Goal: Task Accomplishment & Management: Manage account settings

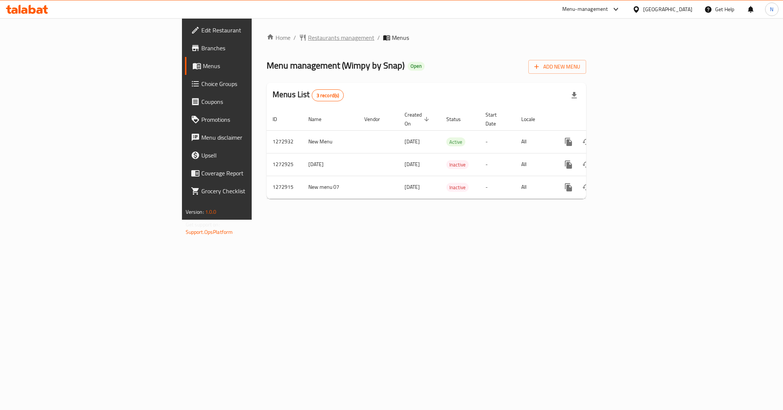
click at [308, 37] on span "Restaurants management" at bounding box center [341, 37] width 66 height 9
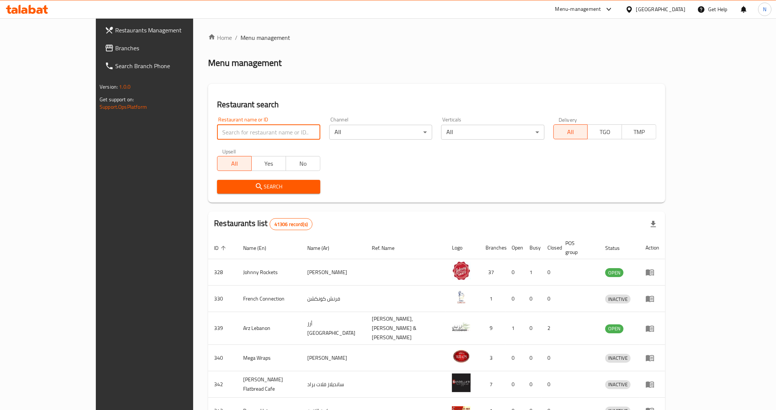
click at [265, 127] on input "search" at bounding box center [268, 132] width 103 height 15
paste input "658090"
type input "658090"
click button "Search" at bounding box center [268, 187] width 103 height 14
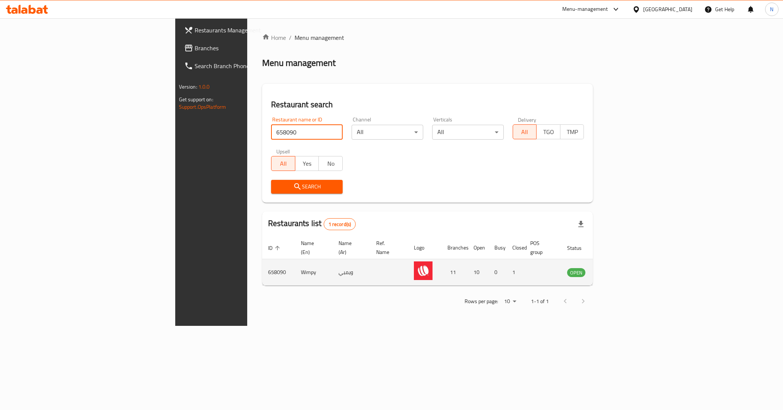
click at [615, 269] on icon "enhanced table" at bounding box center [610, 272] width 9 height 9
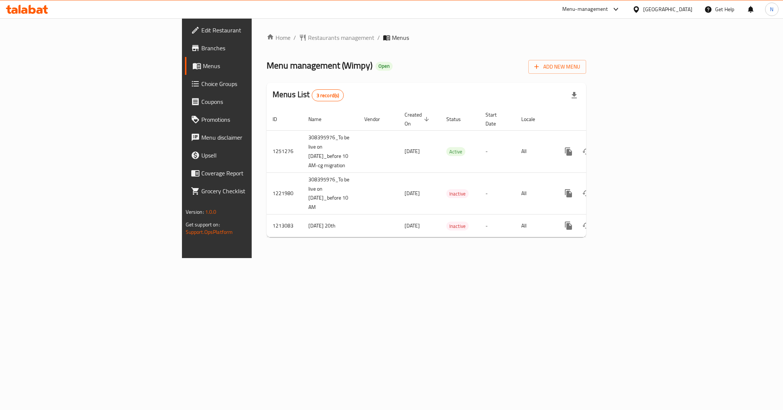
click at [586, 58] on div "Menu management ( Wimpy ) Open Add New Menu" at bounding box center [426, 65] width 319 height 17
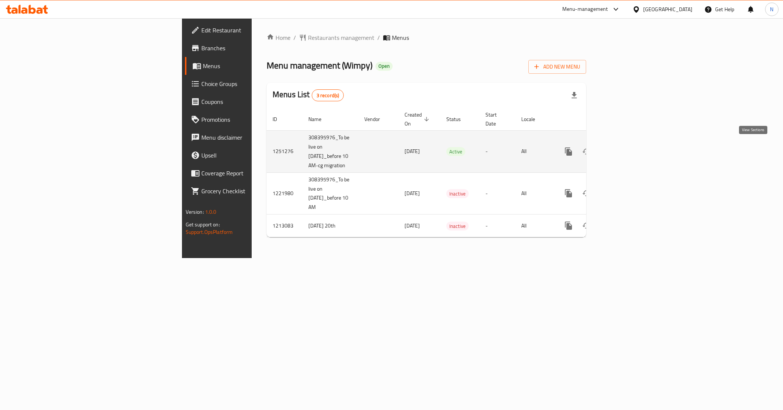
click at [631, 147] on link "enhanced table" at bounding box center [622, 152] width 18 height 18
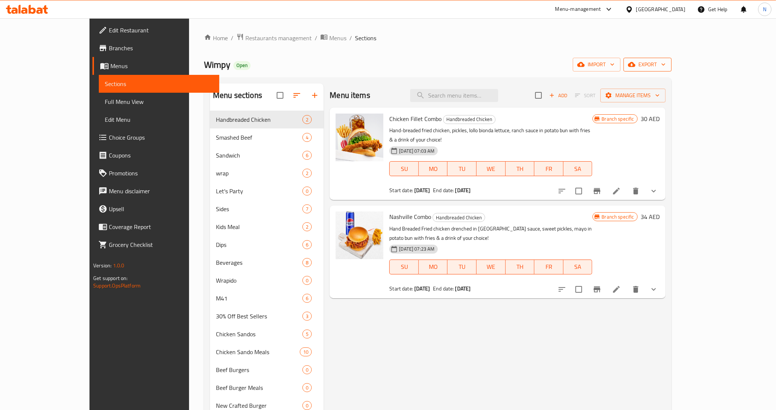
click at [665, 68] on span "export" at bounding box center [647, 64] width 36 height 9
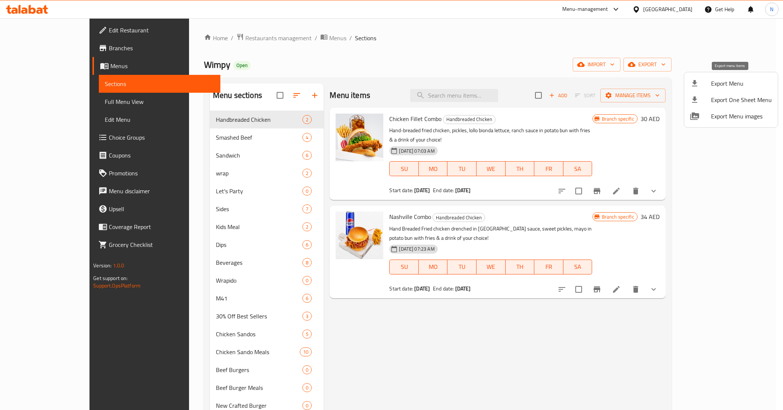
click at [737, 83] on span "Export Menu" at bounding box center [741, 83] width 61 height 9
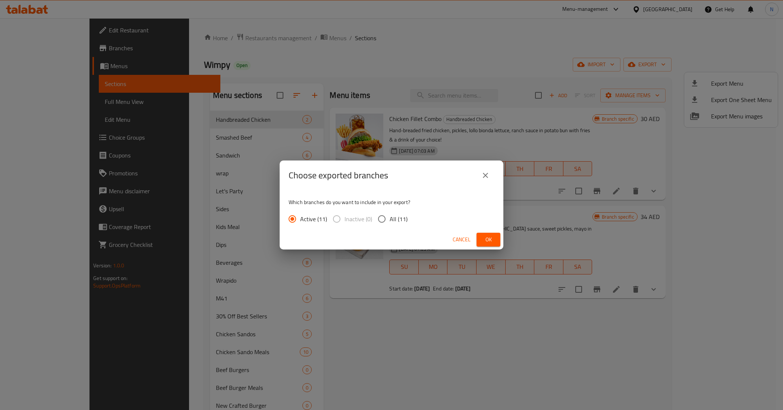
click at [393, 215] on span "All (11)" at bounding box center [399, 219] width 18 height 9
click at [390, 215] on input "All (11)" at bounding box center [382, 219] width 16 height 16
radio input "true"
click at [497, 241] on button "Ok" at bounding box center [488, 240] width 24 height 14
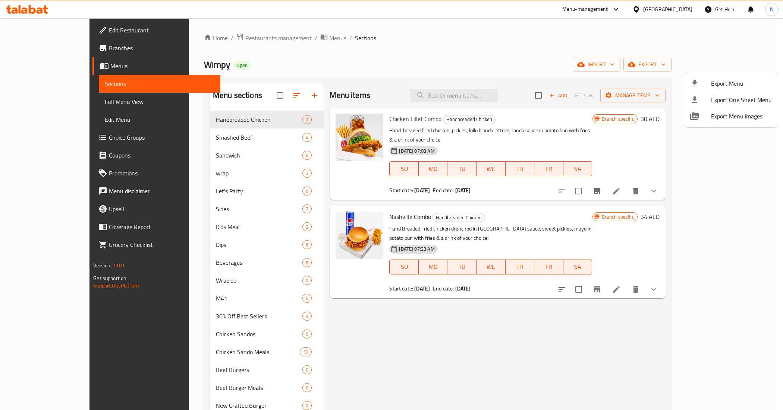
click at [471, 94] on div at bounding box center [391, 205] width 783 height 410
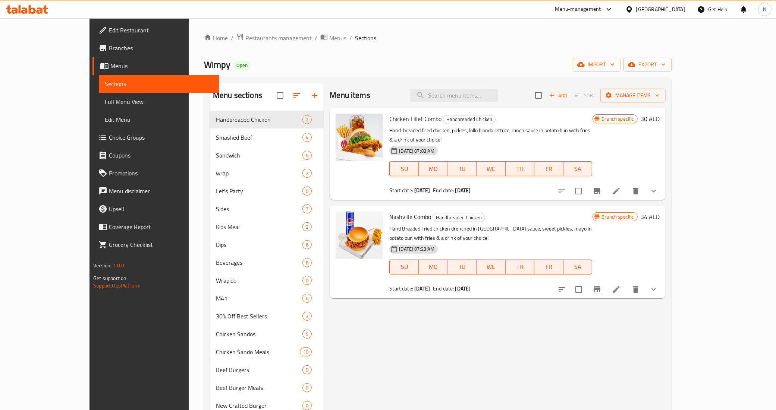
click at [471, 94] on input "search" at bounding box center [454, 95] width 88 height 13
paste input "Hot Honey Chicken San"
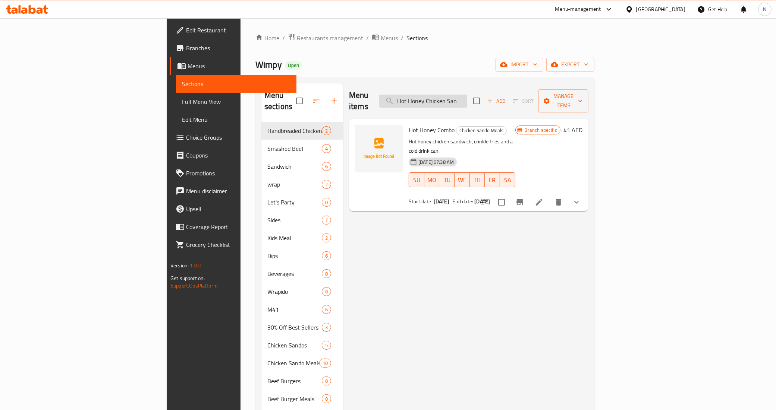
click at [467, 95] on input "Hot Honey Chicken San" at bounding box center [423, 101] width 88 height 13
paste input "Candy Bacon Loaded Fries"
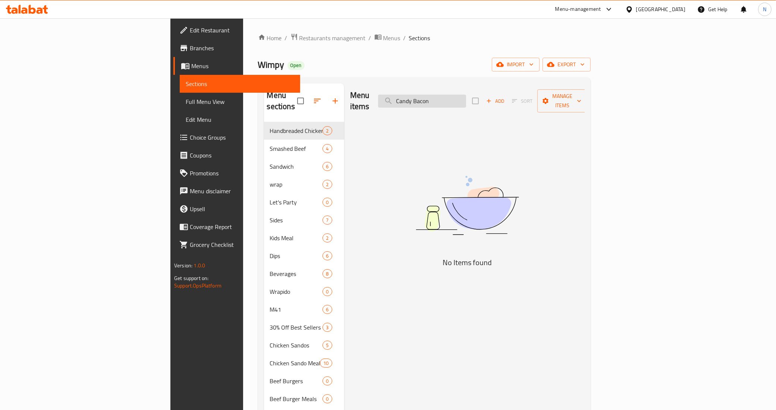
click at [466, 96] on input "Candy Bacon" at bounding box center [422, 101] width 88 height 13
click at [466, 95] on input "Candy Bacon" at bounding box center [422, 101] width 88 height 13
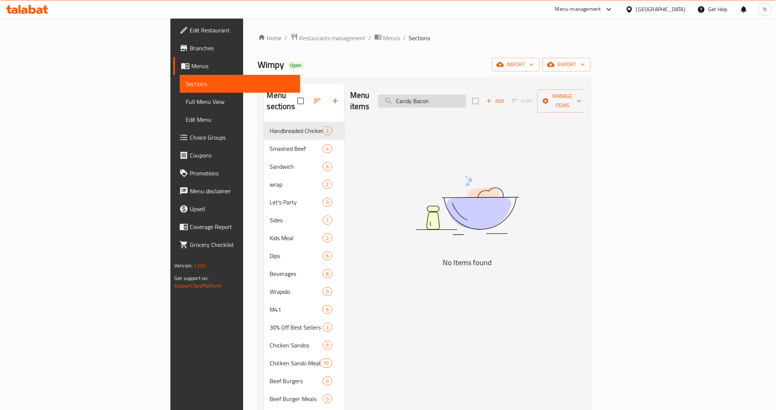
click at [466, 95] on input "Candy Bacon" at bounding box center [422, 101] width 88 height 13
click at [466, 98] on input "Candy Bacon" at bounding box center [422, 101] width 88 height 13
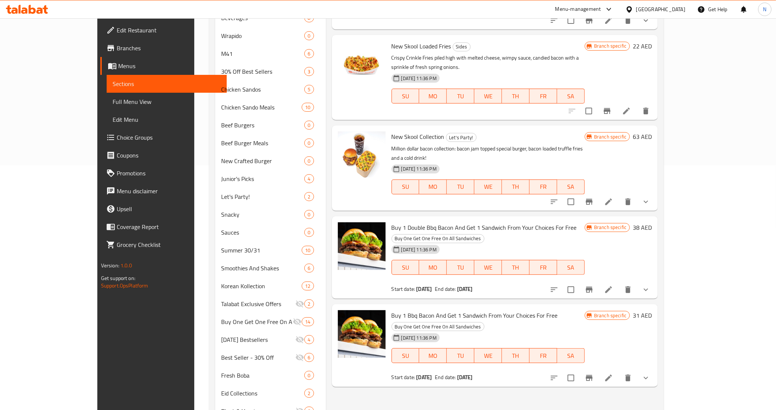
scroll to position [181, 0]
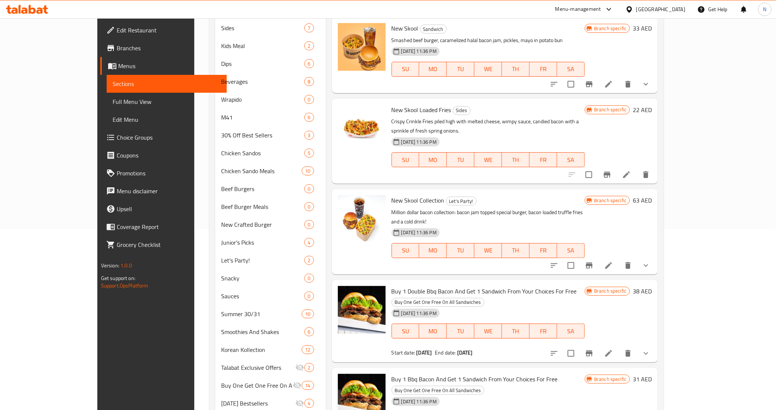
click at [332, 105] on div "New Skool Loaded Fries Sides Crispy Crinkle Fries piled high with melted cheese…" at bounding box center [495, 141] width 326 height 85
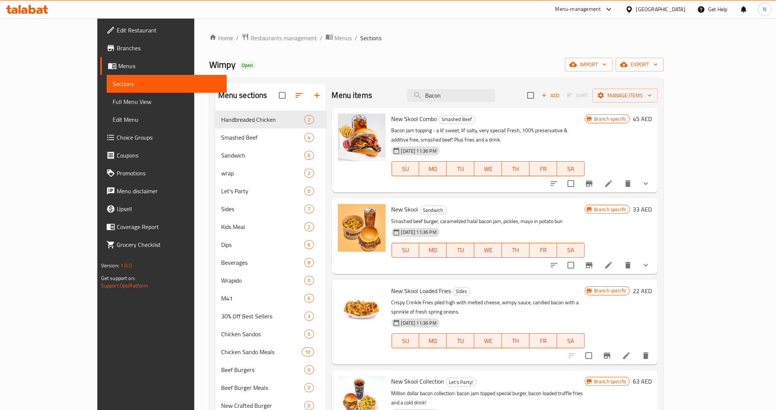
click at [384, 53] on div "Home / Restaurants management / Menus / Sections Wimpy Open import export Menu …" at bounding box center [436, 398] width 455 height 731
click at [486, 96] on input "Bacon" at bounding box center [451, 95] width 88 height 13
paste input "New Skool Loaded Fries"
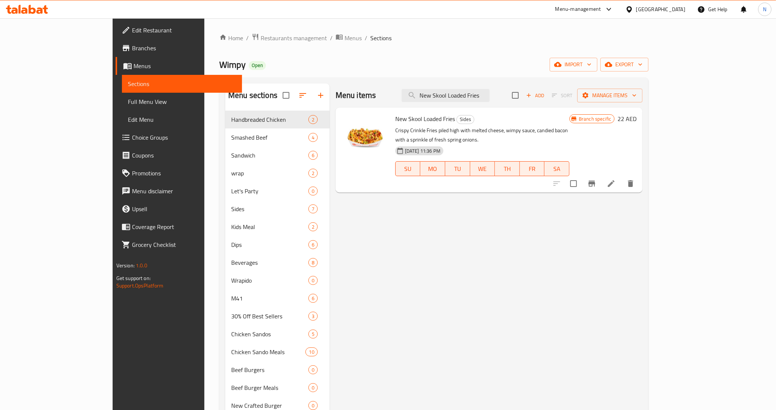
type input "New Skool Loaded Fries"
click at [621, 178] on li at bounding box center [611, 183] width 21 height 13
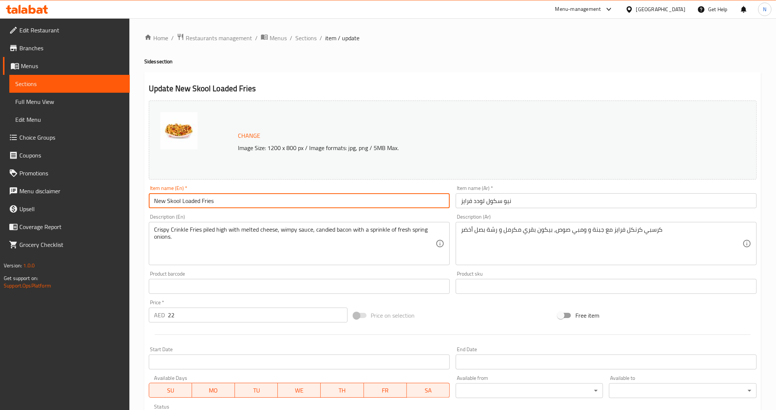
click at [243, 199] on input "New Skool Loaded Fries" at bounding box center [299, 200] width 301 height 15
paste input "Candy Bacon Loaded Fries"
type input "Candy Bacon Loaded Fries"
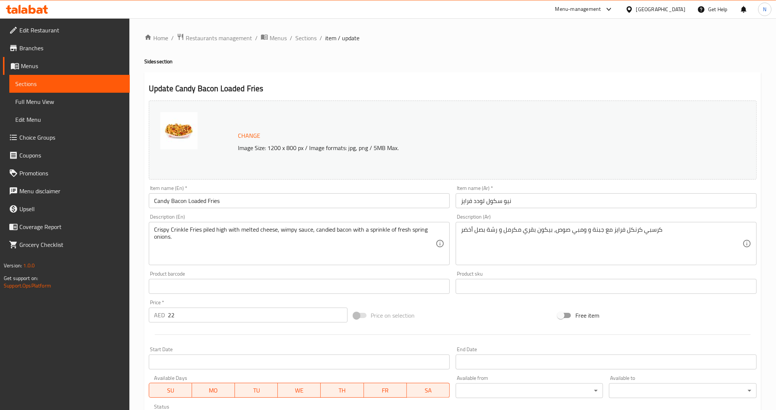
click at [541, 201] on input "نيو سكول لودد فرايز" at bounding box center [606, 200] width 301 height 15
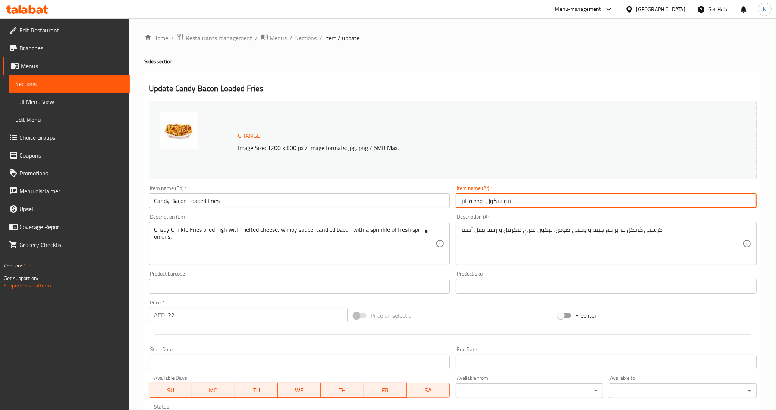
click at [541, 201] on input "نيو سكول لودد فرايز" at bounding box center [606, 200] width 301 height 15
paste input "بطاطس كاندي بايكن"
type input "بطاطس كاندي بايكن"
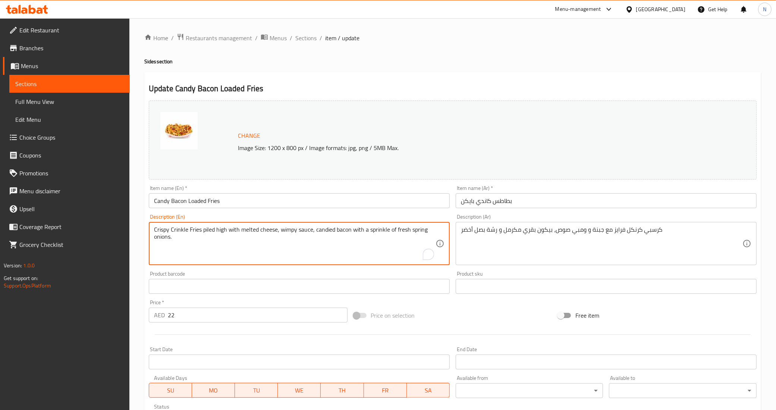
click at [325, 236] on textarea "Crispy Crinkle Fries piled high with melted cheese, wimpy sauce, candied bacon …" at bounding box center [294, 243] width 281 height 35
paste textarea "crinkle-cut fries with melted cheese, caramelized bacon and onions, special Wim…"
type textarea "Crispy crinkle-cut fries with melted cheese, caramelized bacon and onions, spec…"
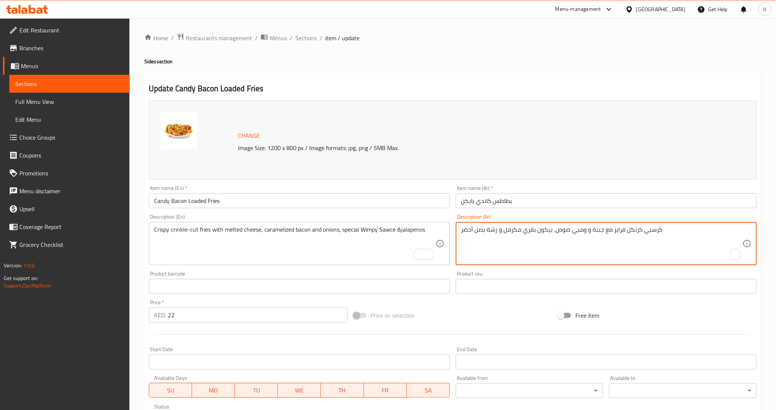
click at [597, 239] on textarea "كرسبي كرنكل فرايز مع جبنة و ومبي صوص، بيكون بقري مكرمل و رشة بصل أخضر" at bounding box center [601, 243] width 281 height 35
paste textarea "بطاطس كرينكل مقرمشة مع جبنة ذائبة، بيكون وبصل مكرمل، صوص ويمبي الخاص و هالبينو"
click at [664, 230] on textarea "بطاطس كرينكل مقرمشة مع جبنة ذائبة، بيكون وبصل مكرمل، صوص ويمبي الخاص و هالبينو" at bounding box center [601, 243] width 281 height 35
type textarea "بطاطس مقطعة كرينكل مقلية مقرمشة مع جبنة ذائبة، بيكون لحم بقري وبصل مكرمل، صوص و…"
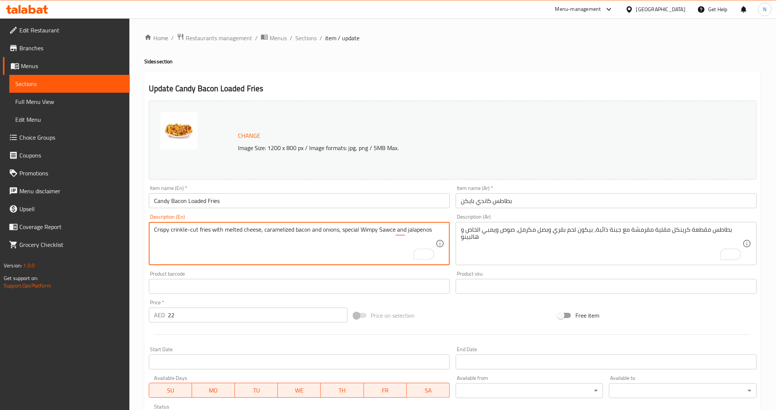
click at [293, 230] on textarea "Crispy crinkle-cut fries with melted cheese, caramelized bacon and onions, spec…" at bounding box center [294, 243] width 281 height 35
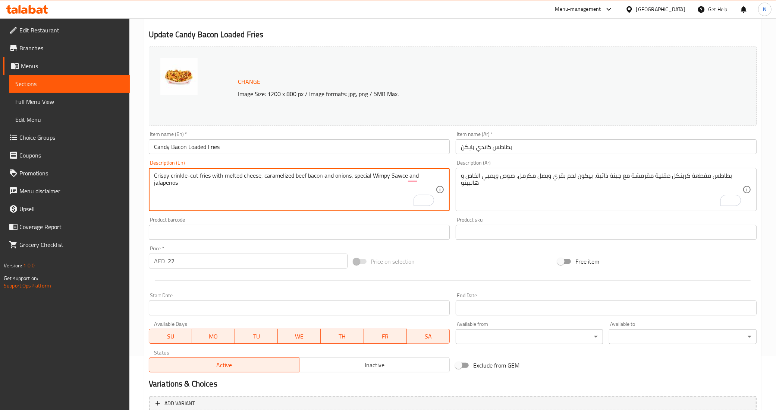
scroll to position [93, 0]
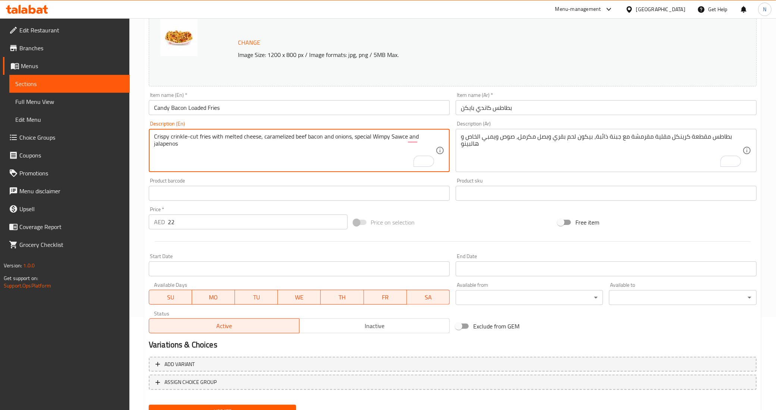
type textarea "Crispy crinkle-cut fries with melted cheese, caramelized beef bacon and onions,…"
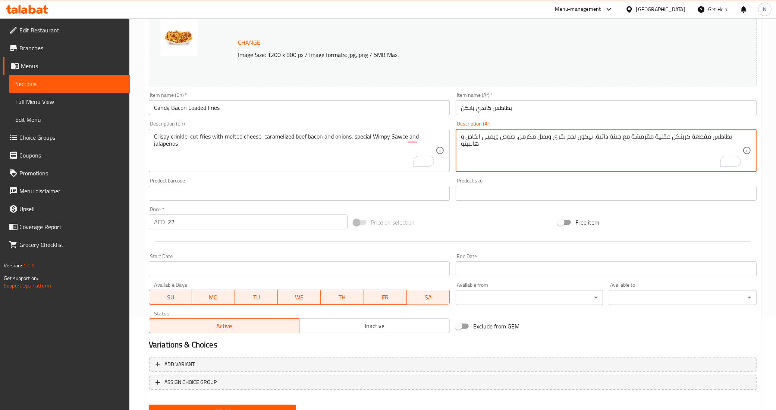
click at [569, 139] on textarea "بطاطس مقطعة كرينكل مقلية مقرمشة مع جبنة ذائبة، بيكون لحم بقري وبصل مكرمل، صوص و…" at bounding box center [601, 150] width 281 height 35
type textarea "بطاطس مقطعة كرينكل مقلية مقرمشة مع جبنة ذائبة، بيكون بقري وبصل مكرمل، صوص ويمبي…"
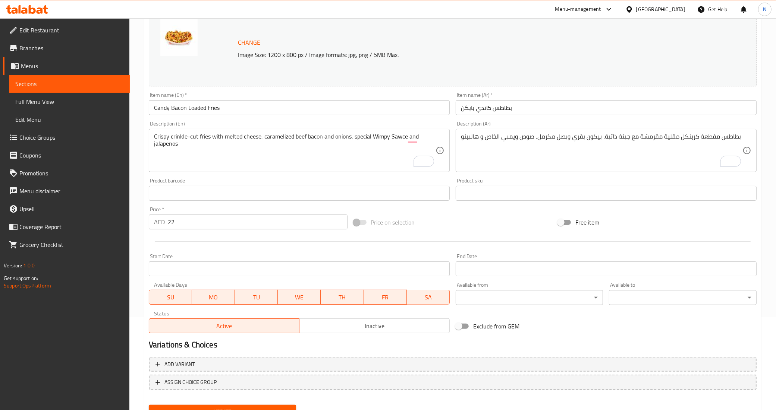
drag, startPoint x: 491, startPoint y: 111, endPoint x: 495, endPoint y: 113, distance: 4.8
click at [491, 111] on input "بطاطس كاندي بايكن" at bounding box center [606, 107] width 301 height 15
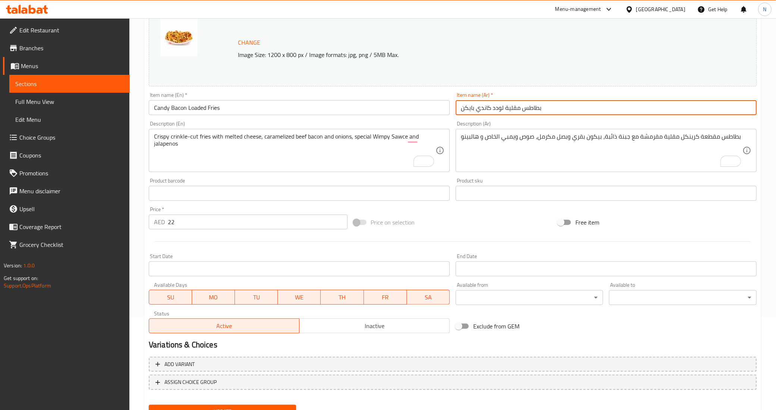
type input "بطاطس مقلية لودد كاندي بايكن"
click at [303, 104] on input "Candy Bacon Loaded Fries" at bounding box center [299, 107] width 301 height 15
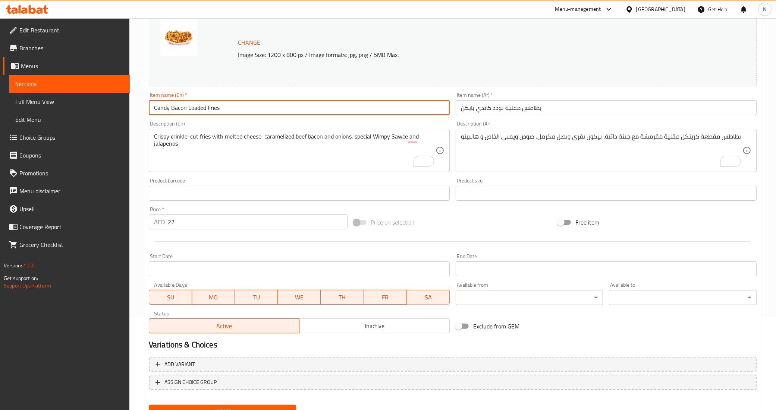
click at [303, 104] on input "Candy Bacon Loaded Fries" at bounding box center [299, 107] width 301 height 15
click at [183, 109] on input "Candy Bacon Loaded Fries" at bounding box center [299, 107] width 301 height 15
click at [170, 105] on input "Candy Bacon Loaded Fries" at bounding box center [299, 107] width 301 height 15
type input "Candy Beef Bacon Loaded Fries"
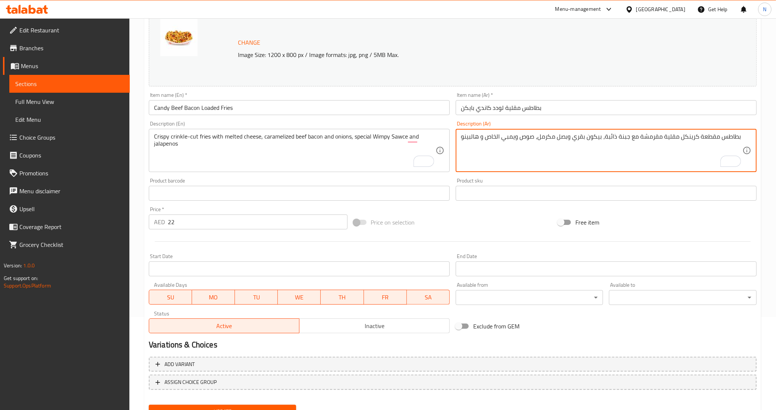
click at [576, 136] on textarea "بطاطس مقطعة كرينكل مقلية مقرمشة مع جبنة ذائبة، بيكون بقري وبصل مكرمل، صوص ويمبي…" at bounding box center [601, 150] width 281 height 35
click at [548, 108] on input "بطاطس مقلية لودد كاندي بايكن" at bounding box center [606, 107] width 301 height 15
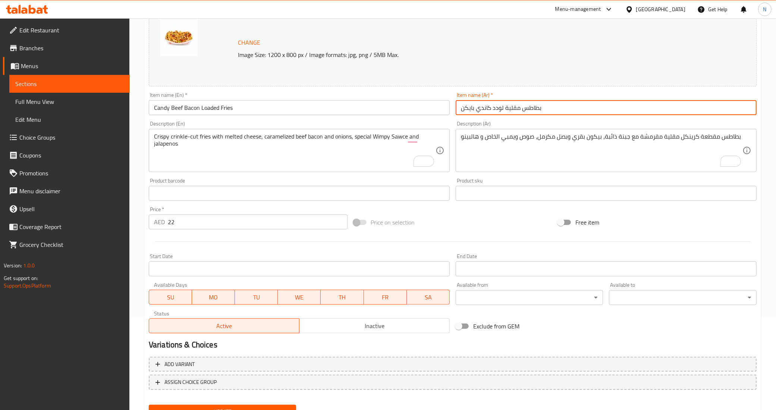
paste input "بقري"
click at [532, 112] on input "بطاطس مقلية لودد كاندي بايكن بقري" at bounding box center [606, 107] width 301 height 15
type input "بطاطس مقلية لودد كاندي بايكن بقري"
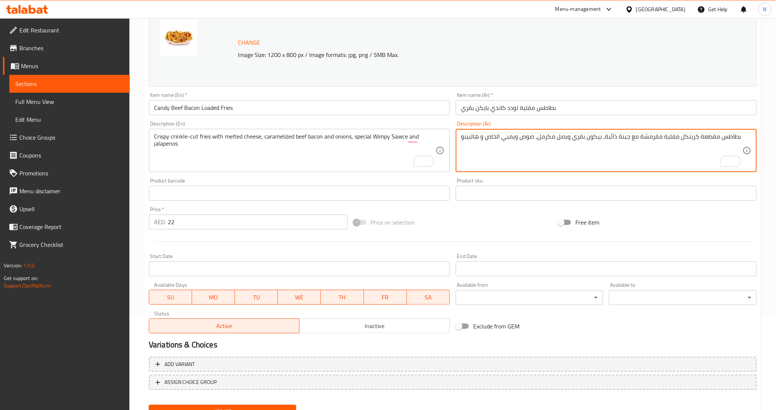
click at [604, 142] on textarea "بطاطس مقطعة كرينكل مقلية مقرمشة مع جبنة ذائبة، بيكون بقري وبصل مكرمل، صوص ويمبي…" at bounding box center [601, 150] width 281 height 35
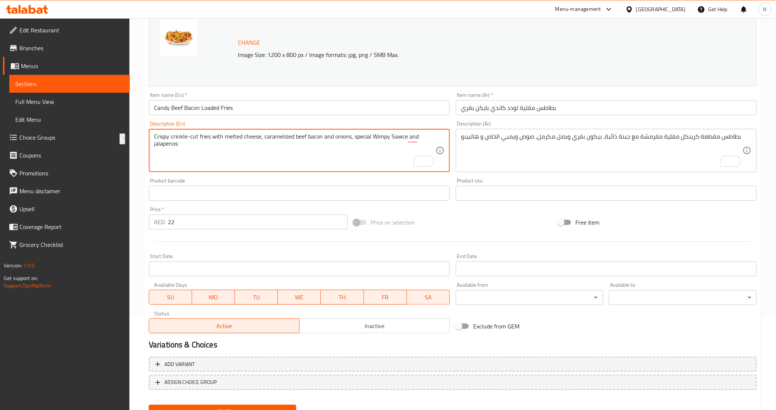
click at [261, 143] on textarea "Crispy crinkle-cut fries with melted cheese, caramelized beef bacon and onions,…" at bounding box center [294, 150] width 281 height 35
click at [204, 107] on input "Candy Beef Bacon Loaded Fries" at bounding box center [299, 107] width 301 height 15
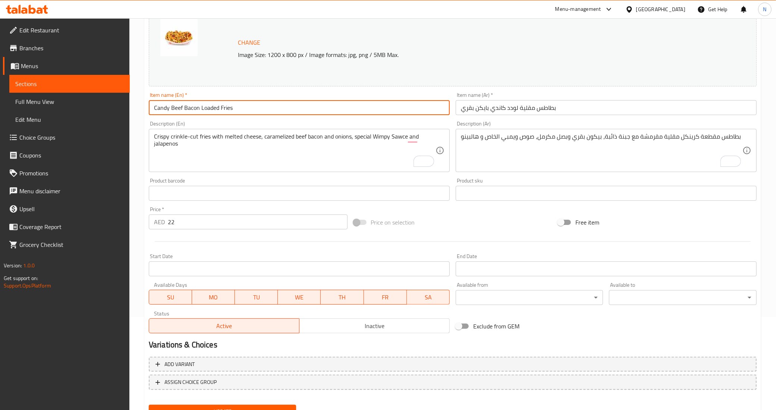
click at [204, 107] on input "Candy Beef Bacon Loaded Fries" at bounding box center [299, 107] width 301 height 15
click at [331, 109] on input "Candy Beef Bacon Loaded Fries" at bounding box center [299, 107] width 301 height 15
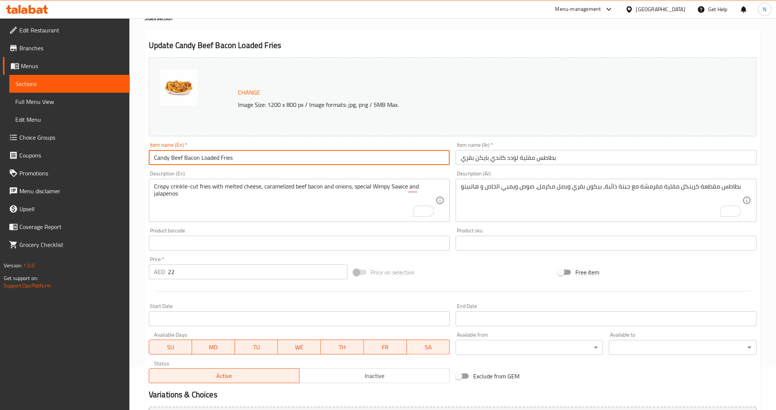
scroll to position [33, 0]
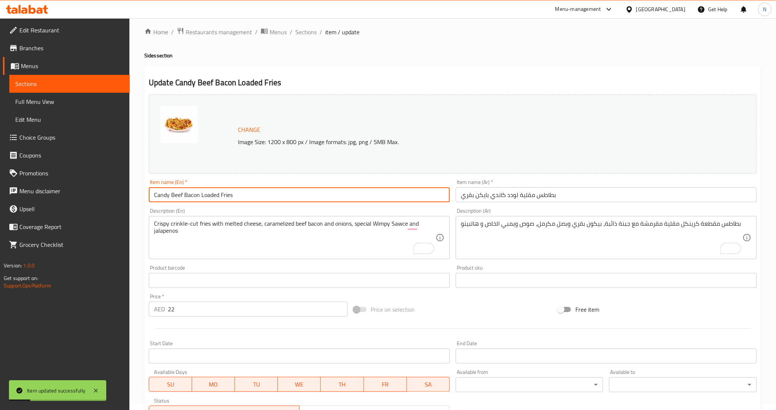
scroll to position [0, 0]
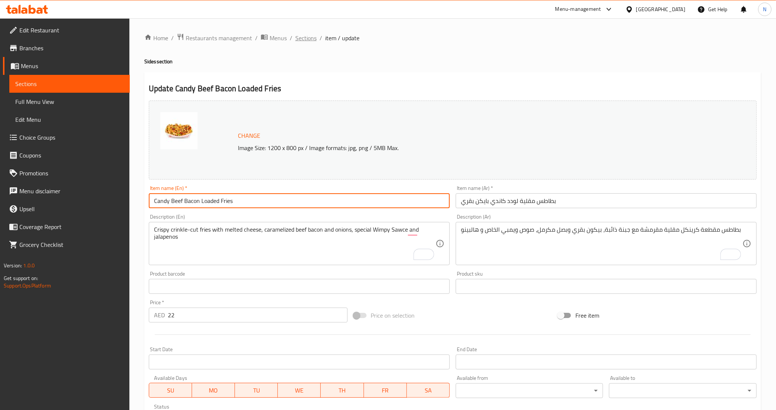
click at [308, 41] on span "Sections" at bounding box center [305, 38] width 21 height 9
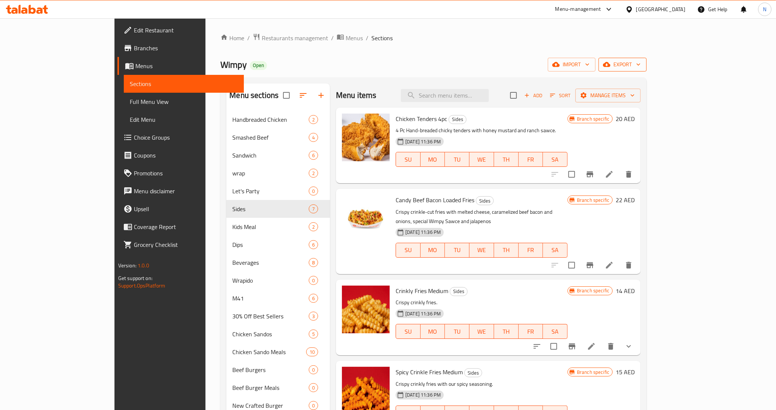
click at [640, 60] on span "export" at bounding box center [622, 64] width 36 height 9
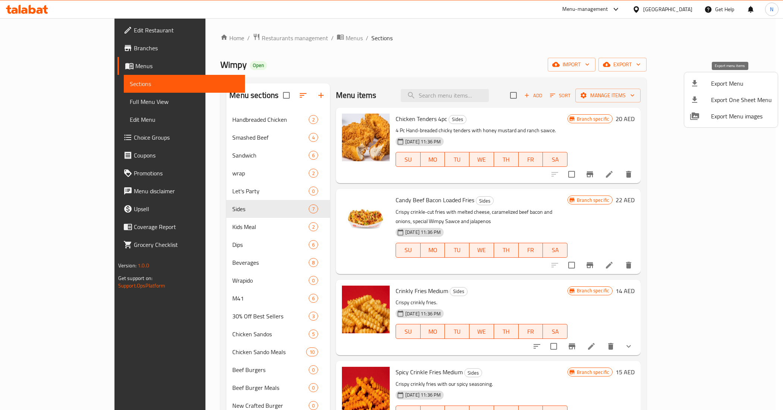
click at [733, 86] on span "Export Menu" at bounding box center [741, 83] width 61 height 9
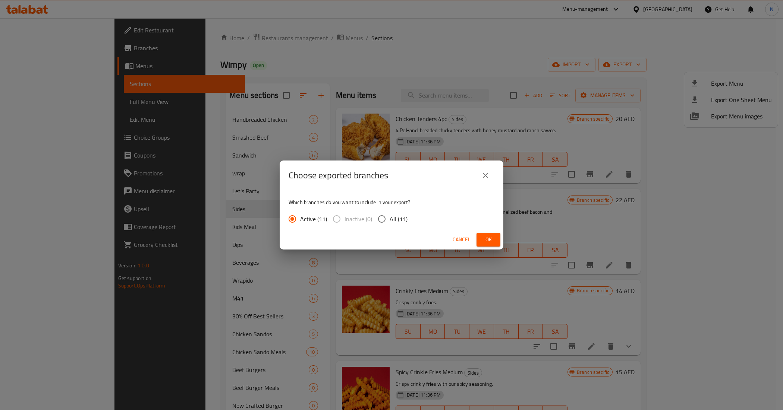
click at [393, 220] on span "All (11)" at bounding box center [399, 219] width 18 height 9
click at [390, 220] on input "All (11)" at bounding box center [382, 219] width 16 height 16
radio input "true"
click at [478, 234] on button "Ok" at bounding box center [488, 240] width 24 height 14
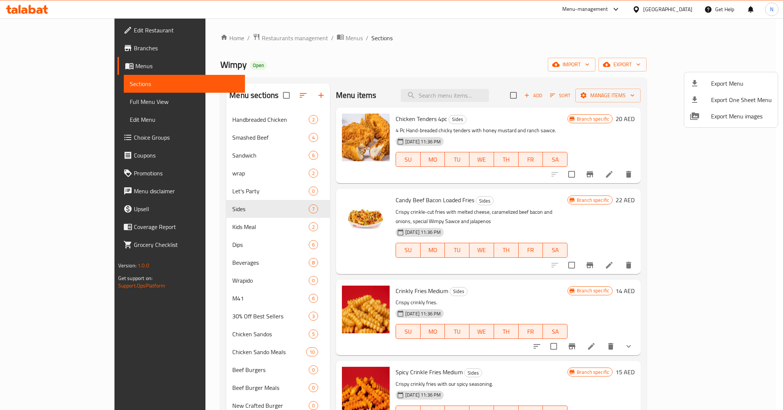
click at [478, 349] on div at bounding box center [391, 205] width 783 height 410
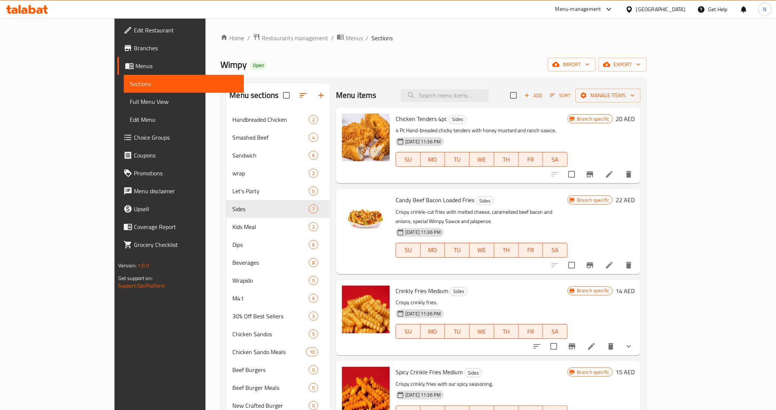
drag, startPoint x: 62, startPoint y: 102, endPoint x: 108, endPoint y: 1, distance: 111.1
click at [130, 102] on span "Full Menu View" at bounding box center [184, 101] width 108 height 9
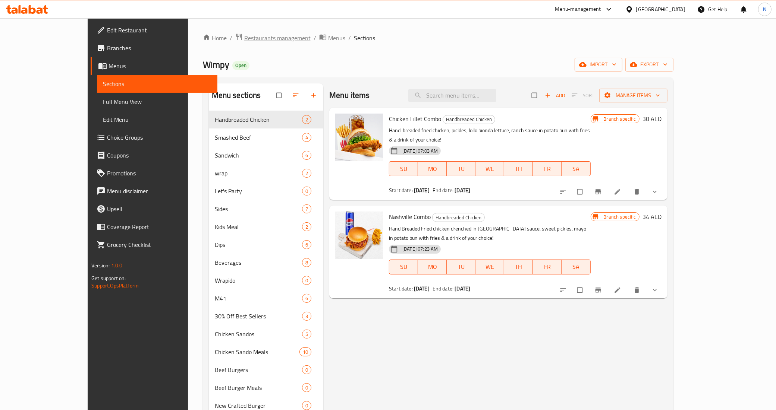
click at [244, 38] on span "Restaurants management" at bounding box center [277, 38] width 66 height 9
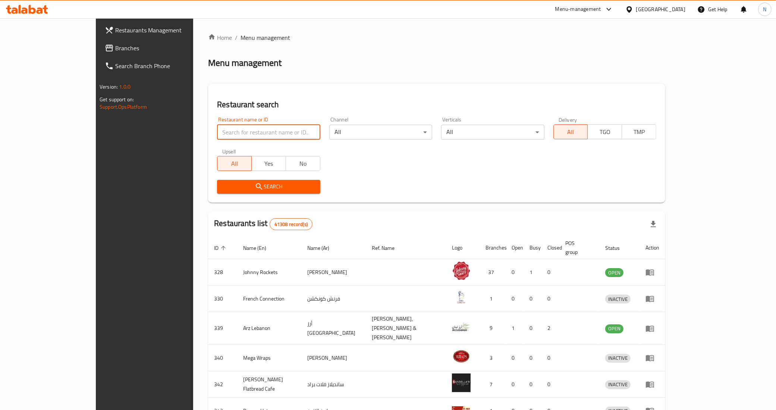
click at [250, 127] on input "search" at bounding box center [268, 132] width 103 height 15
paste input "690405"
type input "690405"
click button "Search" at bounding box center [268, 187] width 103 height 14
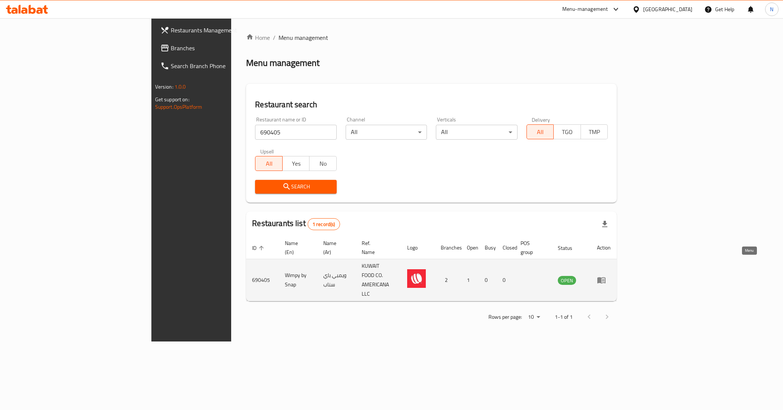
click at [606, 276] on icon "enhanced table" at bounding box center [601, 280] width 9 height 9
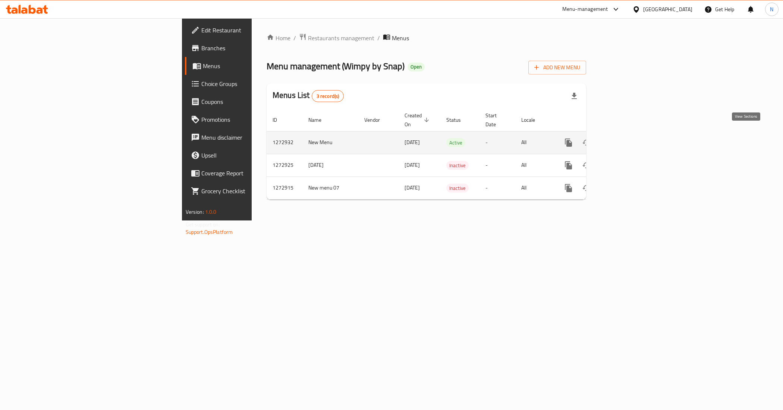
click at [626, 139] on icon "enhanced table" at bounding box center [622, 142] width 7 height 7
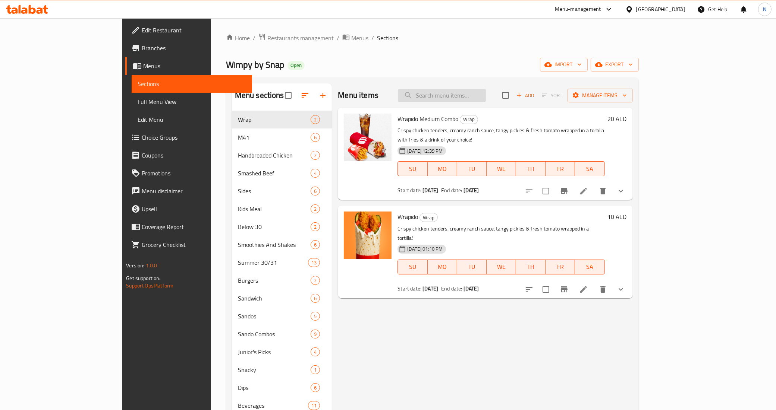
click at [486, 91] on input "search" at bounding box center [442, 95] width 88 height 13
paste input "Candy Baco"
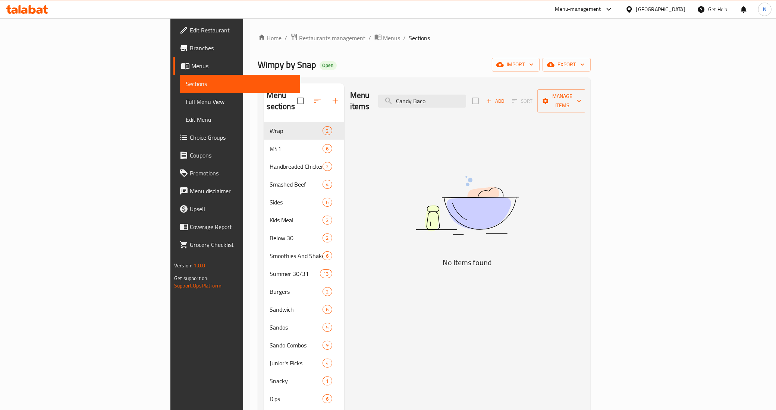
type input "Candy Baco"
drag, startPoint x: 49, startPoint y: 107, endPoint x: 70, endPoint y: 117, distance: 23.0
click at [180, 107] on link "Full Menu View" at bounding box center [240, 102] width 120 height 18
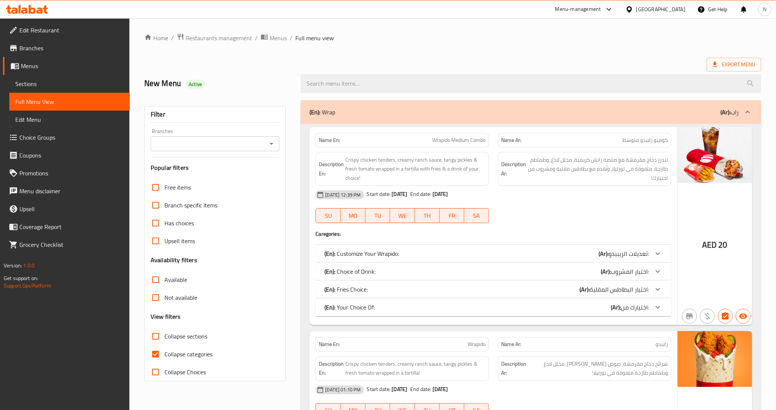
click at [186, 355] on span "Collapse categories" at bounding box center [188, 354] width 48 height 9
click at [164, 355] on input "Collapse categories" at bounding box center [156, 355] width 18 height 18
checkbox input "false"
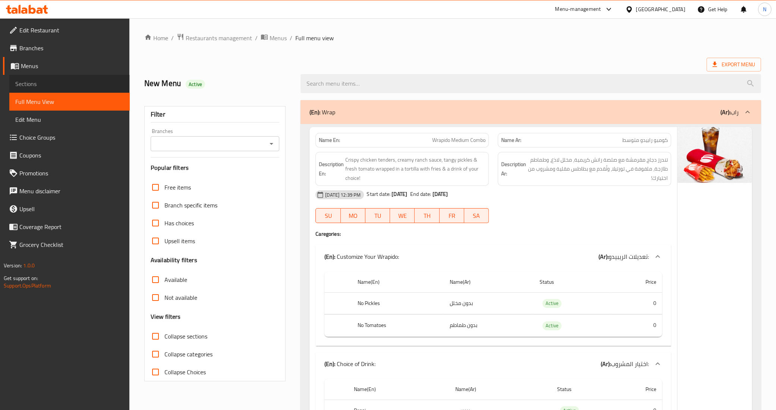
click at [32, 80] on span "Sections" at bounding box center [69, 83] width 108 height 9
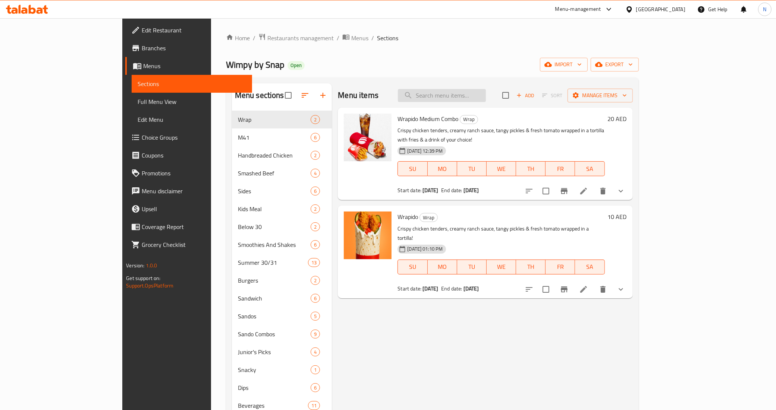
click at [473, 94] on input "search" at bounding box center [442, 95] width 88 height 13
paste input "Onion Rings"
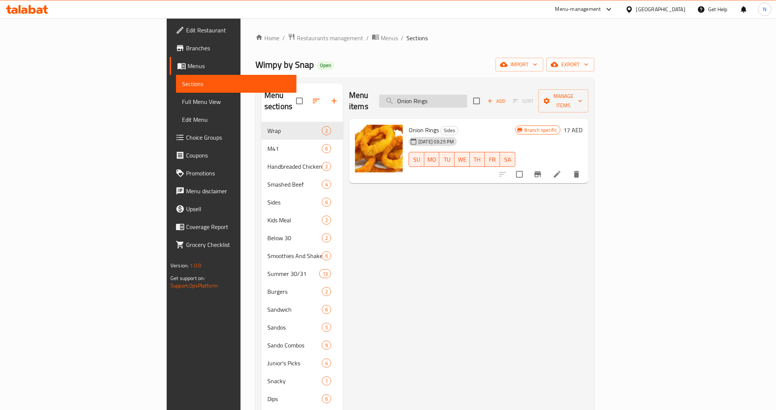
click at [467, 95] on input "Onion Rings" at bounding box center [423, 101] width 88 height 13
paste input "Cheesy Crinkle Frie"
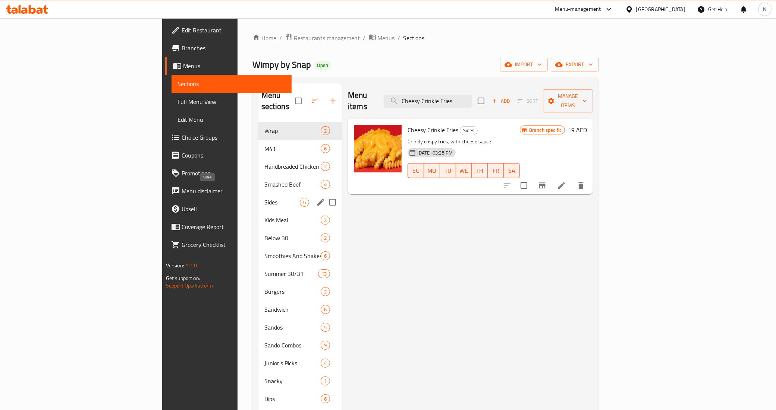
type input "Cheesy Crinkle Fries"
click at [264, 198] on span "Sides" at bounding box center [281, 202] width 35 height 9
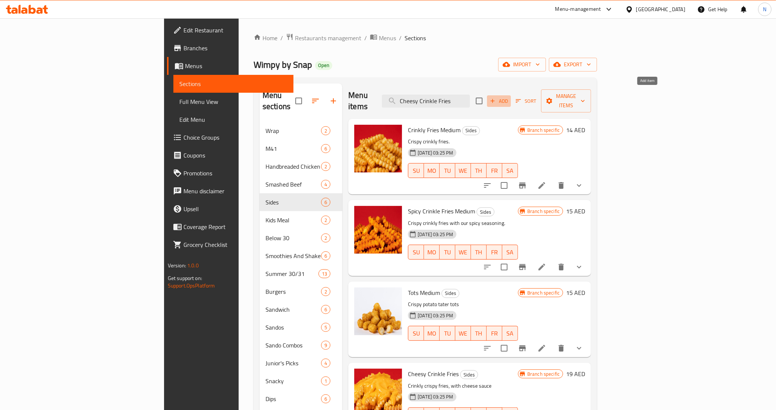
click at [496, 98] on icon "button" at bounding box center [492, 101] width 7 height 7
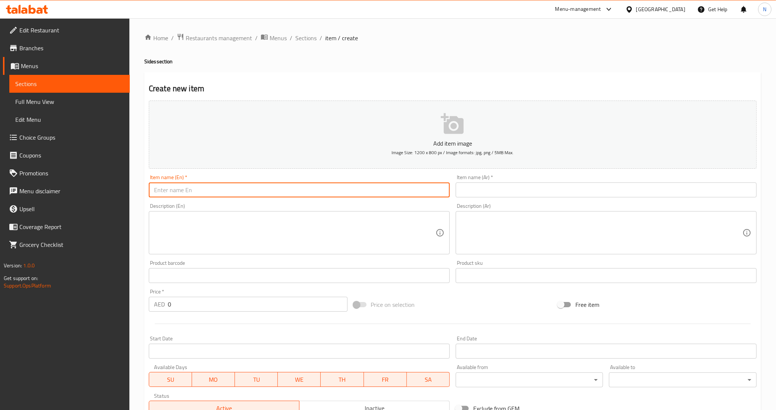
click at [239, 191] on input "text" at bounding box center [299, 190] width 301 height 15
paste input "Candy Bacon Loaded Fries"
type input "Candy Bacon Loaded Fries"
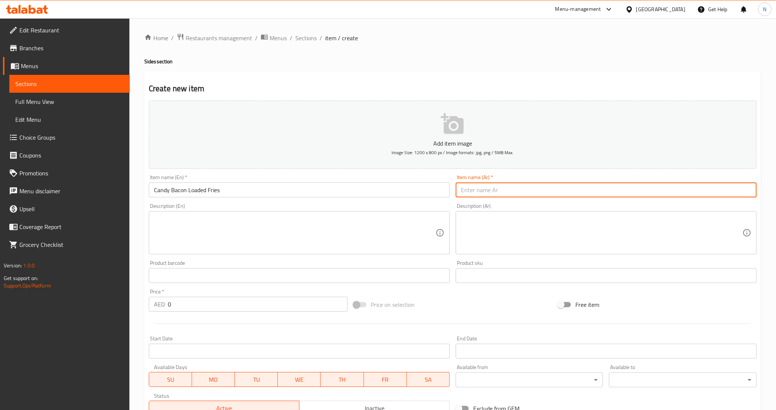
click at [485, 190] on input "text" at bounding box center [606, 190] width 301 height 15
paste input "بطاطس كاندي بايكن"
type input "بطاطس كاندي بايكن"
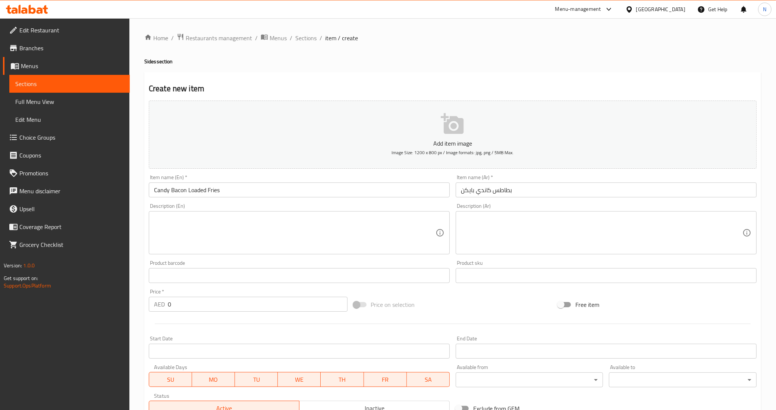
click at [278, 232] on textarea at bounding box center [294, 232] width 281 height 35
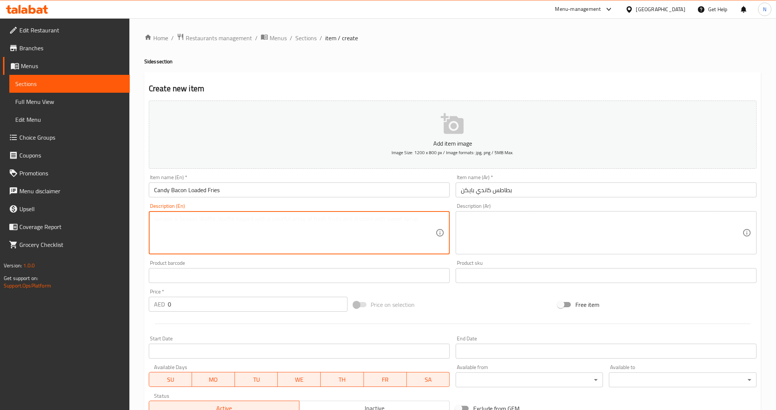
paste textarea "Crispy crinkle-cut fries with melted cheese, caramelized bacon and onions, spec…"
click at [293, 218] on textarea "Crispy crinkle-cut fries with melted cheese, caramelized bacon and onions, spec…" at bounding box center [294, 232] width 281 height 35
click at [416, 219] on textarea "Crispy crinkle-cut fries with melted cheese, caramelized beef bacon and onions,…" at bounding box center [294, 232] width 281 height 35
type textarea "Crispy crinkle-cut fries with melted cheese, caramelized beef bacon and onions,…"
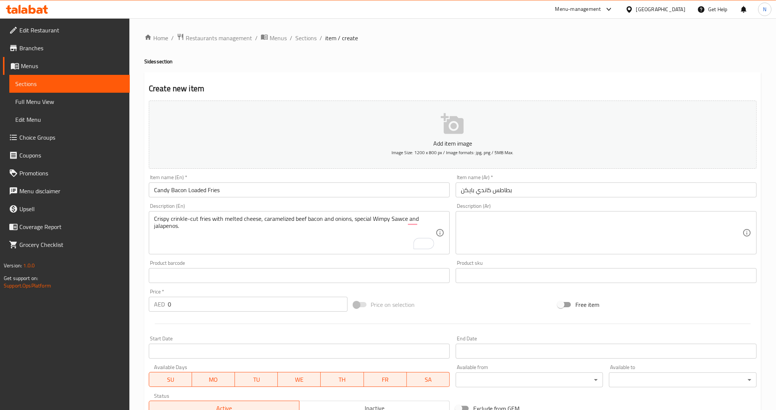
click at [707, 236] on textarea at bounding box center [601, 232] width 281 height 35
paste textarea "بطاطس كرينكل مقرمشة مع جبنة ذائبة، بيكون وبصل مكرمل، صوص ويمبي الخاص و هالبينو"
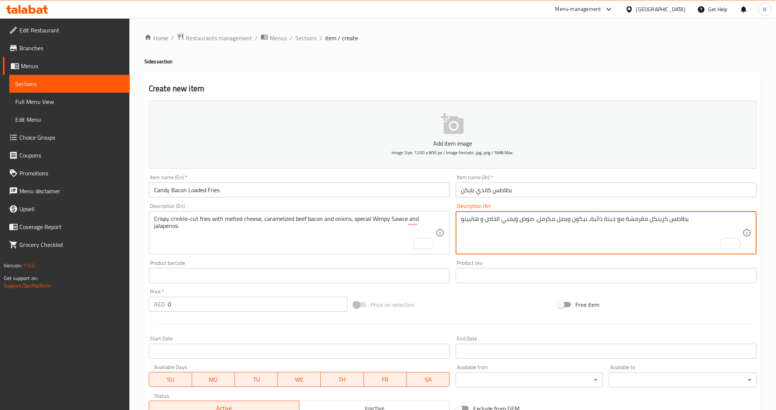
click at [645, 221] on textarea "بطاطس كرينكل مقرمشة مع جبنة ذائبة، بيكون وبصل مكرمل، صوص ويمبي الخاص و هالبينو" at bounding box center [601, 232] width 281 height 35
click at [683, 218] on textarea "بطاطس كرينكل مقلية مقرمشة مع جبنة ذائبة، بيكون وبصل مكرمل، صوص ويمبي الخاص و ها…" at bounding box center [601, 232] width 281 height 35
click at [571, 223] on textarea "بطاطس مقطعة كرينكل مقلية مقرمشة مع جبنة ذائبة، بيكون وبصل مكرمل، صوص ويمبي الخا…" at bounding box center [601, 232] width 281 height 35
click at [502, 230] on textarea "بطاطس مقطعة كرينكل مقلية مقرمشة مع جبنة ذائبة، بيكون لحم بقري وبصل مكرمل، صوص و…" at bounding box center [601, 232] width 281 height 35
type textarea "بطاطس مقطعة كرينكل مقلية مقرمشة مع جبنة ذائبة، بيكون لحم بقري وبصل مكرمل، صوص و…"
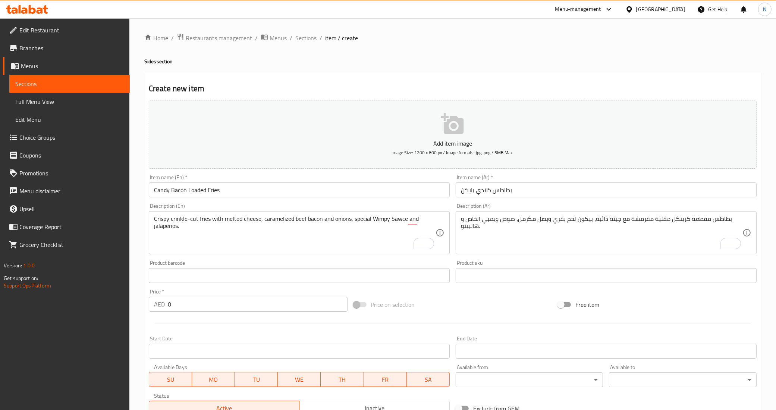
click at [255, 301] on input "0" at bounding box center [258, 304] width 180 height 15
paste input "22"
type input "22"
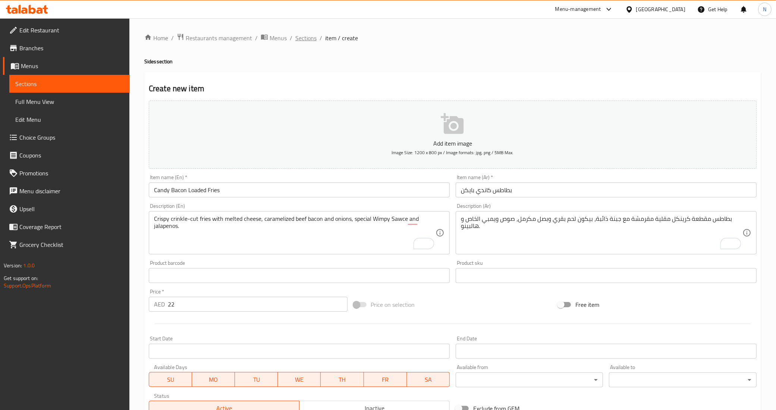
click at [295, 37] on span "Sections" at bounding box center [305, 38] width 21 height 9
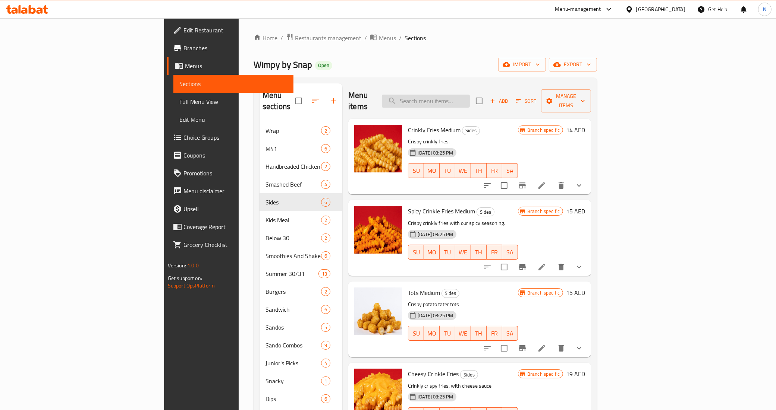
click at [470, 95] on input "search" at bounding box center [426, 101] width 88 height 13
paste input "New Skool Loaded Fries"
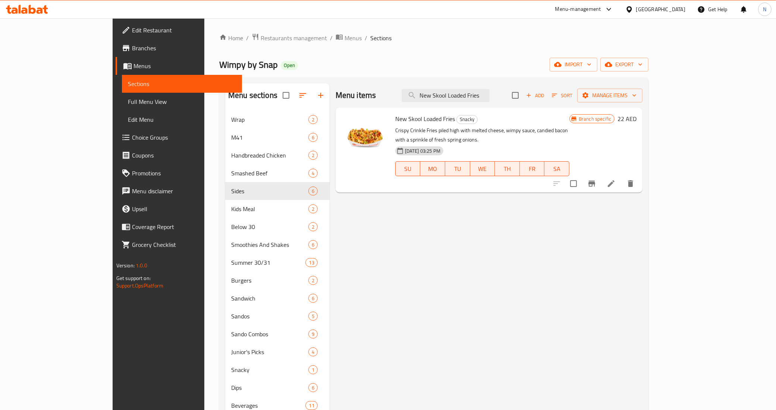
type input "New Skool Loaded Fries"
click at [477, 234] on div "Menu items New Skool Loaded Fries Add Sort Manage items New Skool Loaded Fries …" at bounding box center [486, 340] width 313 height 513
click at [614, 180] on icon at bounding box center [611, 183] width 7 height 7
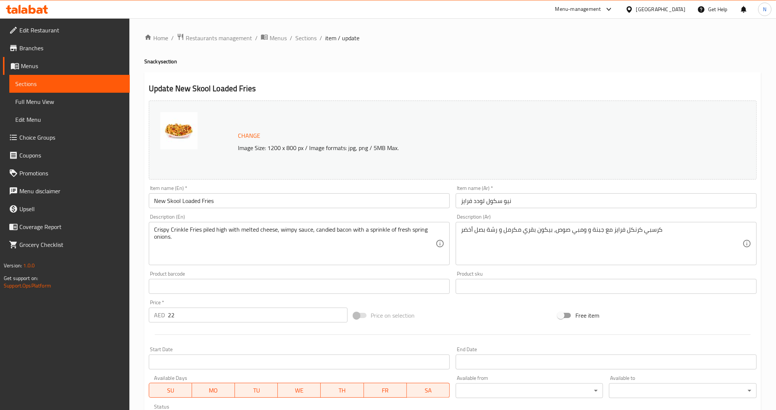
click at [539, 201] on input "نيو سكول لودد فرايز" at bounding box center [606, 200] width 301 height 15
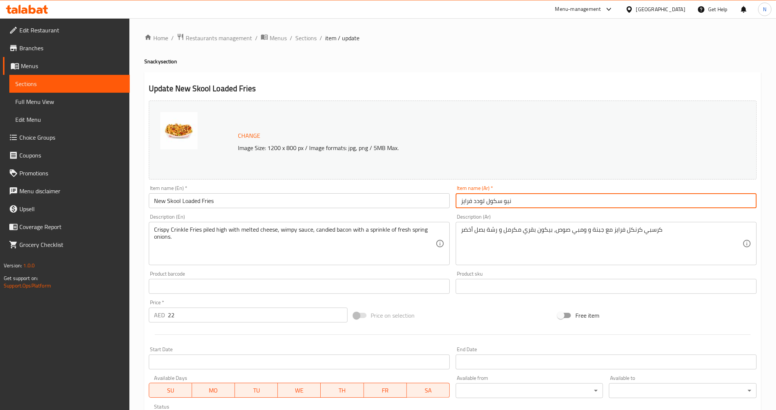
click at [539, 201] on input "نيو سكول لودد فرايز" at bounding box center [606, 200] width 301 height 15
paste input "بطاطس مقلية لودد كاندي بايكن بقري"
type input "بطاطس مقلية لودد كاندي بايكن بقري"
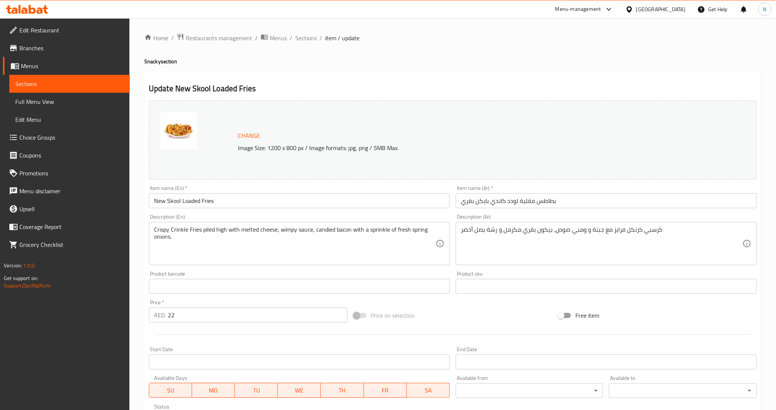
click at [509, 226] on div "كرسبي كرنكل فرايز مع جبنة و ومبي صوص، بيكون بقري مكرمل و رشة بصل أخضر Descripti…" at bounding box center [606, 243] width 301 height 43
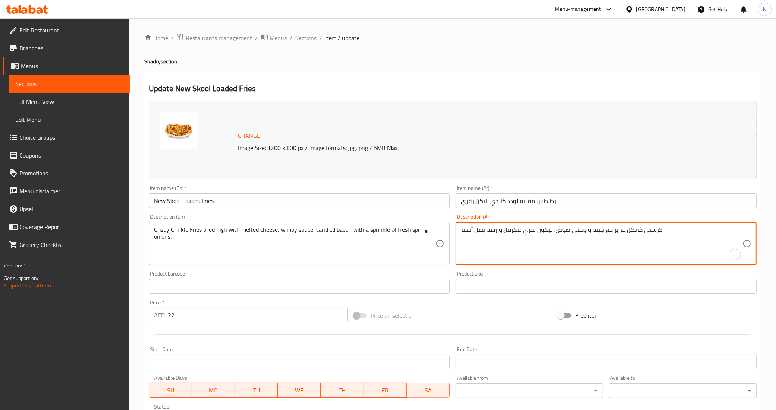
click at [500, 231] on textarea "كرسبي كرنكل فرايز مع جبنة و ومبي صوص، بيكون بقري مكرمل و رشة بصل أخضر" at bounding box center [601, 243] width 281 height 35
paste textarea "بطاطس مقطعة كرينكل مقلية مقرمشة مع جبنة ذائبة، بيكون بقري وبصل مكرمل، صوص ويمبي…"
type textarea "بطاطس مقطعة كرينكل مقلية مقرمشة مع جبنة ذائبة، بيكون بقري وبصل مكرمل، صوص ويمبي…"
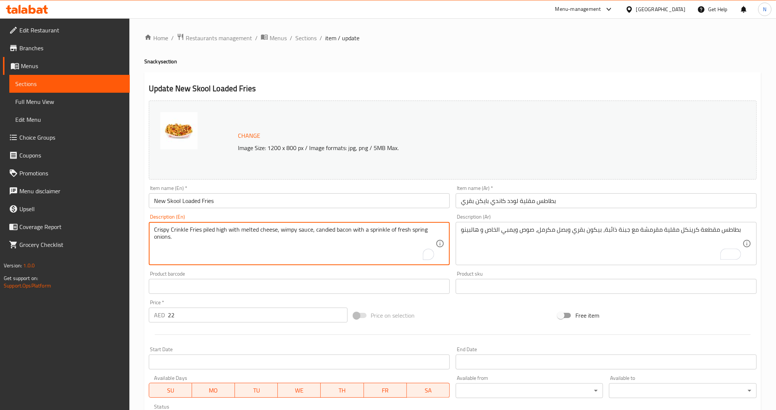
click at [249, 230] on textarea "Crispy Crinkle Fries piled high with melted cheese, wimpy sauce, candied bacon …" at bounding box center [294, 243] width 281 height 35
paste textarea "crinkle-cut fries with melted cheese, caramelized beef bacon and onions, specia…"
type textarea "Crispy crinkle-cut fries with melted cheese, caramelized beef bacon and onions,…"
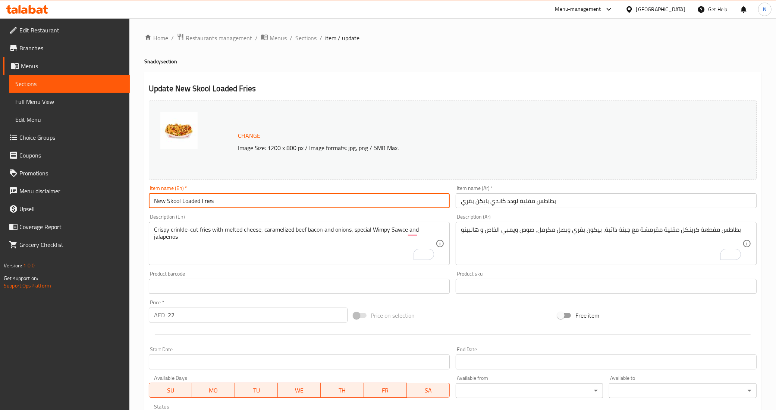
click at [198, 199] on input "New Skool Loaded Fries" at bounding box center [299, 200] width 301 height 15
paste input "Candy Beef Bacon Loaded Fries"
type input "Candy Beef Bacon Loaded Fries"
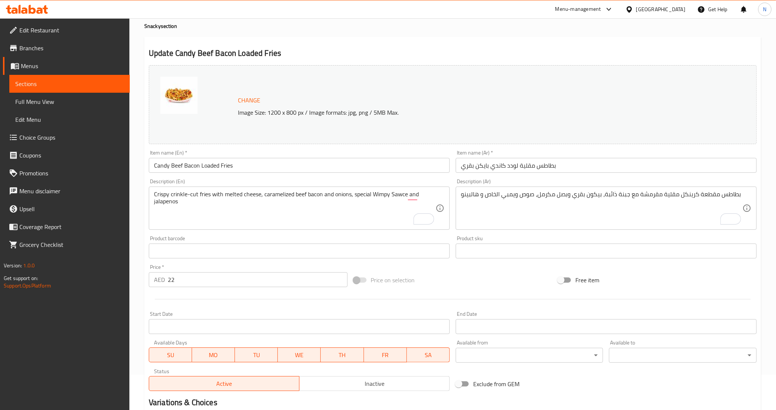
scroll to position [33, 0]
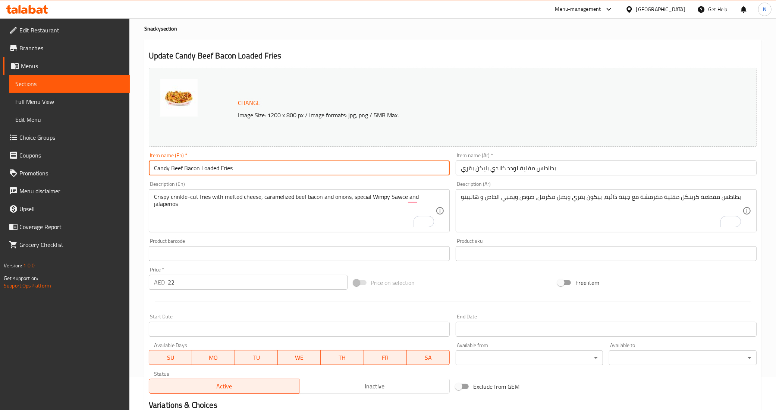
click at [373, 167] on input "Candy Beef Bacon Loaded Fries" at bounding box center [299, 168] width 301 height 15
click at [248, 171] on input "Candy Beef Bacon Loaded Fries" at bounding box center [299, 168] width 301 height 15
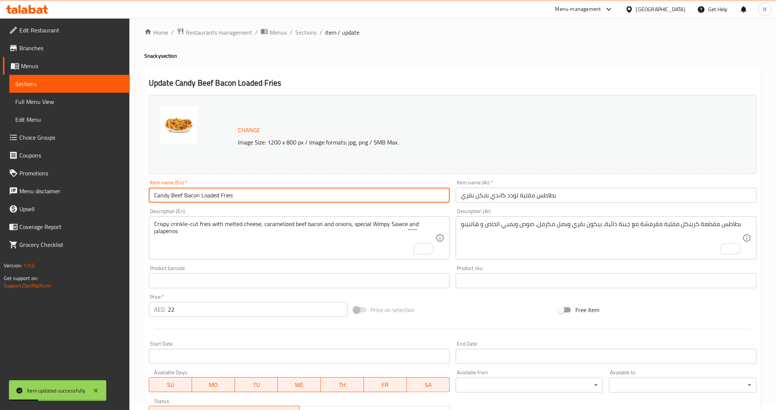
scroll to position [0, 0]
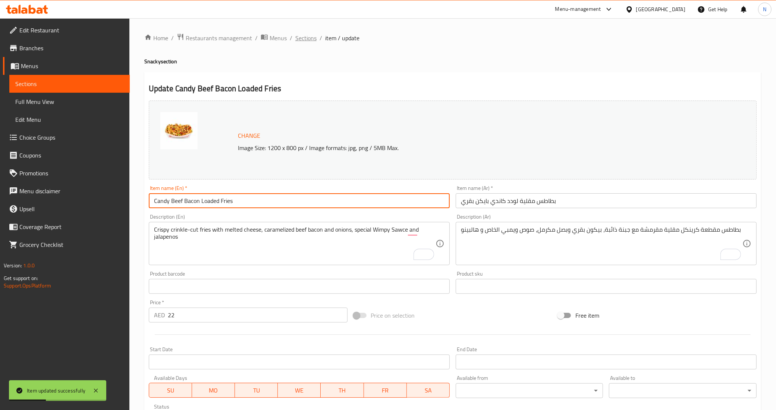
click at [312, 42] on span "Sections" at bounding box center [305, 38] width 21 height 9
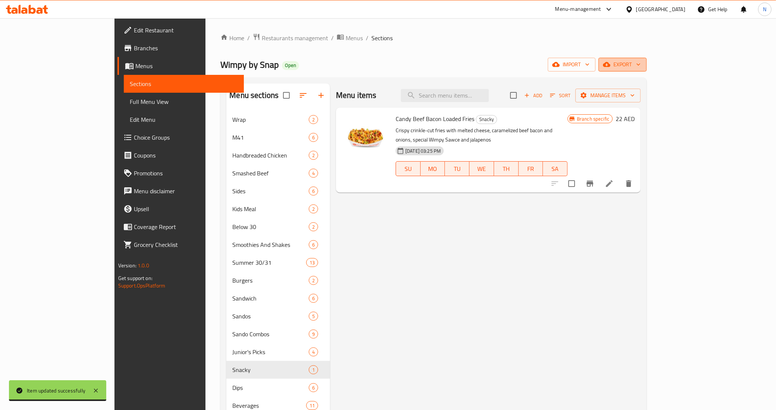
click at [640, 65] on span "export" at bounding box center [622, 64] width 36 height 9
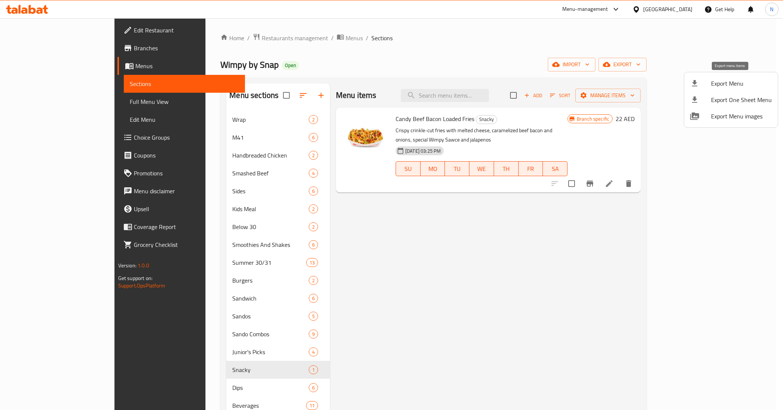
click at [737, 79] on span "Export Menu" at bounding box center [741, 83] width 61 height 9
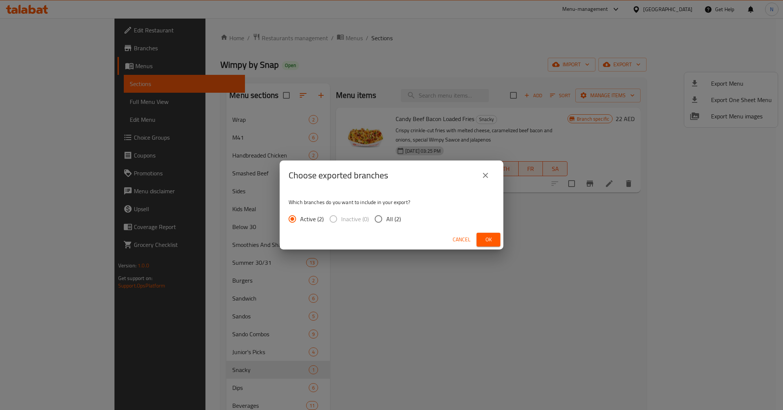
click at [388, 219] on span "All (2)" at bounding box center [393, 219] width 15 height 9
click at [386, 219] on input "All (2)" at bounding box center [379, 219] width 16 height 16
radio input "true"
click at [495, 242] on button "Ok" at bounding box center [488, 240] width 24 height 14
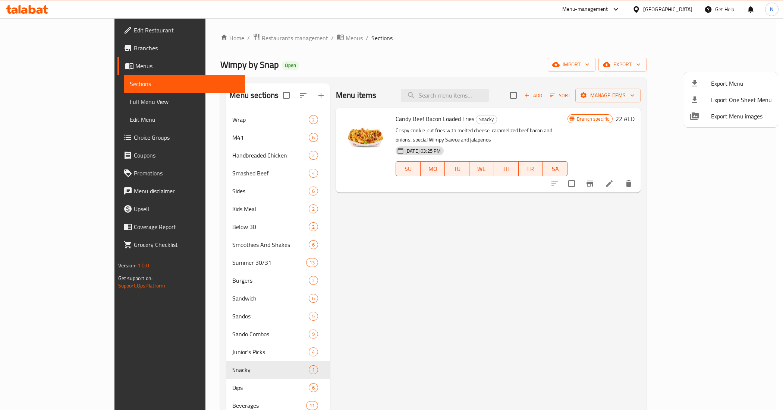
click at [699, 239] on div at bounding box center [391, 205] width 783 height 410
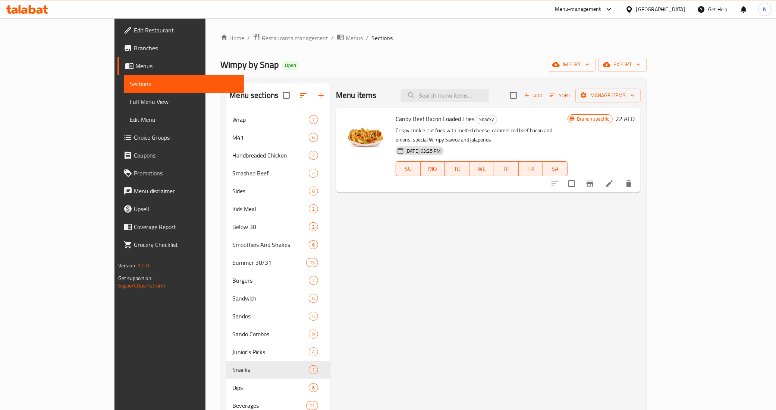
click at [130, 99] on span "Full Menu View" at bounding box center [184, 101] width 108 height 9
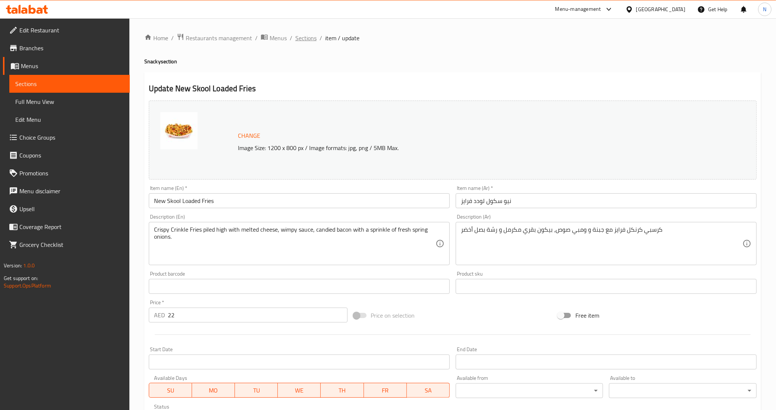
click at [302, 37] on span "Sections" at bounding box center [305, 38] width 21 height 9
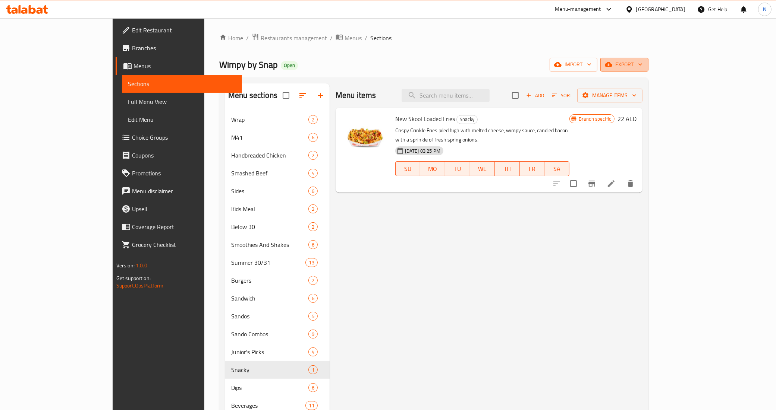
click at [642, 62] on span "export" at bounding box center [624, 64] width 36 height 9
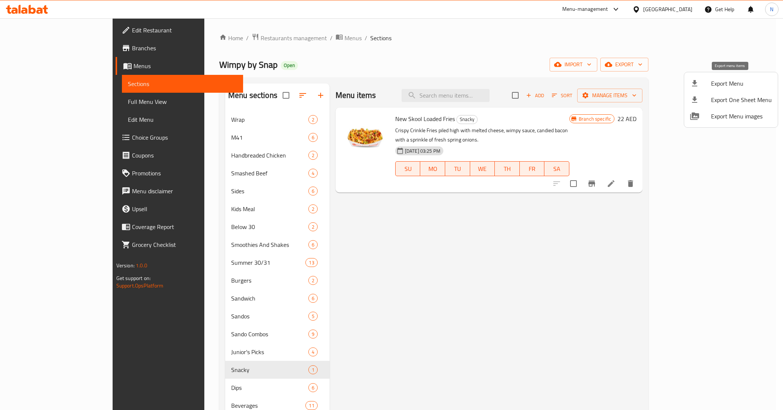
click at [729, 82] on span "Export Menu" at bounding box center [741, 83] width 61 height 9
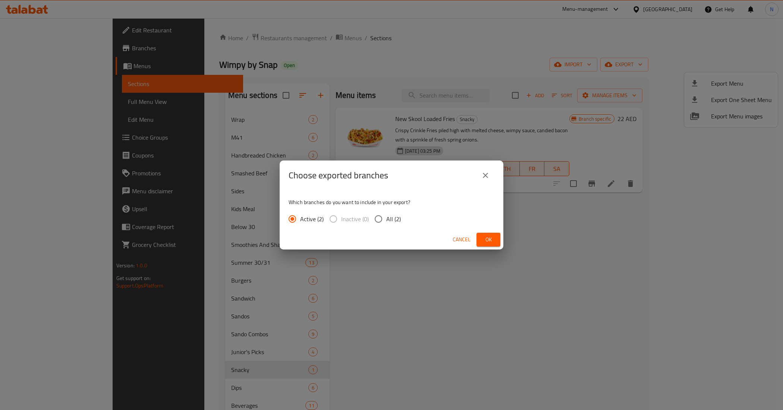
click at [379, 218] on input "All (2)" at bounding box center [379, 219] width 16 height 16
radio input "true"
click at [491, 236] on span "Ok" at bounding box center [488, 239] width 12 height 9
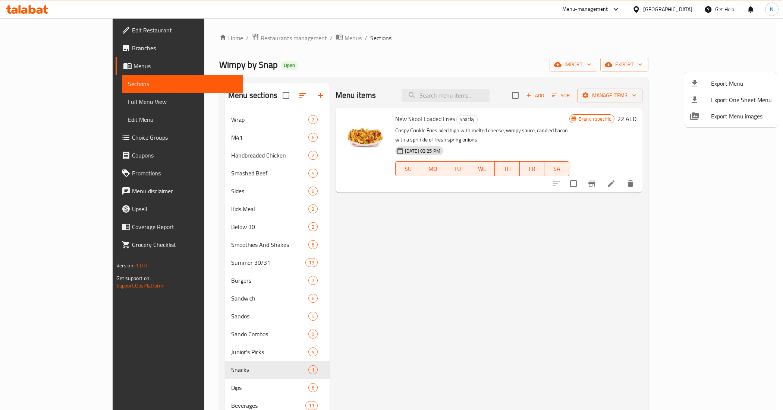
click at [474, 372] on div at bounding box center [391, 205] width 783 height 410
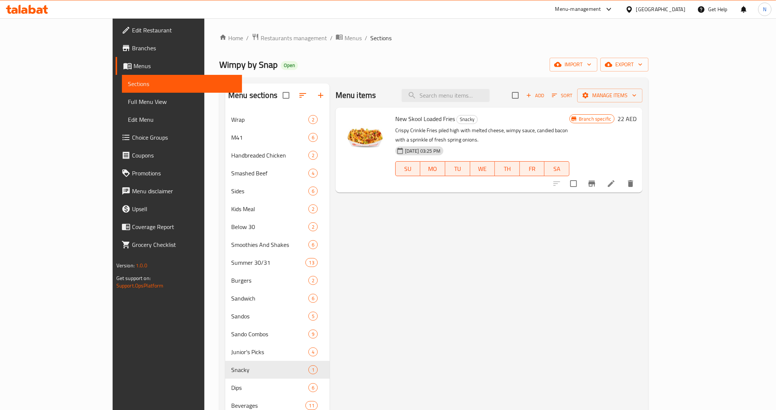
click at [477, 368] on div "Menu items Add Sort Manage items New Skool Loaded Fries Snacky Crispy Crinkle F…" at bounding box center [486, 340] width 313 height 513
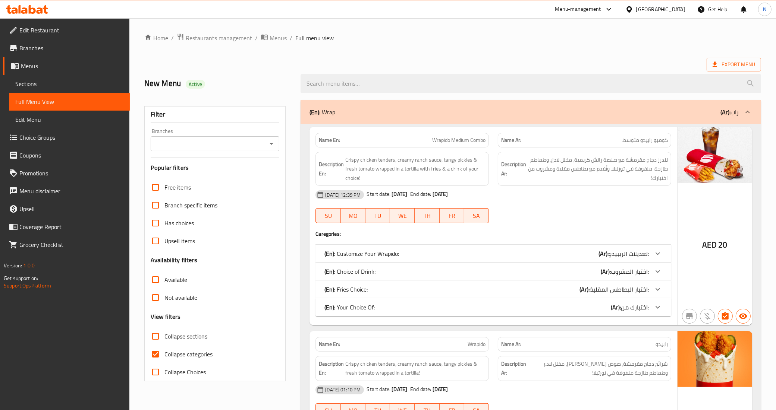
click at [439, 60] on div "Export Menu" at bounding box center [452, 65] width 617 height 14
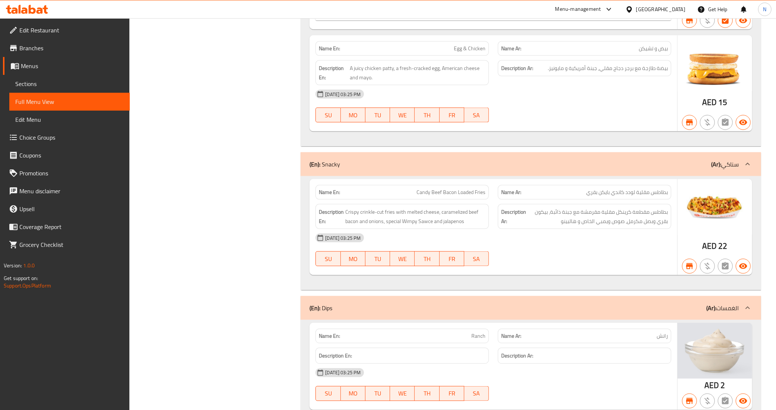
click at [744, 313] on icon at bounding box center [747, 308] width 9 height 9
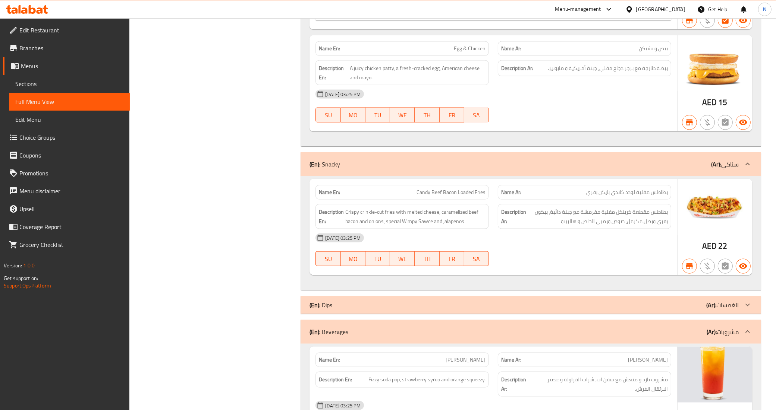
click at [44, 86] on span "Sections" at bounding box center [69, 83] width 108 height 9
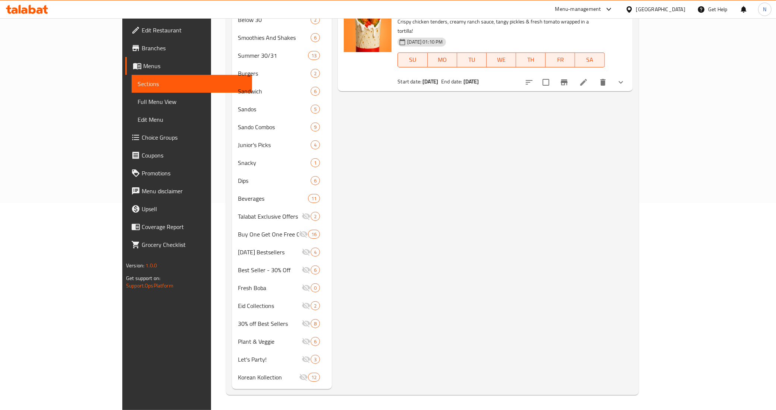
scroll to position [105, 0]
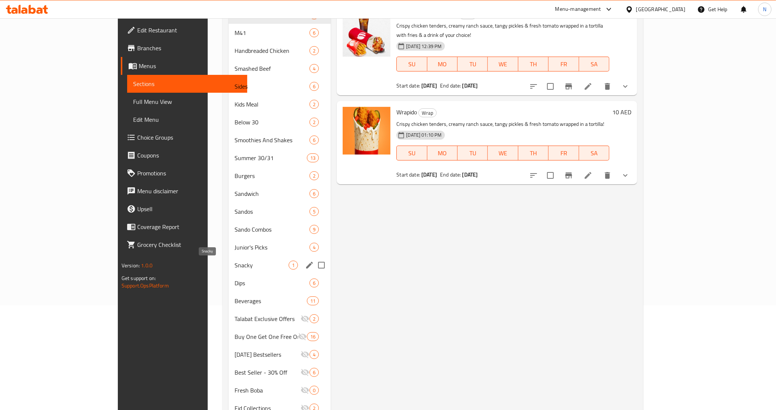
click at [234, 262] on span "Snacky" at bounding box center [261, 265] width 54 height 9
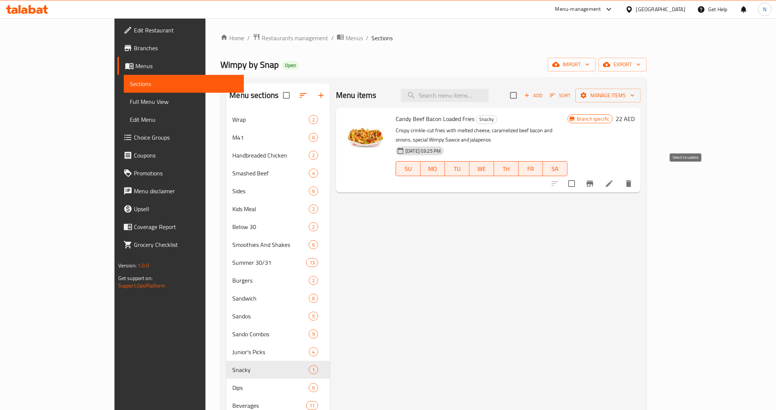
click at [579, 176] on input "checkbox" at bounding box center [572, 184] width 16 height 16
checkbox input "true"
click at [634, 91] on span "Manage items" at bounding box center [607, 95] width 53 height 9
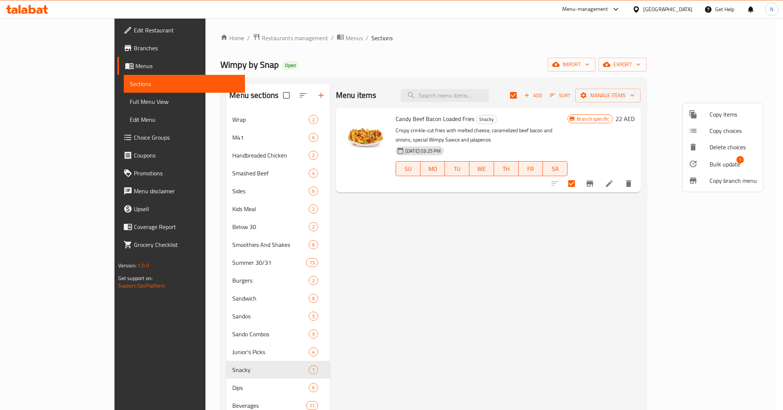
click at [722, 161] on span "Bulk update" at bounding box center [724, 164] width 31 height 9
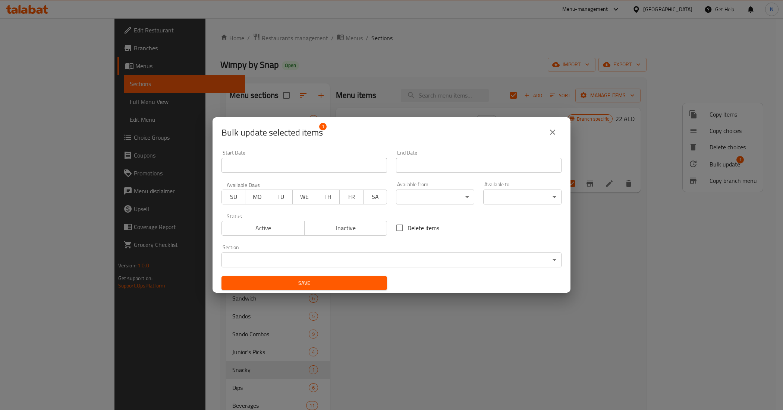
click at [277, 263] on body "​ Menu-management United Arab Emirates Get Help N Edit Restaurant Branches Menu…" at bounding box center [391, 214] width 783 height 392
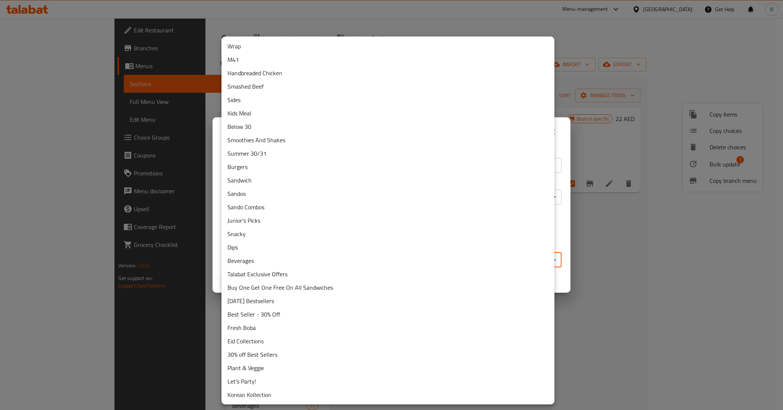
click at [270, 96] on li "Sides" at bounding box center [387, 99] width 333 height 13
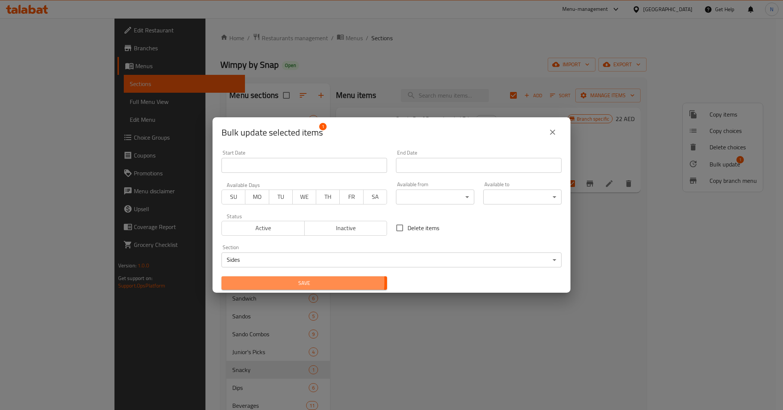
click at [278, 282] on span "Save" at bounding box center [304, 283] width 154 height 9
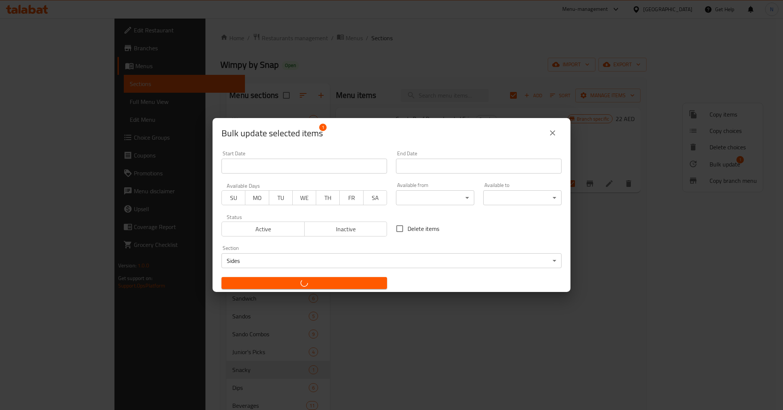
checkbox input "false"
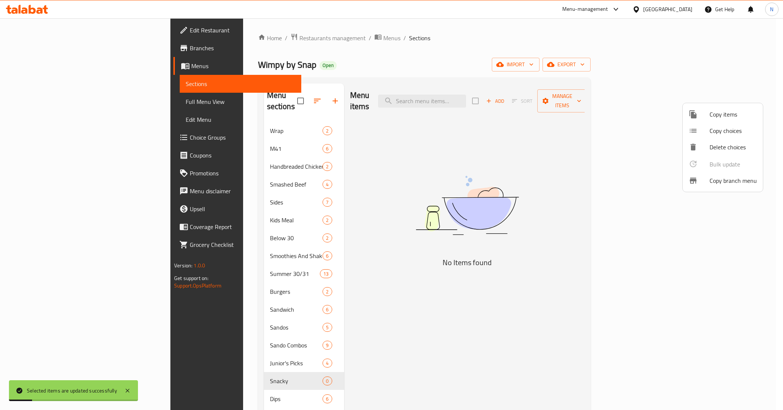
click at [62, 101] on div at bounding box center [391, 205] width 783 height 410
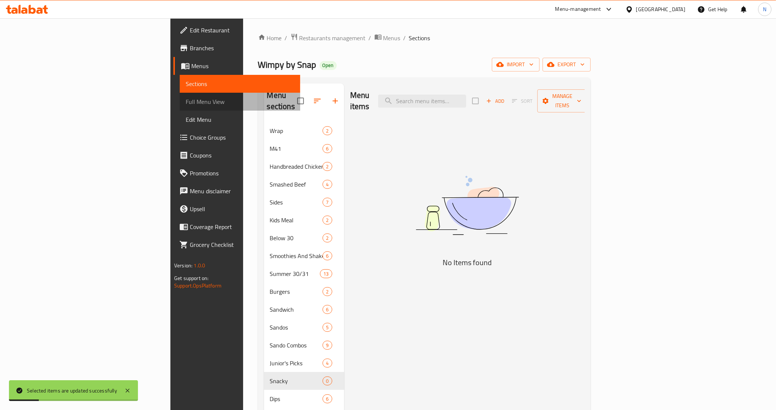
click at [186, 103] on span "Full Menu View" at bounding box center [240, 101] width 108 height 9
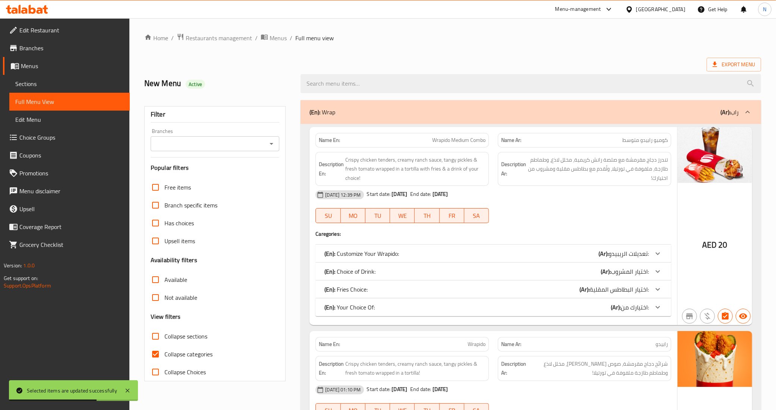
drag, startPoint x: 48, startPoint y: 78, endPoint x: 64, endPoint y: 82, distance: 16.9
click at [48, 79] on link "Sections" at bounding box center [69, 84] width 120 height 18
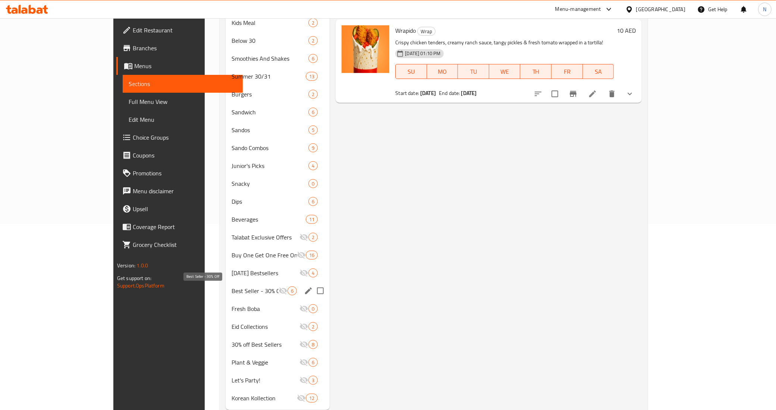
scroll to position [207, 0]
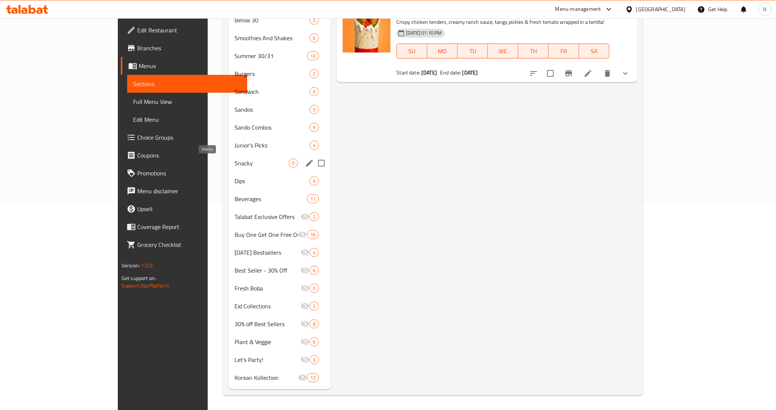
click at [234, 167] on span "Snacky" at bounding box center [261, 163] width 54 height 9
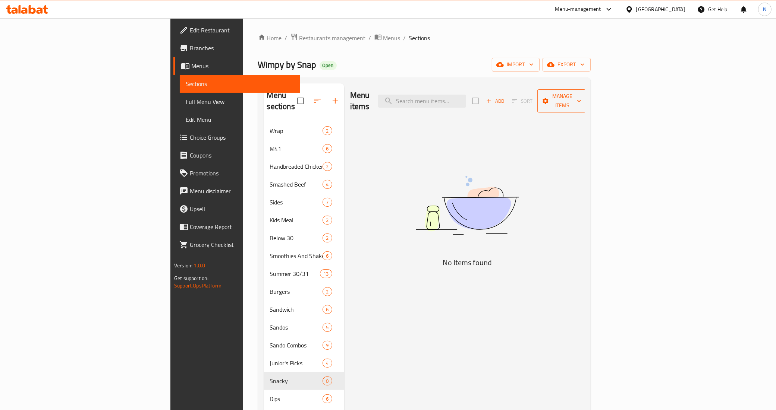
click at [581, 95] on span "Manage items" at bounding box center [562, 101] width 38 height 19
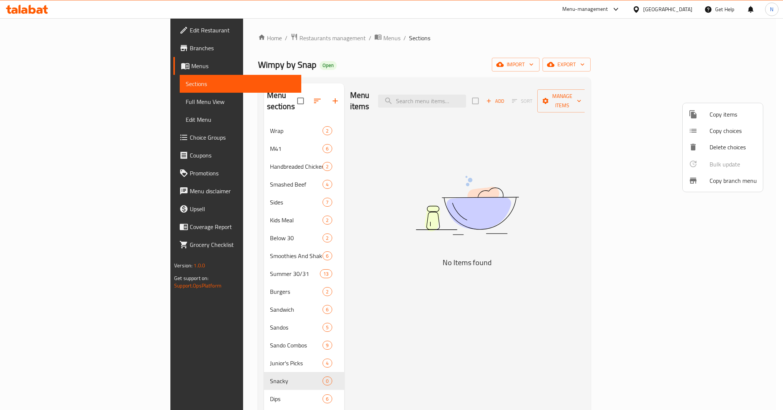
click at [593, 163] on div at bounding box center [391, 205] width 783 height 410
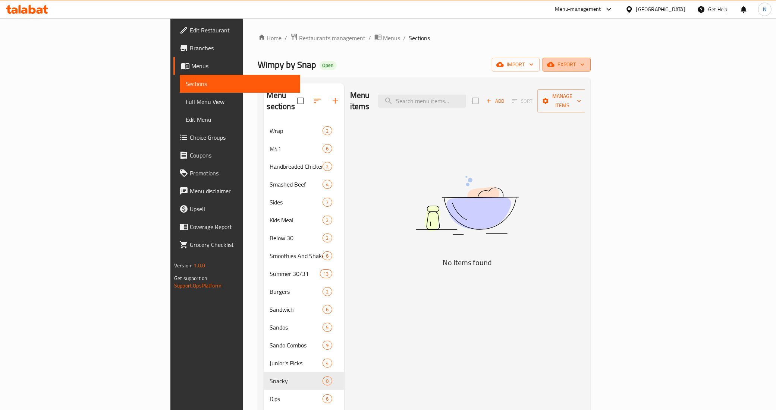
click at [585, 66] on span "export" at bounding box center [566, 64] width 36 height 9
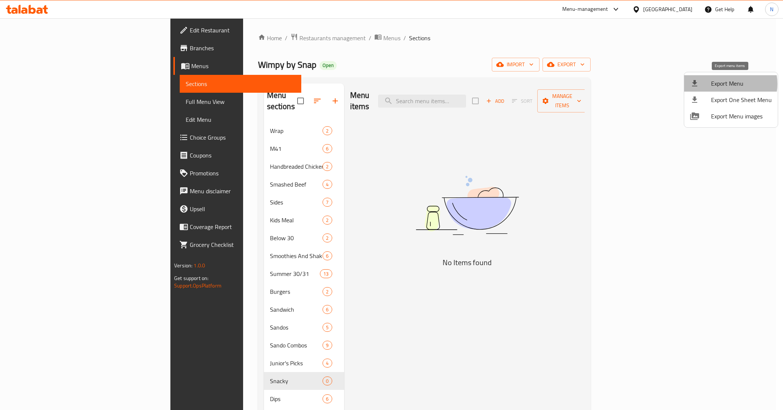
click at [724, 84] on span "Export Menu" at bounding box center [741, 83] width 61 height 9
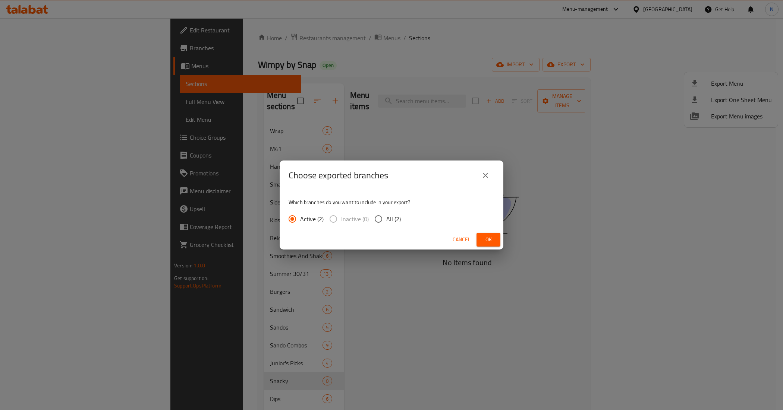
click at [388, 222] on span "All (2)" at bounding box center [393, 219] width 15 height 9
click at [386, 222] on input "All (2)" at bounding box center [379, 219] width 16 height 16
radio input "true"
click at [488, 234] on button "Ok" at bounding box center [488, 240] width 24 height 14
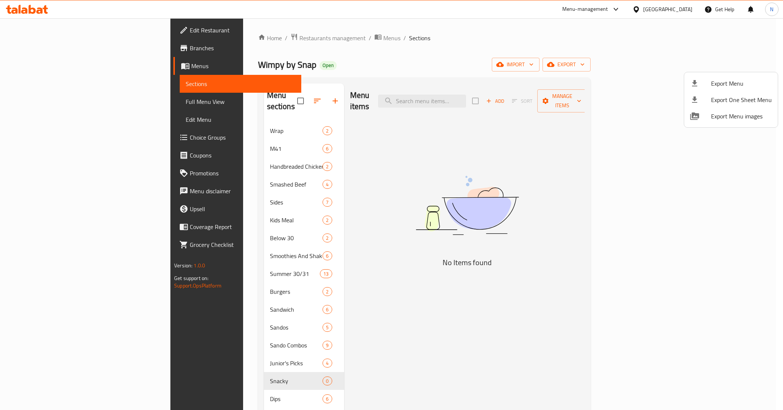
click at [712, 159] on div at bounding box center [391, 205] width 783 height 410
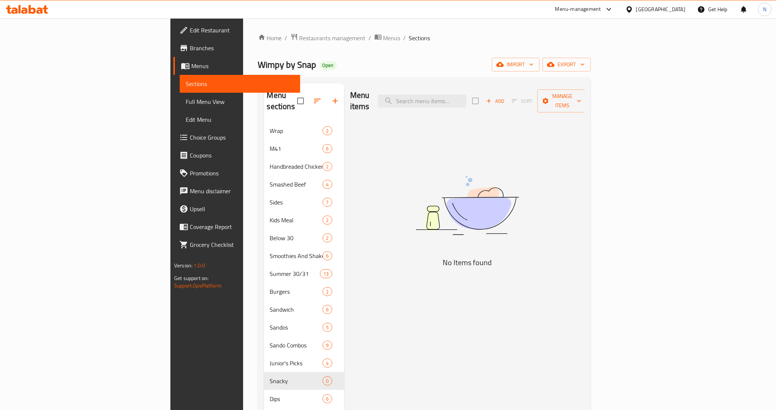
click at [186, 98] on span "Full Menu View" at bounding box center [240, 101] width 108 height 9
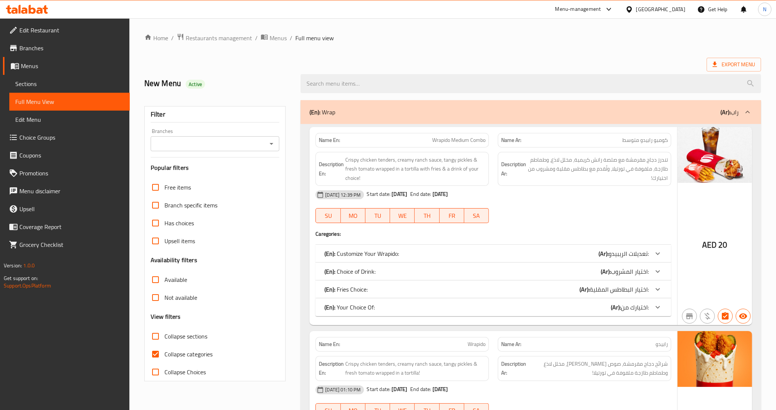
click at [178, 338] on span "Collapse sections" at bounding box center [185, 336] width 43 height 9
click at [164, 338] on input "Collapse sections" at bounding box center [156, 337] width 18 height 18
checkbox input "true"
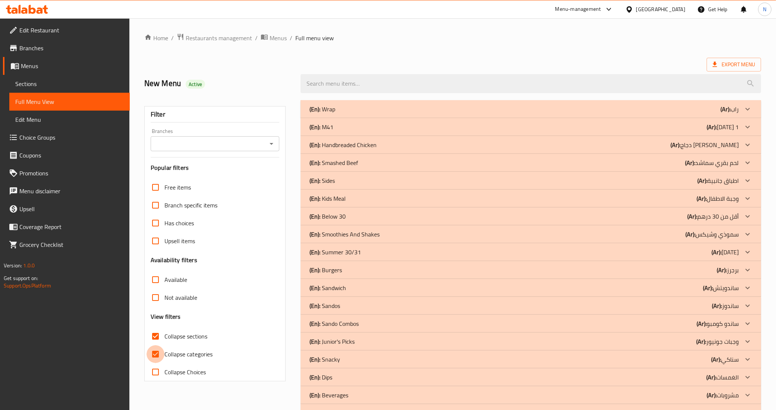
click at [152, 354] on input "Collapse categories" at bounding box center [156, 355] width 18 height 18
checkbox input "false"
click at [265, 143] on div "Branches" at bounding box center [215, 143] width 129 height 15
click at [270, 141] on icon "Open" at bounding box center [271, 143] width 9 height 9
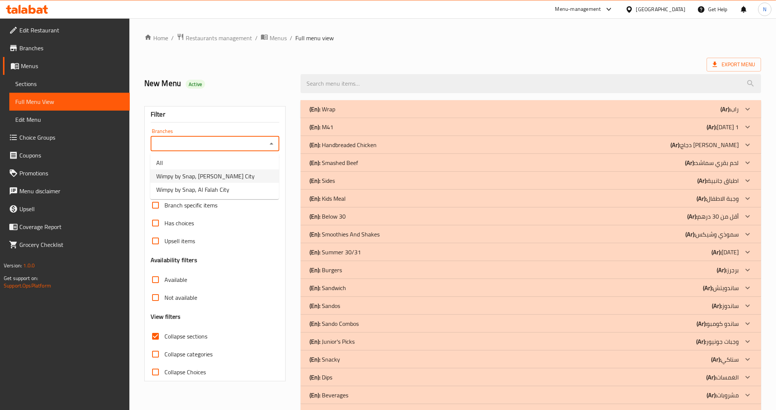
click at [243, 172] on span "Wimpy by Snap, Mohammed Bin Zayed City" at bounding box center [205, 176] width 98 height 9
click at [217, 150] on div "Wimpy by Snap, Mohammed Bin Zayed City Branches" at bounding box center [215, 143] width 129 height 15
click at [267, 150] on div "Wimpy by Snap, Mohammed Bin Zayed City Branches" at bounding box center [215, 143] width 129 height 15
click at [270, 147] on icon "Open" at bounding box center [271, 143] width 9 height 9
click at [258, 161] on li "All" at bounding box center [214, 162] width 129 height 13
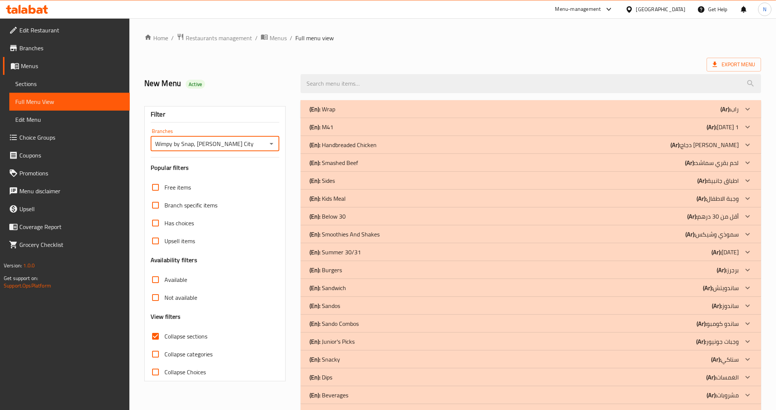
type input "All"
click at [665, 357] on div "(En): Snacky (Ar): سناكي" at bounding box center [523, 359] width 429 height 9
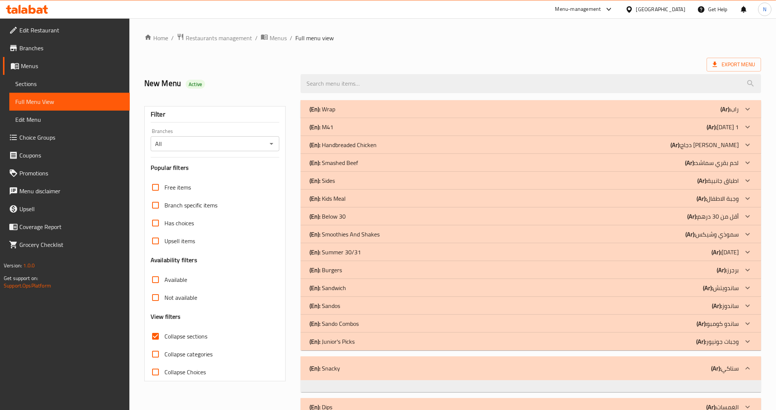
click at [701, 177] on b "(Ar):" at bounding box center [702, 180] width 10 height 11
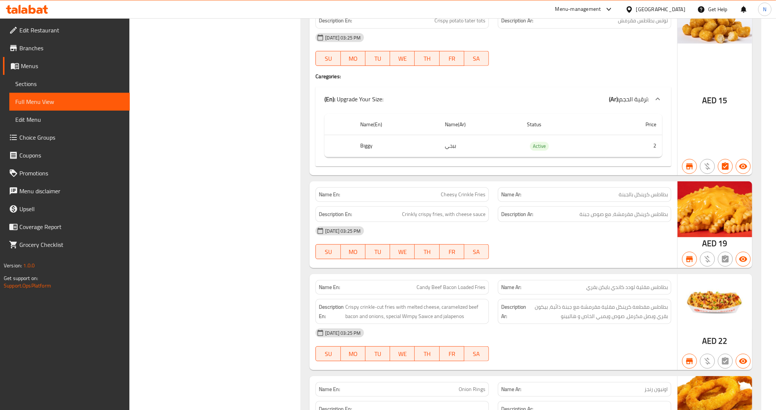
scroll to position [699, 0]
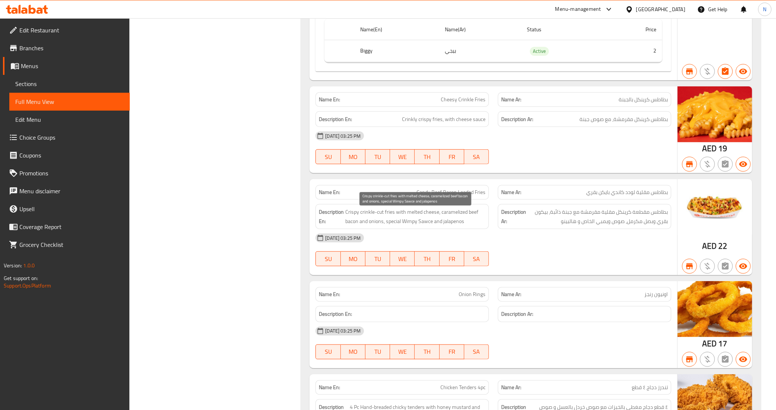
click at [455, 224] on span "Crispy crinkle-cut fries with melted cheese, caramelized beef bacon and onions,…" at bounding box center [415, 217] width 140 height 18
click at [273, 142] on div "Filter Branches All Branches Popular filters Free items Branch specific items H…" at bounding box center [218, 158] width 157 height 1523
click at [422, 196] on span "Candy Beef Bacon Loaded Fries" at bounding box center [450, 193] width 69 height 8
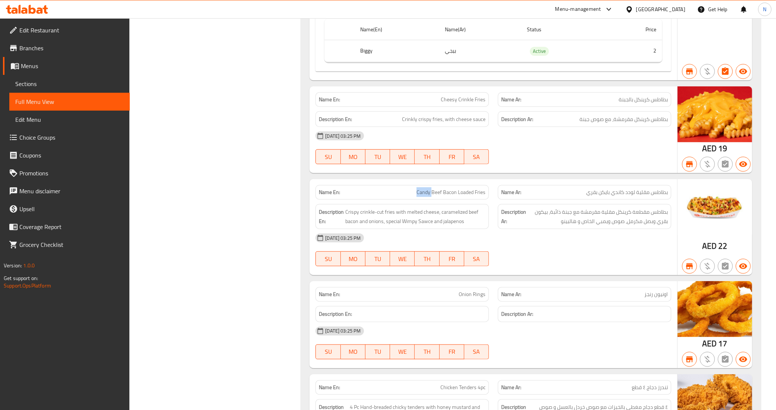
click at [422, 196] on span "Candy Beef Bacon Loaded Fries" at bounding box center [450, 193] width 69 height 8
copy span "Candy Beef Bacon Loaded Fries"
click at [412, 215] on span "Crispy crinkle-cut fries with melted cheese, caramelized beef bacon and onions,…" at bounding box center [415, 217] width 140 height 18
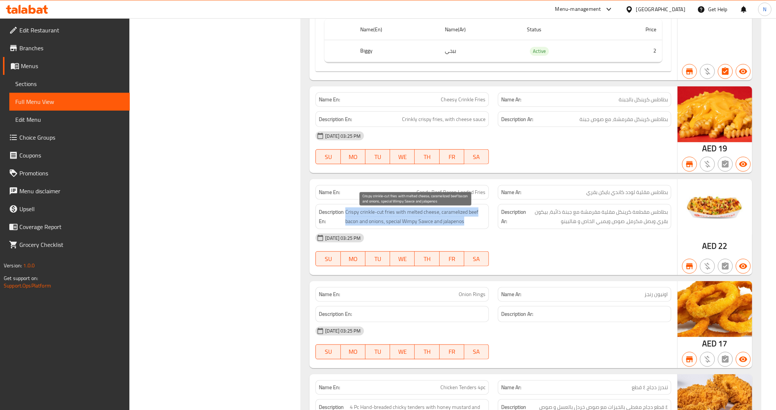
click at [412, 215] on span "Crispy crinkle-cut fries with melted cheese, caramelized beef bacon and onions,…" at bounding box center [415, 217] width 140 height 18
copy span "Crispy crinkle-cut fries with melted cheese, caramelized beef bacon and onions,…"
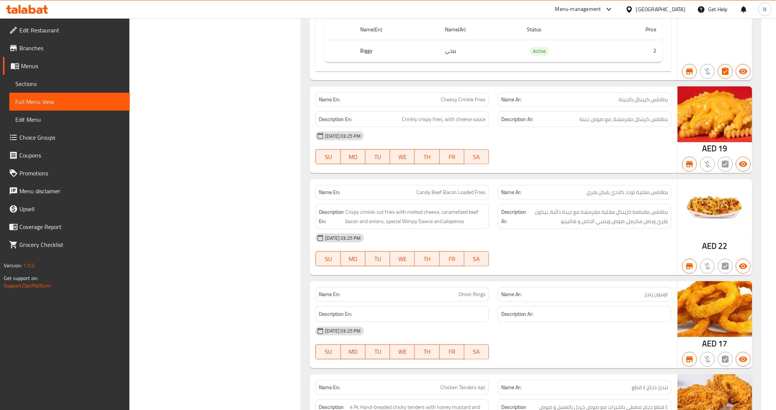
click at [548, 195] on p "Name Ar: بطاطس مقلية لودد كاندي بايكن بقري" at bounding box center [584, 193] width 167 height 8
click at [640, 195] on span "بطاطس مقلية لودد كاندي بايكن بقري" at bounding box center [627, 193] width 82 height 8
copy span "بطاطس مقلية لودد كاندي بايكن بقري"
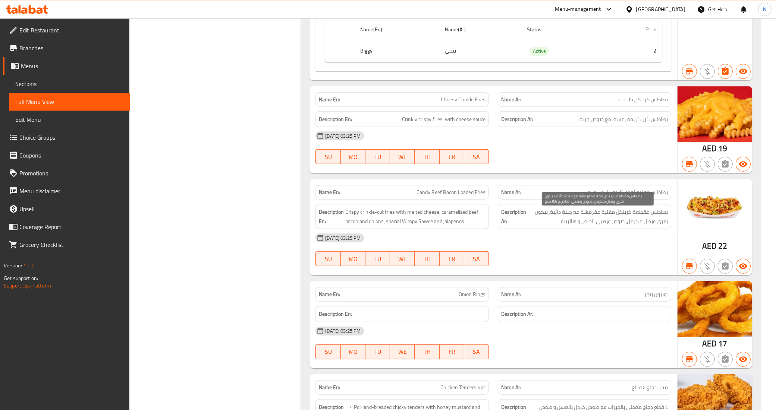
click at [619, 222] on span "بطاطس مقطعة كرينكل مقلية مقرمشة مع جبنة ذائبة، بيكون بقري وبصل مكرمل، صوص ويمبي…" at bounding box center [597, 217] width 140 height 18
copy div "بطاطس مقطعة كرينكل مقلية مقرمشة مع جبنة ذائبة، بيكون بقري وبصل مكرمل، صوص ويمبي…"
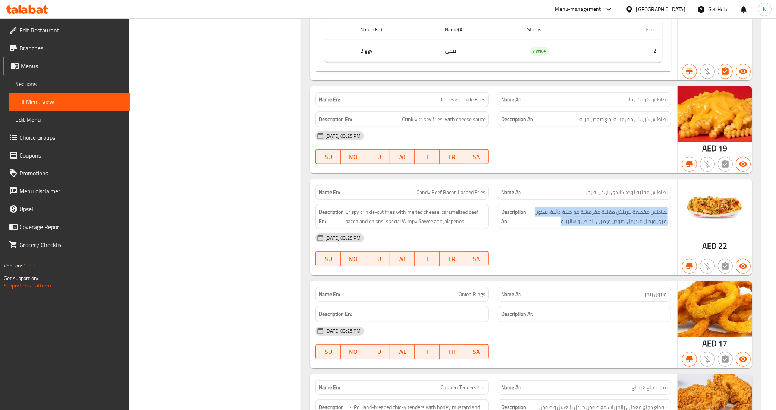
click at [537, 226] on span "بطاطس مقطعة كرينكل مقلية مقرمشة مع جبنة ذائبة، بيكون بقري وبصل مكرمل، صوص ويمبي…" at bounding box center [597, 217] width 140 height 18
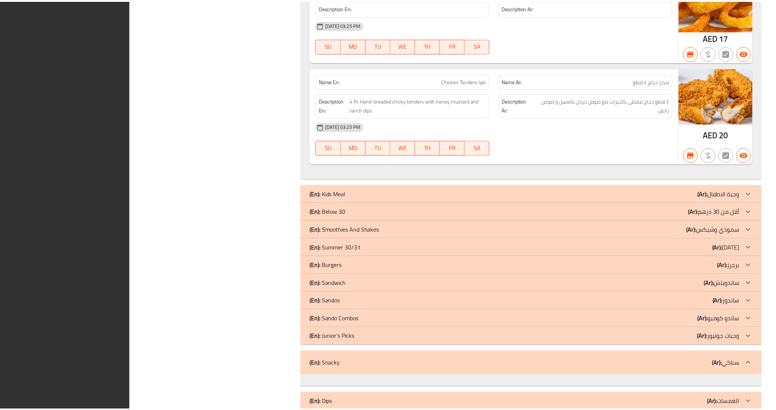
scroll to position [1222, 0]
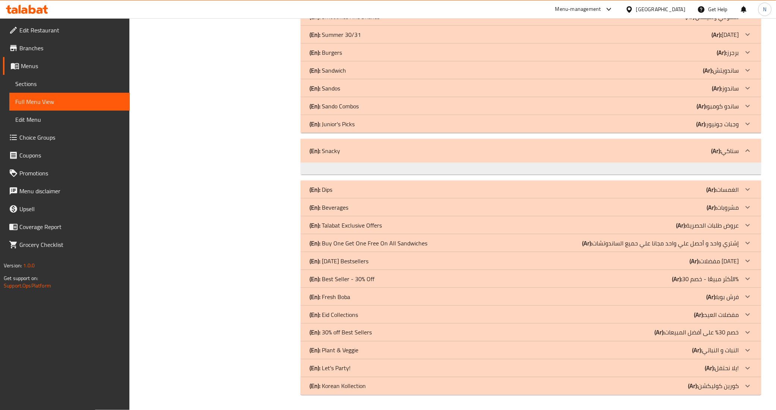
click at [64, 81] on span "Sections" at bounding box center [69, 83] width 108 height 9
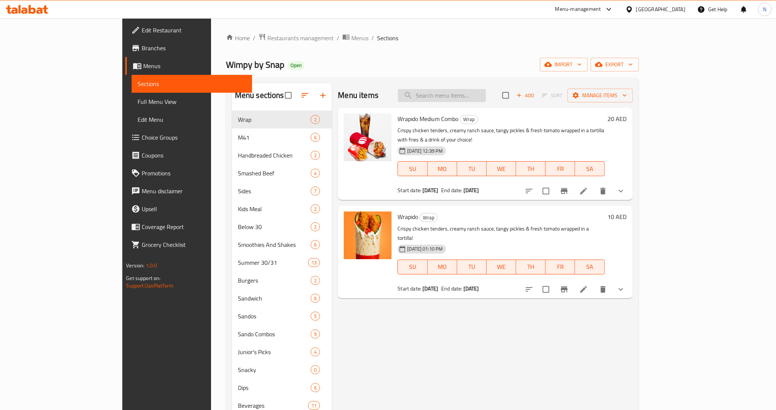
click at [486, 94] on input "search" at bounding box center [442, 95] width 88 height 13
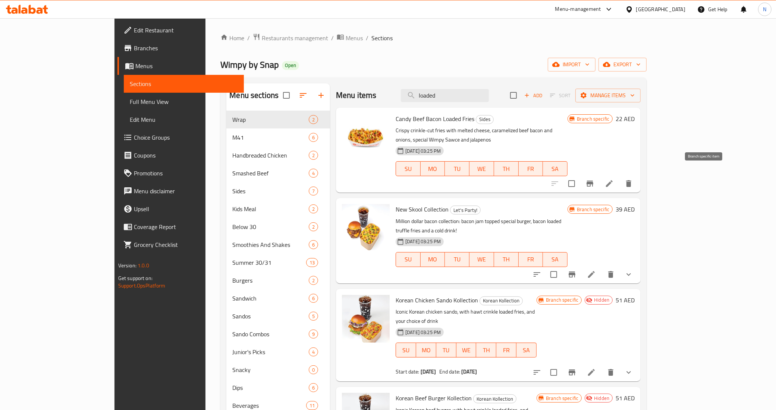
type input "loaded"
click at [594, 179] on icon "Branch-specific-item" at bounding box center [589, 183] width 9 height 9
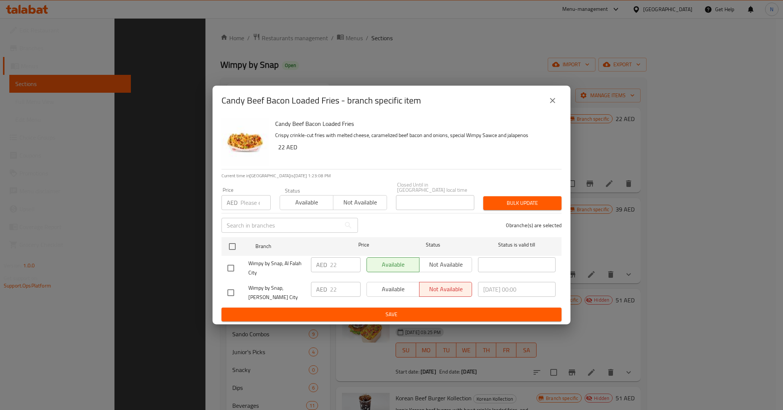
scroll to position [207, 0]
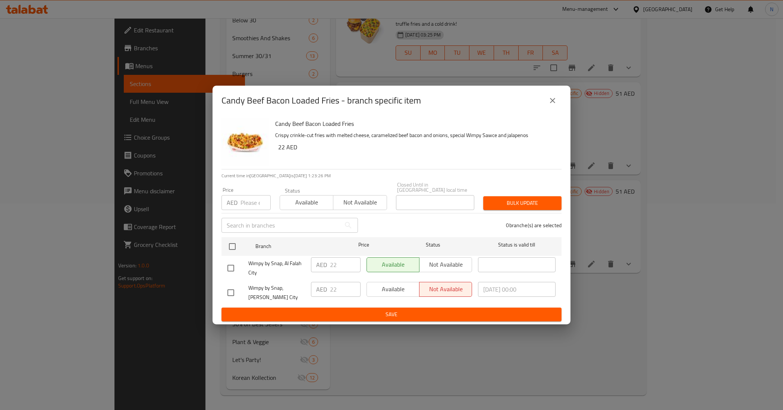
click at [541, 365] on div "Candy Beef Bacon Loaded Fries - branch specific item Candy Beef Bacon Loaded Fr…" at bounding box center [391, 205] width 783 height 410
click at [655, 275] on div "Candy Beef Bacon Loaded Fries - branch specific item Candy Beef Bacon Loaded Fr…" at bounding box center [391, 205] width 783 height 410
click at [551, 98] on icon "close" at bounding box center [552, 100] width 5 height 5
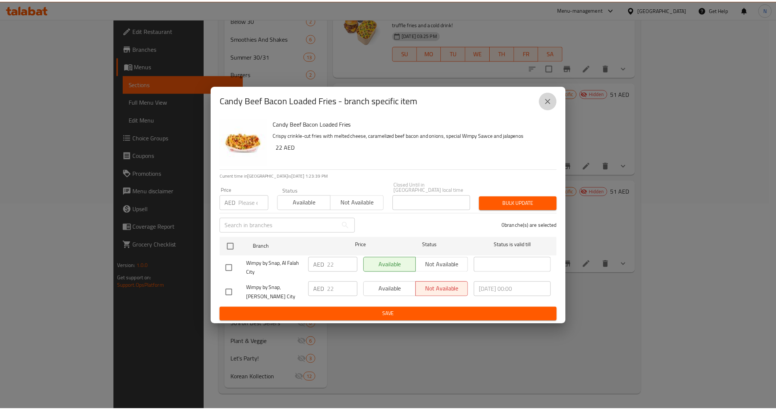
scroll to position [0, 0]
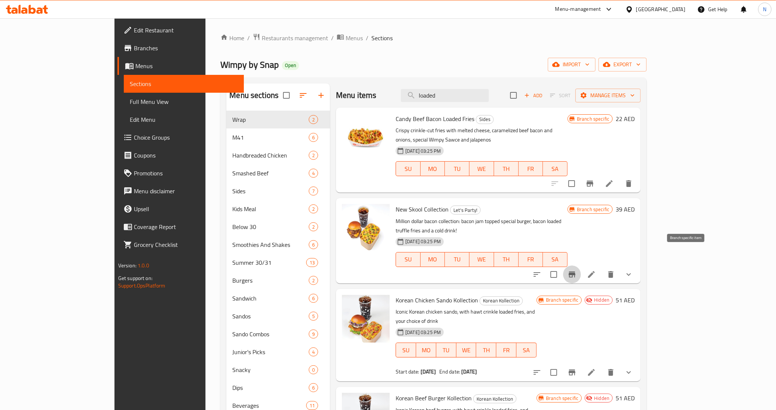
click at [575, 272] on icon "Branch-specific-item" at bounding box center [571, 275] width 7 height 6
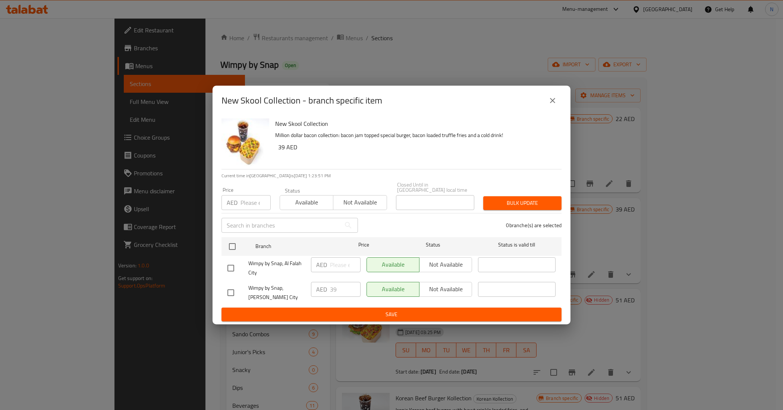
click at [549, 96] on icon "close" at bounding box center [552, 100] width 9 height 9
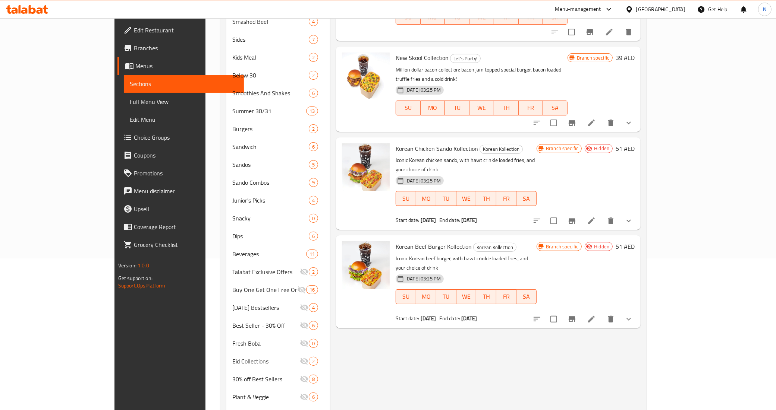
scroll to position [93, 0]
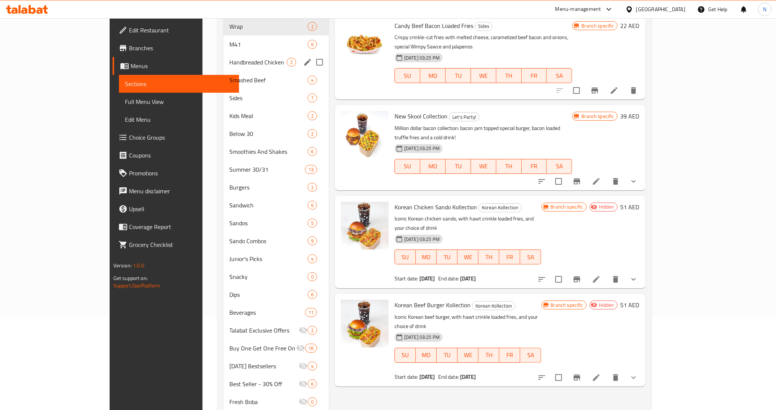
click at [229, 63] on span "Handbreaded Chicken" at bounding box center [257, 62] width 57 height 9
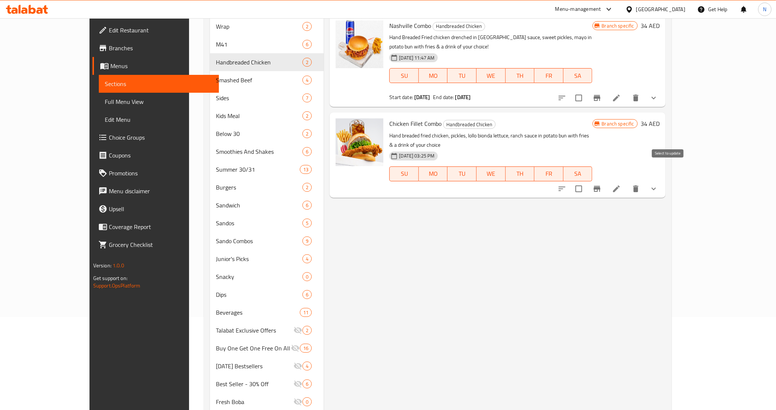
click at [586, 181] on input "checkbox" at bounding box center [579, 189] width 16 height 16
checkbox input "false"
click at [601, 185] on icon "Branch-specific-item" at bounding box center [596, 189] width 9 height 9
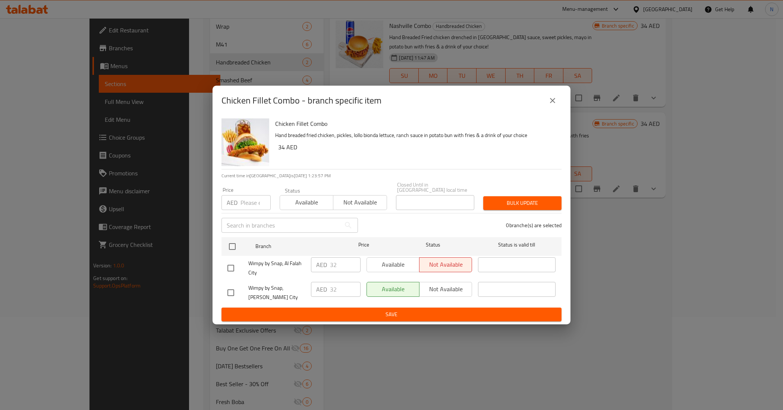
click at [554, 96] on icon "close" at bounding box center [552, 100] width 9 height 9
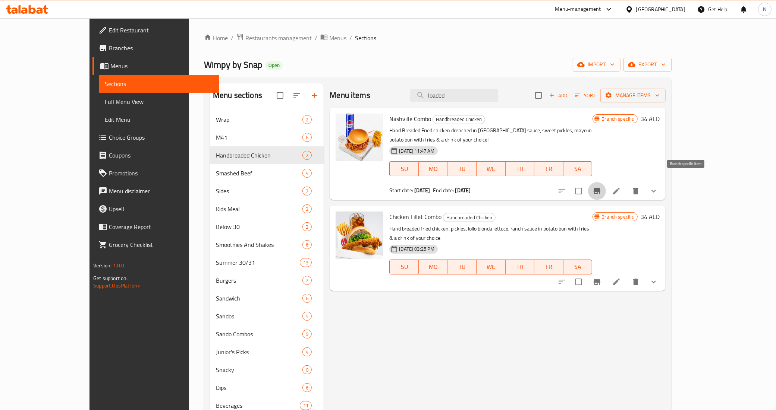
click at [601, 187] on icon "Branch-specific-item" at bounding box center [596, 191] width 9 height 9
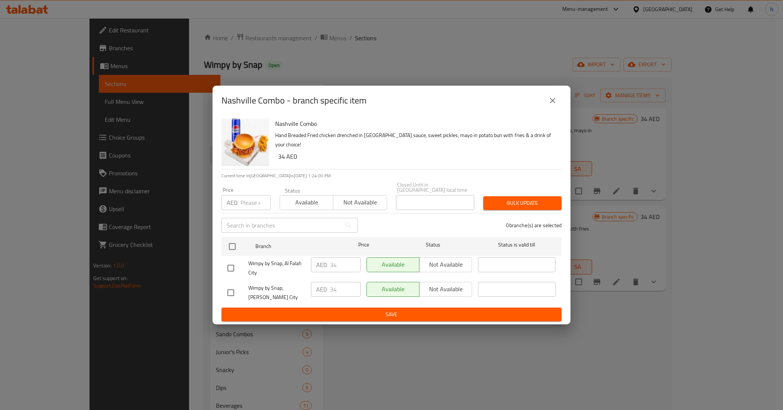
click at [554, 98] on icon "close" at bounding box center [552, 100] width 5 height 5
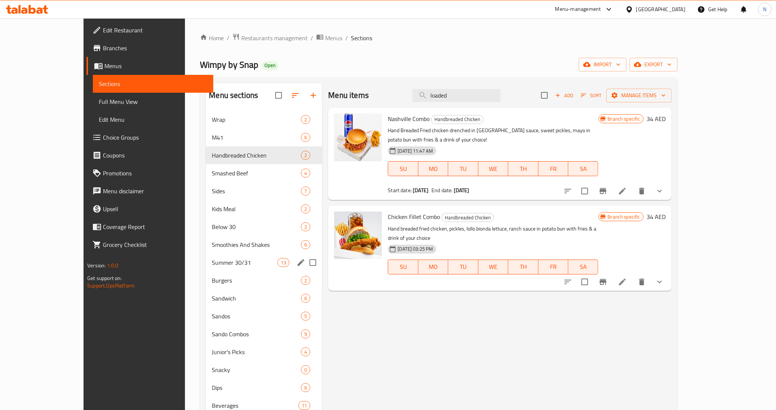
click at [209, 254] on div "Summer 30/31 13" at bounding box center [264, 263] width 116 height 18
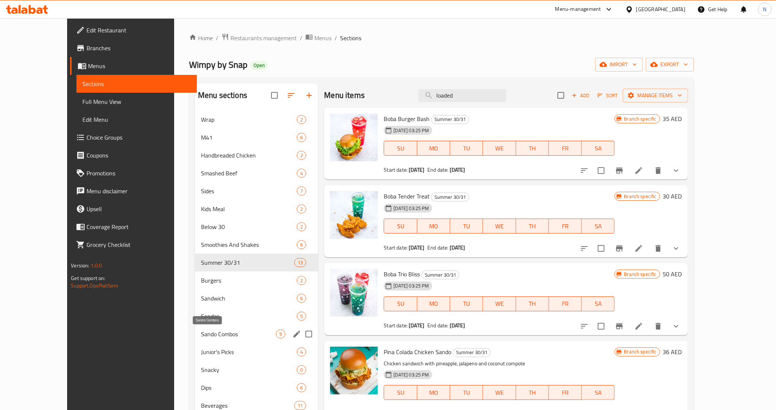
click at [201, 334] on span "Sando Combos" at bounding box center [238, 334] width 75 height 9
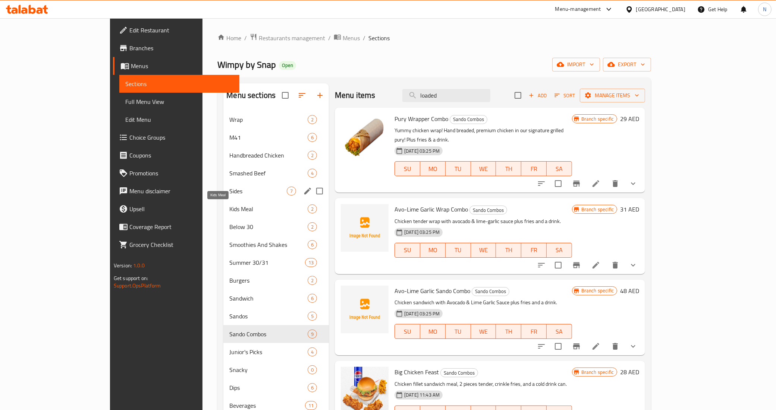
click at [229, 187] on span "Sides" at bounding box center [257, 191] width 57 height 9
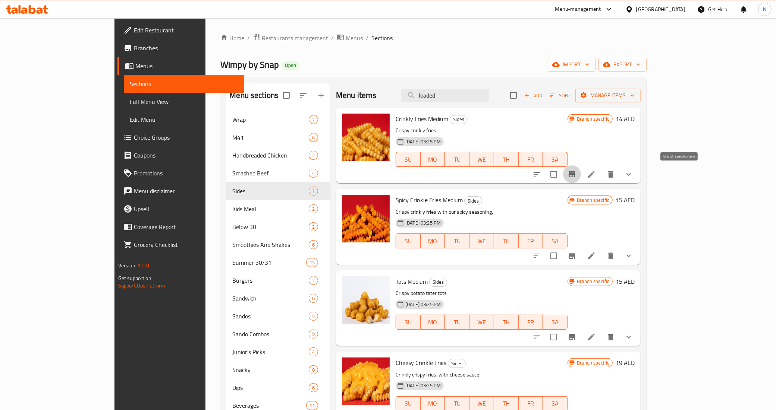
click at [575, 174] on icon "Branch-specific-item" at bounding box center [571, 174] width 7 height 6
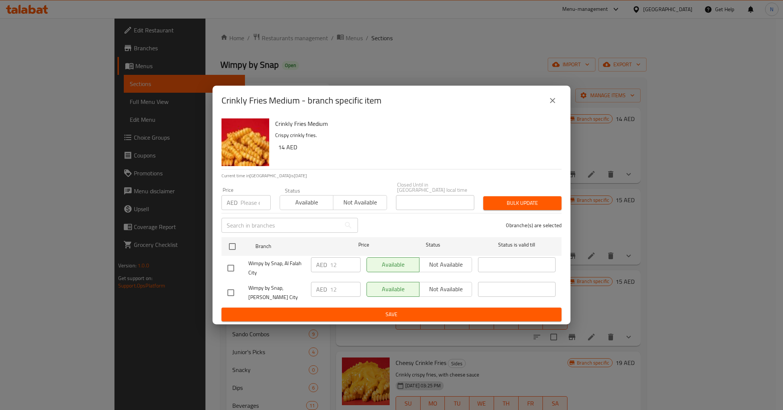
click at [552, 98] on icon "close" at bounding box center [552, 100] width 5 height 5
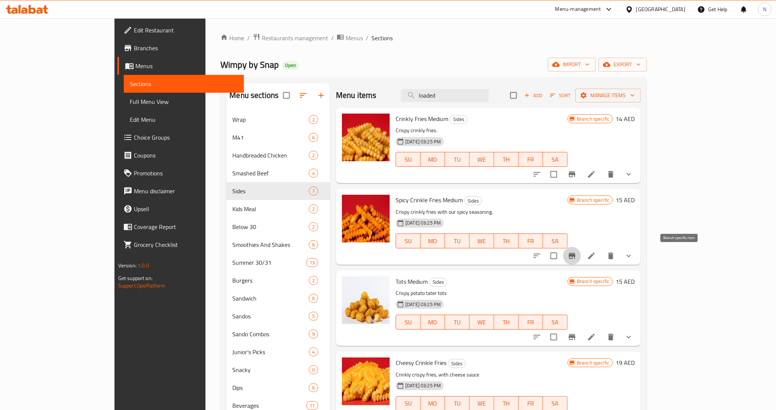
click at [576, 258] on icon "Branch-specific-item" at bounding box center [571, 256] width 9 height 9
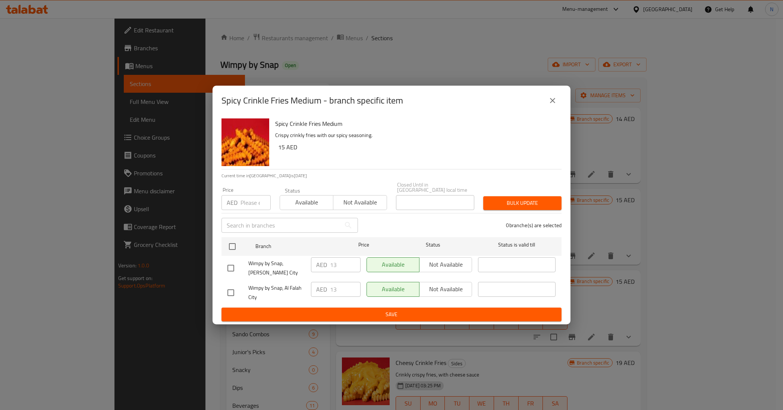
click at [556, 96] on icon "close" at bounding box center [552, 100] width 9 height 9
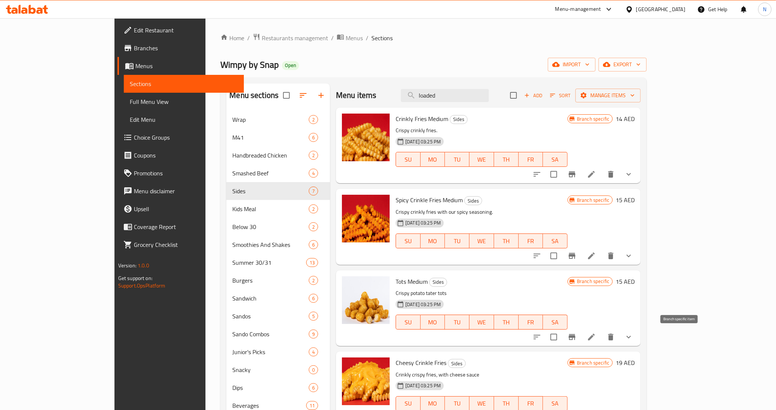
click at [576, 342] on icon "Branch-specific-item" at bounding box center [571, 337] width 9 height 9
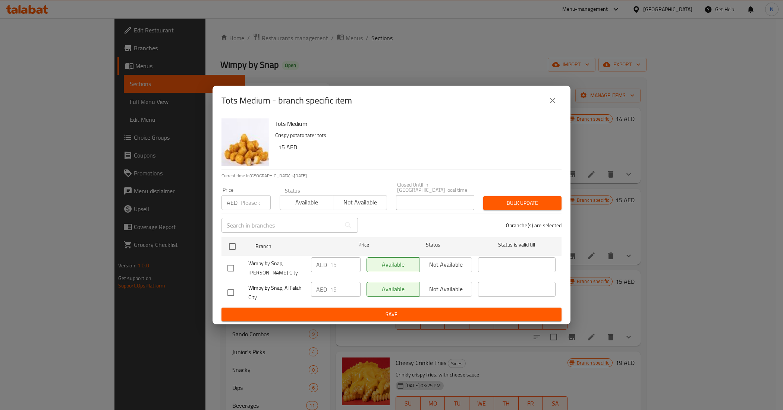
click at [548, 99] on icon "close" at bounding box center [552, 100] width 9 height 9
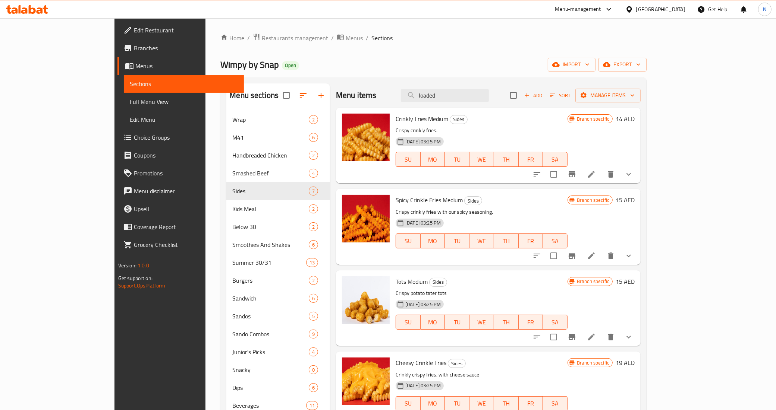
scroll to position [64, 0]
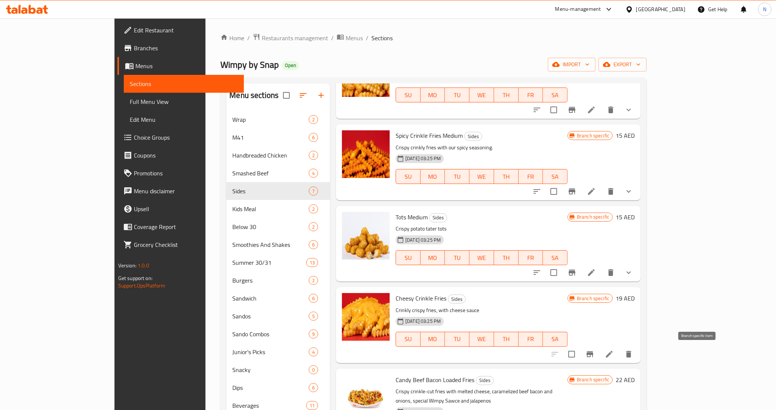
click at [593, 352] on icon "Branch-specific-item" at bounding box center [589, 355] width 7 height 6
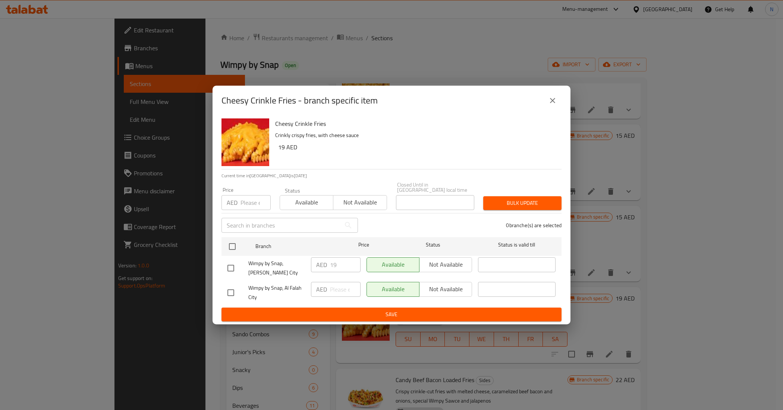
click at [551, 96] on icon "close" at bounding box center [552, 100] width 9 height 9
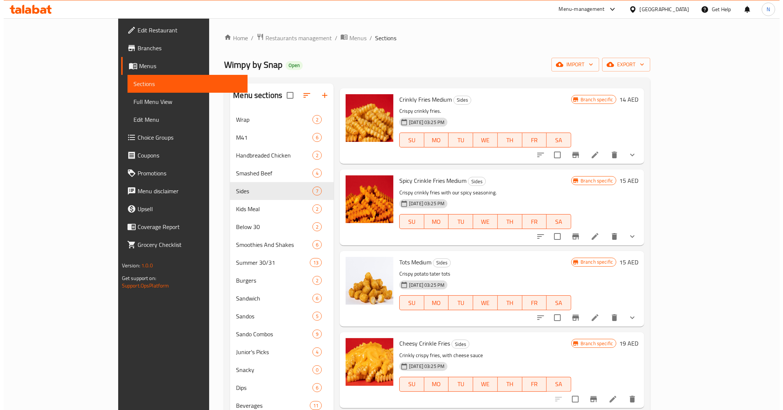
scroll to position [0, 0]
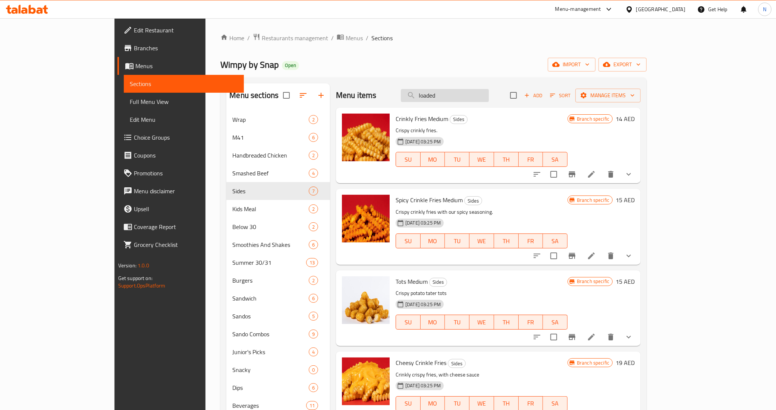
click at [489, 97] on input "loaded" at bounding box center [445, 95] width 88 height 13
paste input "Hot Honey Chicken Sando"
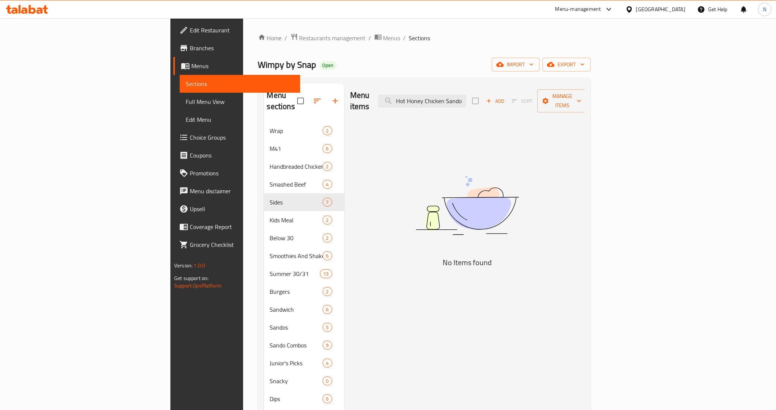
type input "Hot Honey Chicken Sando"
click at [299, 40] on span "Restaurants management" at bounding box center [332, 38] width 66 height 9
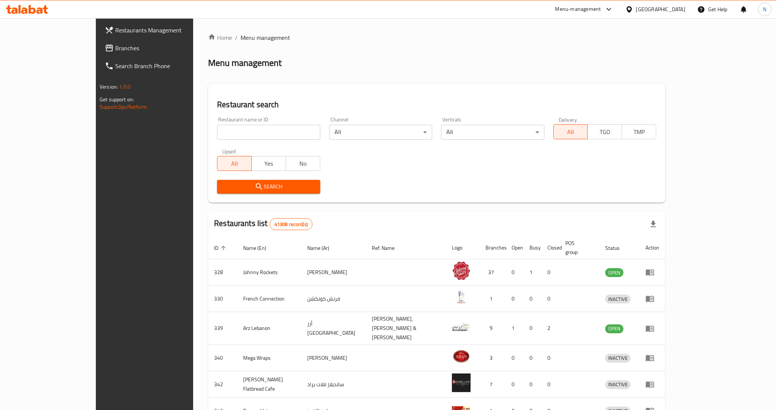
click at [234, 133] on input "search" at bounding box center [268, 132] width 103 height 15
paste input "690405"
type input "690405"
click button "Search" at bounding box center [268, 187] width 103 height 14
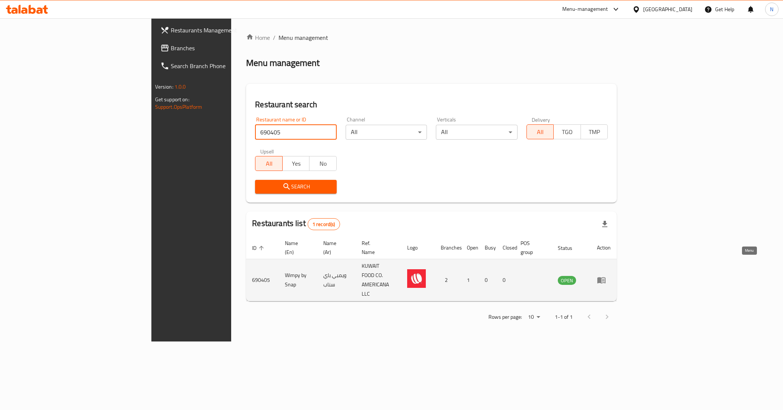
click at [611, 276] on link "enhanced table" at bounding box center [604, 280] width 14 height 9
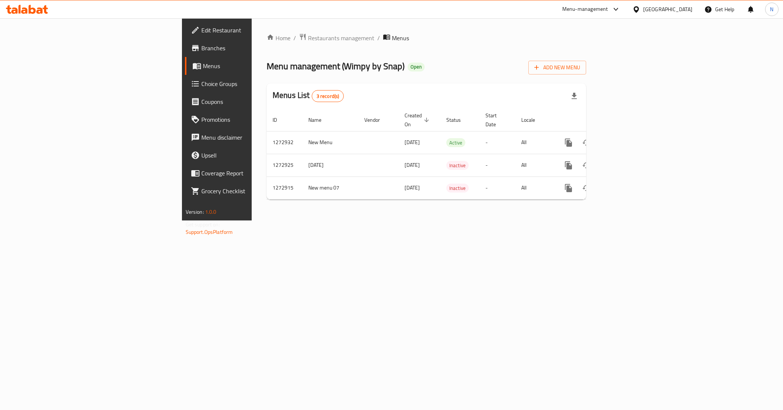
click at [601, 221] on div "Home / Restaurants management / Menus Menu management ( Wimpy by Snap ) Open Ad…" at bounding box center [426, 119] width 349 height 202
click at [627, 138] on icon "enhanced table" at bounding box center [622, 142] width 9 height 9
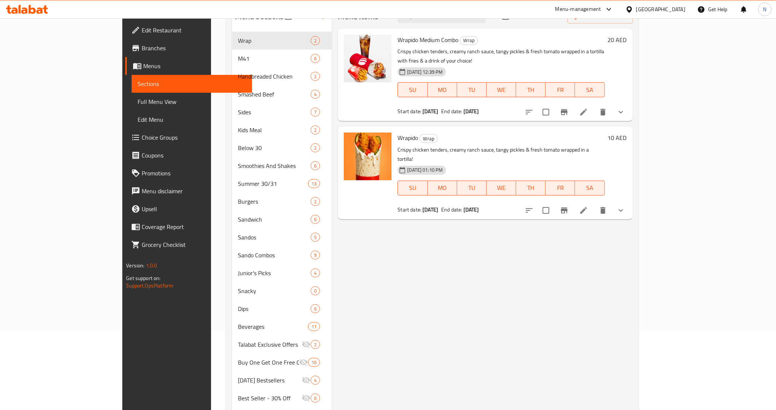
scroll to position [67, 0]
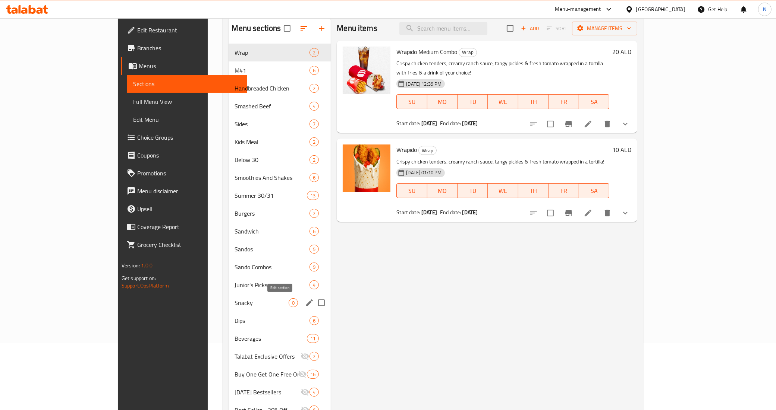
click at [306, 303] on icon "edit" at bounding box center [309, 303] width 7 height 7
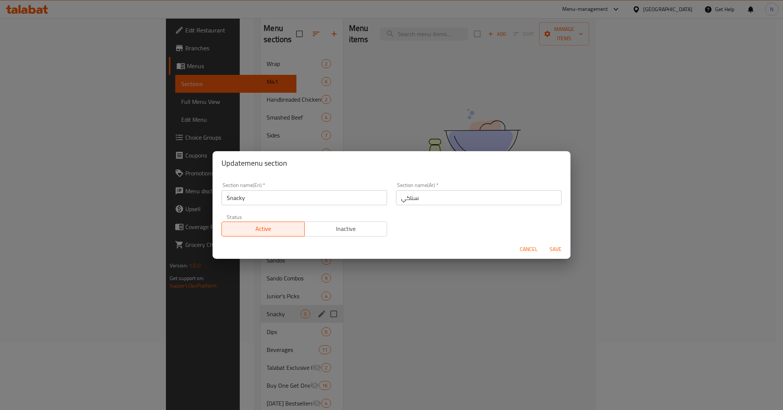
click at [348, 226] on span "Inactive" at bounding box center [346, 229] width 77 height 11
click at [546, 247] on span "Save" at bounding box center [555, 249] width 18 height 9
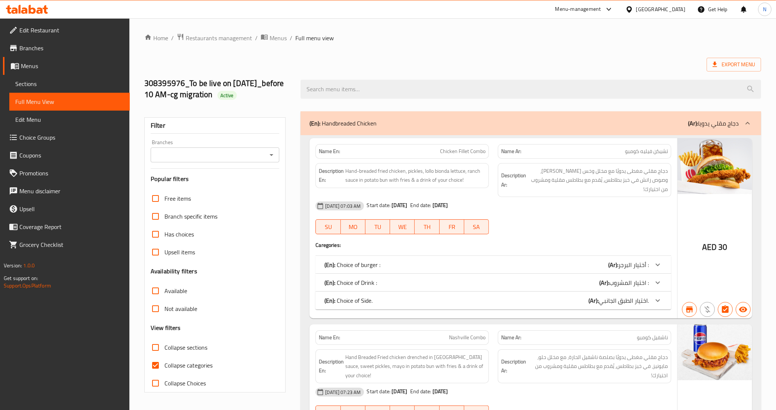
drag, startPoint x: 33, startPoint y: 82, endPoint x: 44, endPoint y: 85, distance: 11.0
click at [33, 82] on span "Sections" at bounding box center [69, 83] width 108 height 9
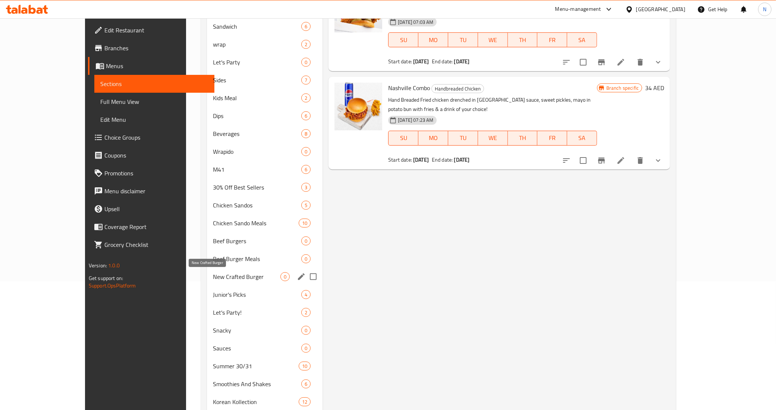
scroll to position [140, 0]
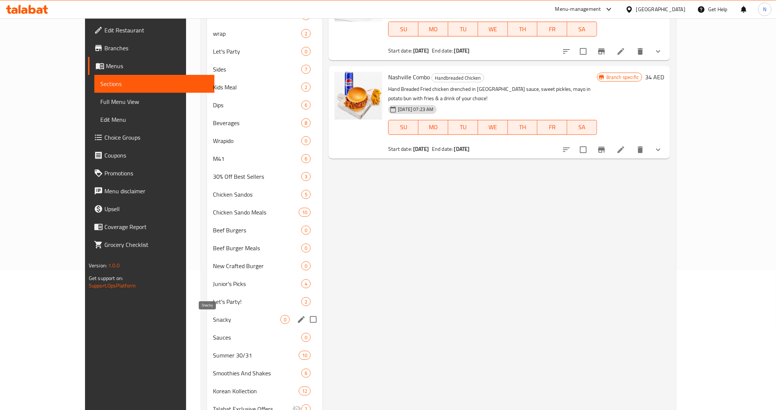
click at [213, 324] on span "Snacky" at bounding box center [246, 319] width 67 height 9
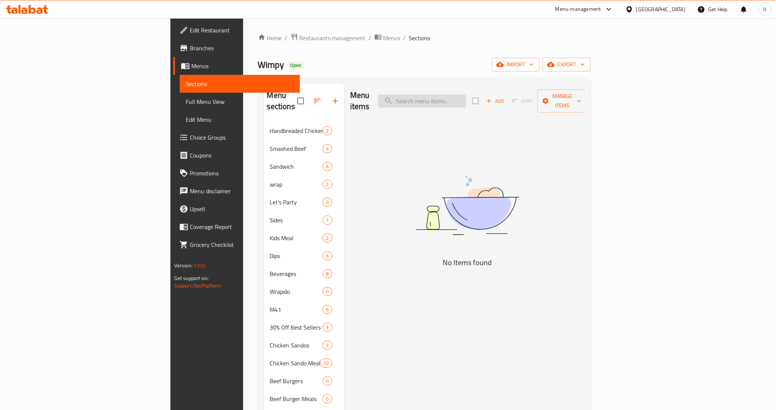
click at [466, 95] on input "search" at bounding box center [422, 101] width 88 height 13
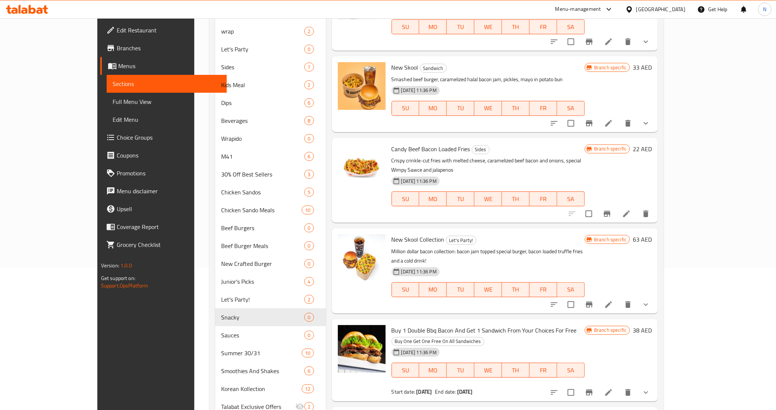
scroll to position [140, 0]
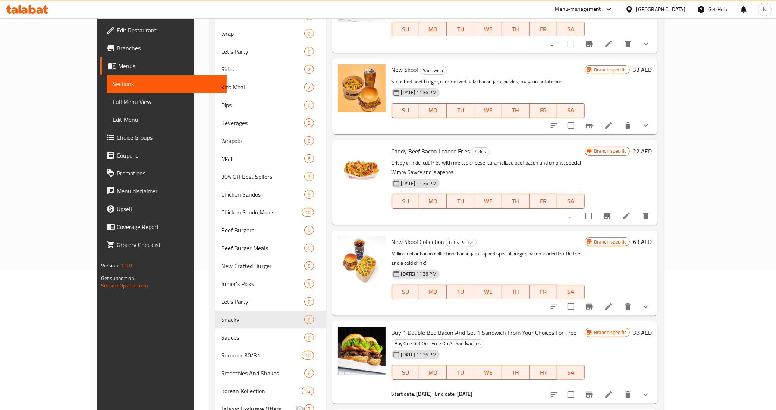
type input "bacon"
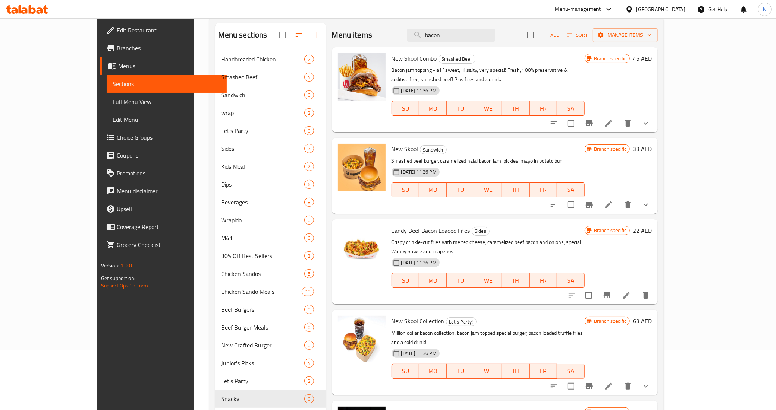
scroll to position [0, 0]
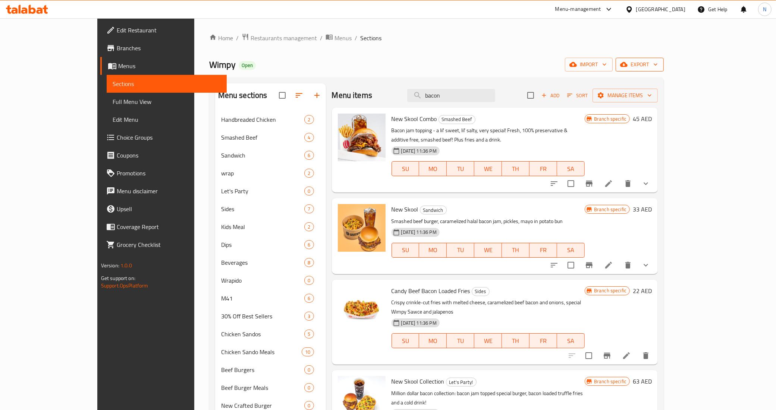
click at [658, 65] on span "export" at bounding box center [639, 64] width 36 height 9
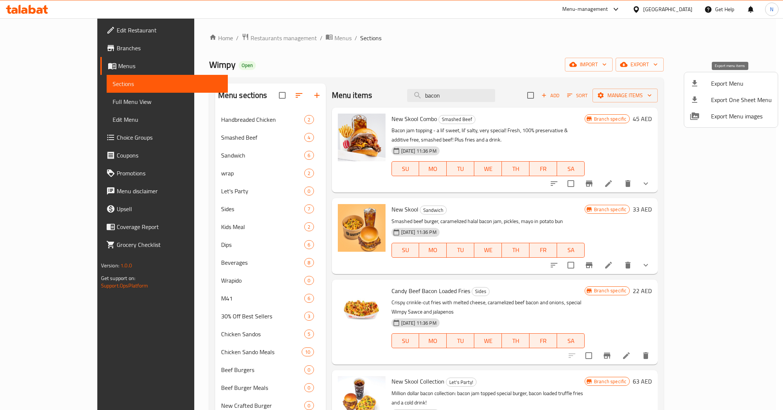
click at [731, 83] on span "Export Menu" at bounding box center [741, 83] width 61 height 9
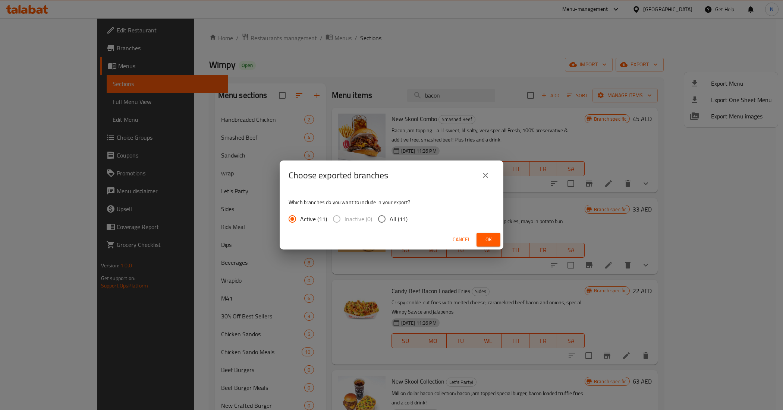
click at [399, 221] on span "All (11)" at bounding box center [399, 219] width 18 height 9
click at [390, 221] on input "All (11)" at bounding box center [382, 219] width 16 height 16
radio input "true"
click at [484, 239] on span "Ok" at bounding box center [488, 239] width 12 height 9
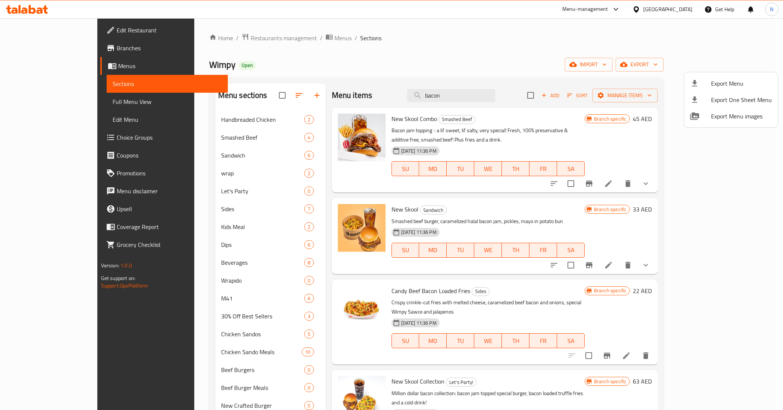
click at [25, 105] on div at bounding box center [391, 205] width 783 height 410
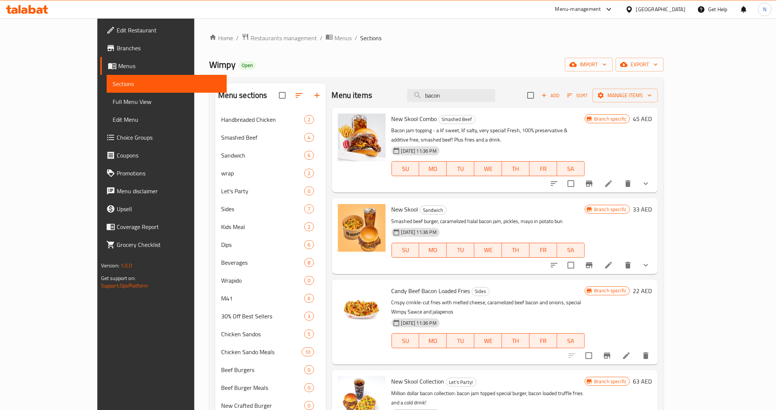
drag, startPoint x: 30, startPoint y: 102, endPoint x: 100, endPoint y: 4, distance: 120.5
click at [113, 102] on span "Full Menu View" at bounding box center [167, 101] width 108 height 9
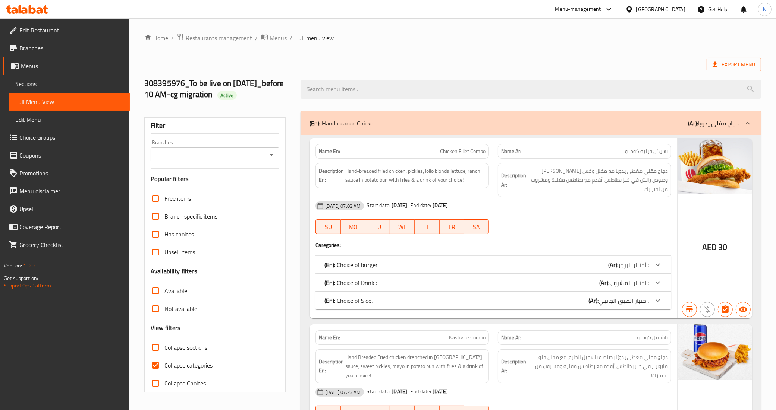
click at [168, 351] on span "Collapse sections" at bounding box center [185, 347] width 43 height 9
click at [164, 351] on input "Collapse sections" at bounding box center [156, 348] width 18 height 18
checkbox input "true"
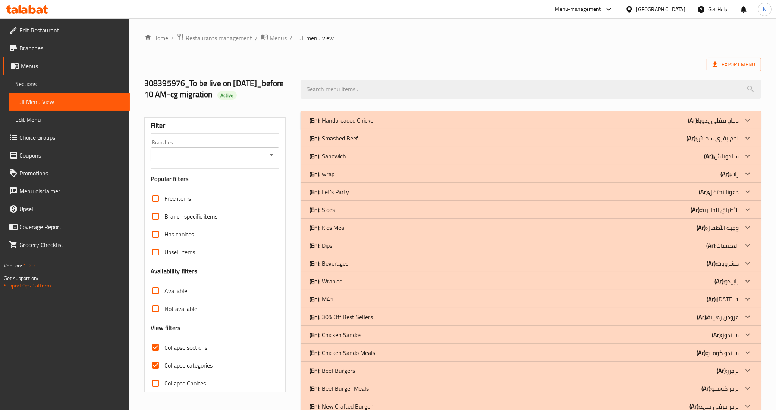
click at [157, 366] on input "Collapse categories" at bounding box center [156, 366] width 18 height 18
checkbox input "false"
click at [200, 160] on input "Branches" at bounding box center [209, 155] width 112 height 10
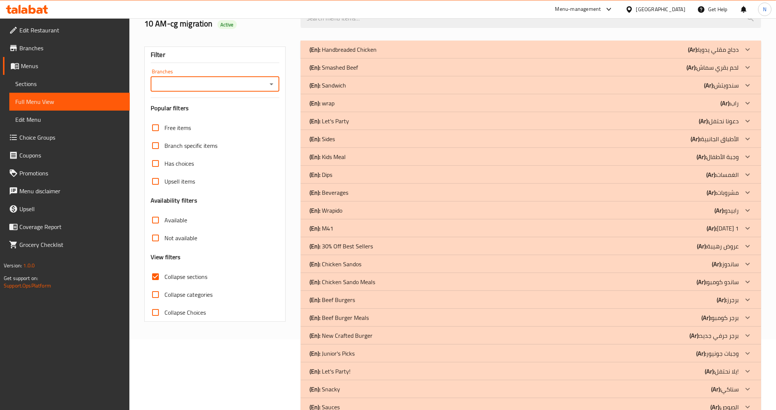
scroll to position [93, 0]
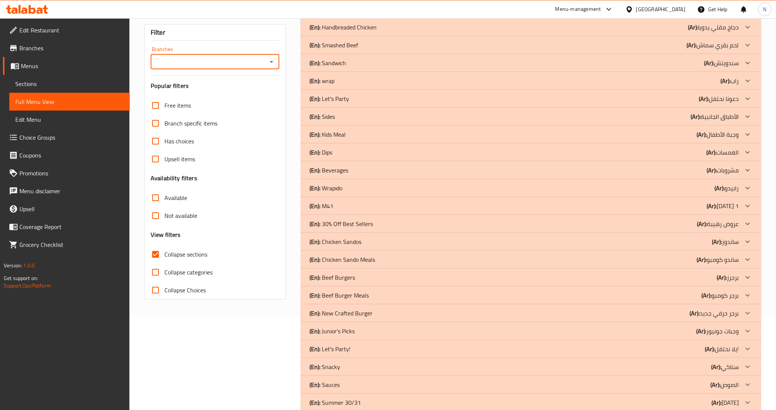
click at [689, 372] on div "(En): Snacky (Ar): سناكي" at bounding box center [530, 367] width 460 height 18
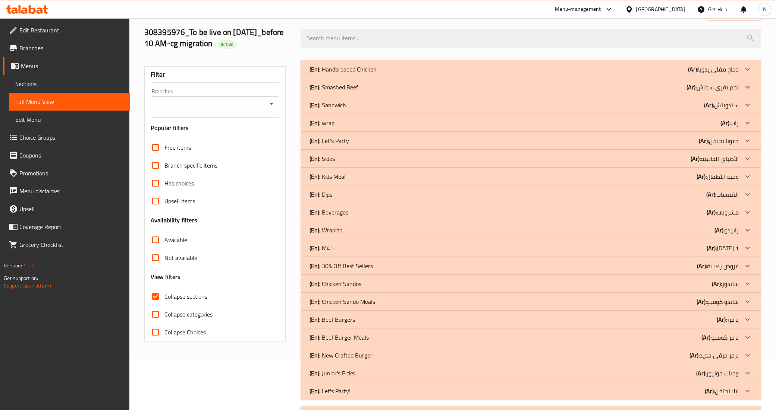
scroll to position [0, 0]
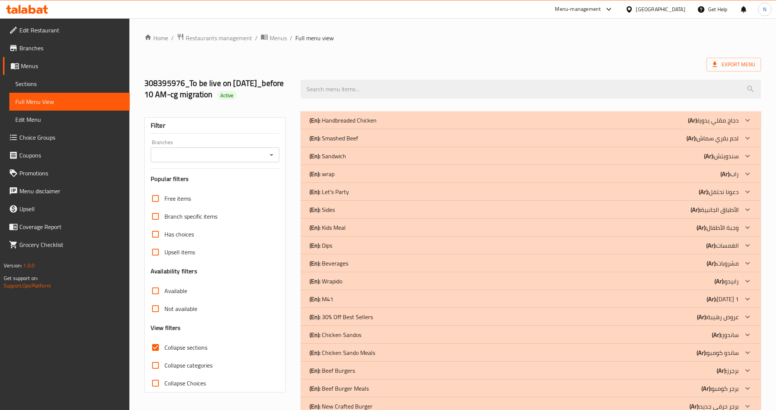
click at [678, 207] on div "(En): Sides (Ar): الأطباق الجانبية" at bounding box center [523, 209] width 429 height 9
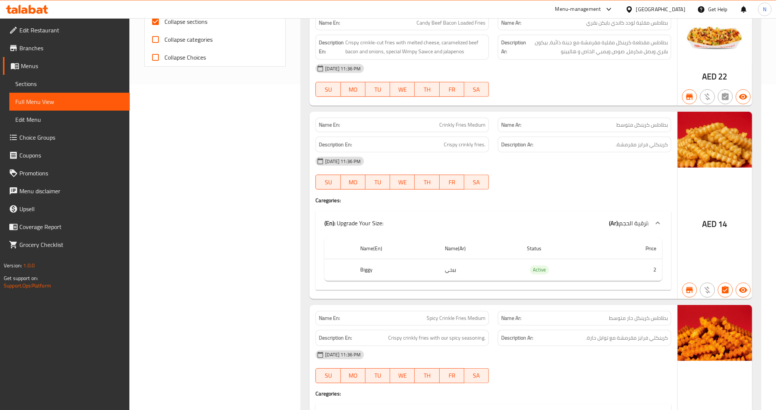
scroll to position [140, 0]
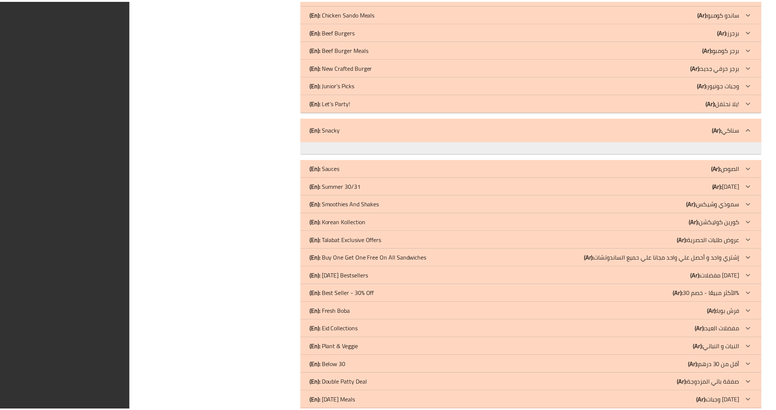
scroll to position [1394, 0]
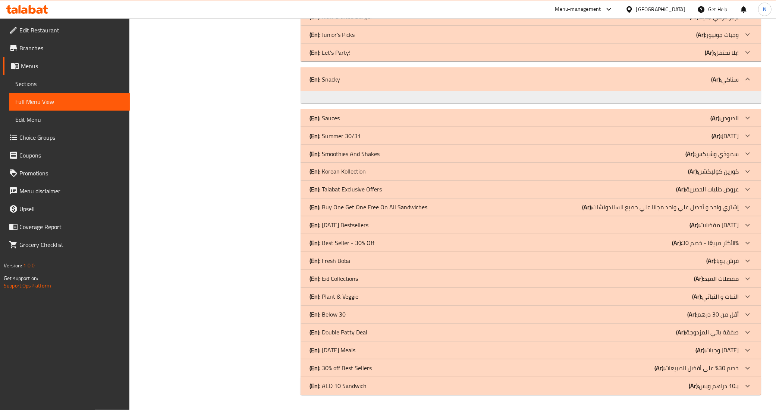
click at [56, 75] on link "Sections" at bounding box center [69, 84] width 120 height 18
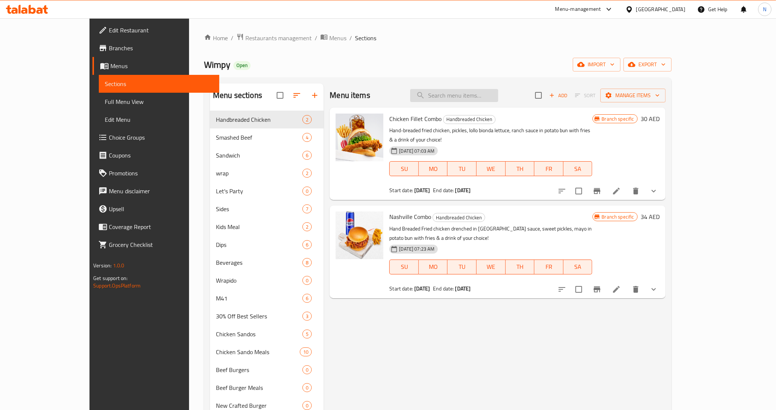
click at [498, 96] on input "search" at bounding box center [454, 95] width 88 height 13
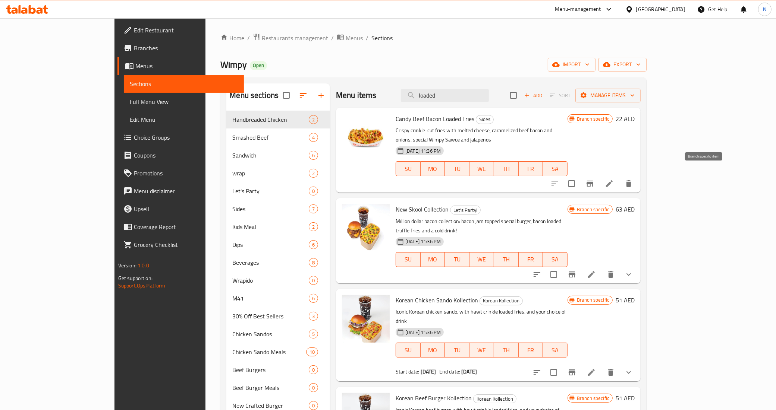
click at [594, 179] on icon "Branch-specific-item" at bounding box center [589, 183] width 9 height 9
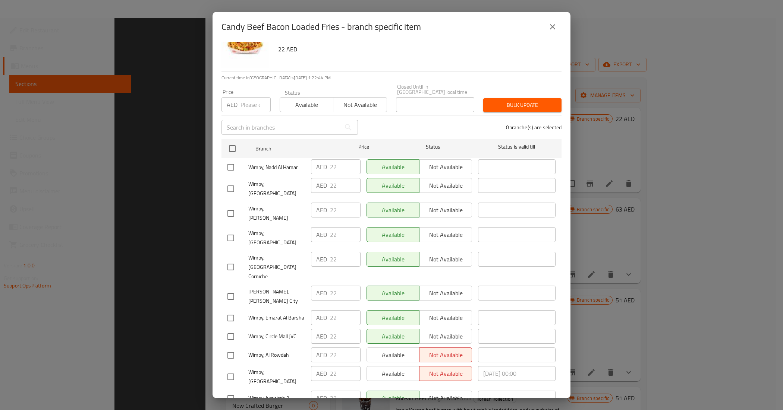
scroll to position [335, 0]
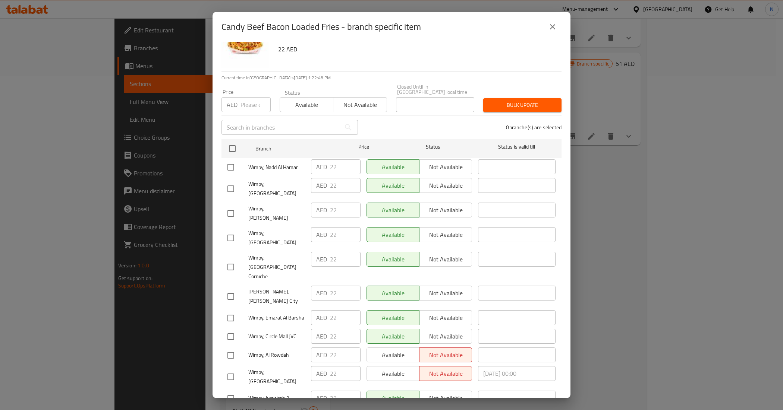
click at [146, 165] on div "Candy Beef Bacon Loaded Fries - branch specific item Candy Beef Bacon Loaded Fr…" at bounding box center [391, 205] width 783 height 410
click at [556, 27] on icon "close" at bounding box center [552, 26] width 9 height 9
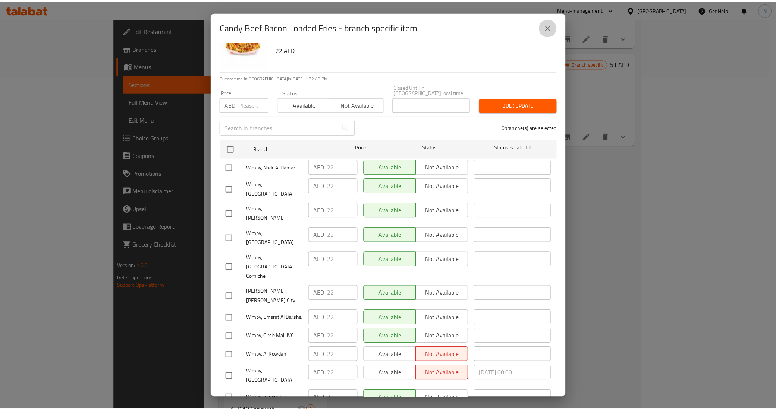
scroll to position [0, 0]
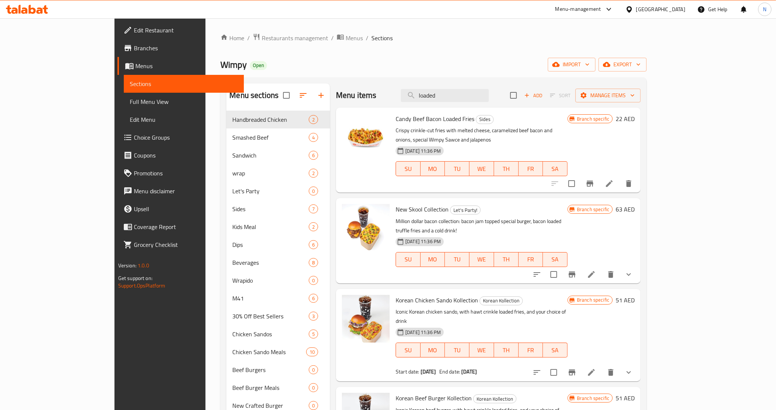
click at [411, 115] on span "Candy Beef Bacon Loaded Fries" at bounding box center [435, 118] width 79 height 11
copy h6 "Candy Beef Bacon Loaded Fries"
click at [409, 60] on div "Wimpy Open import export" at bounding box center [433, 65] width 426 height 14
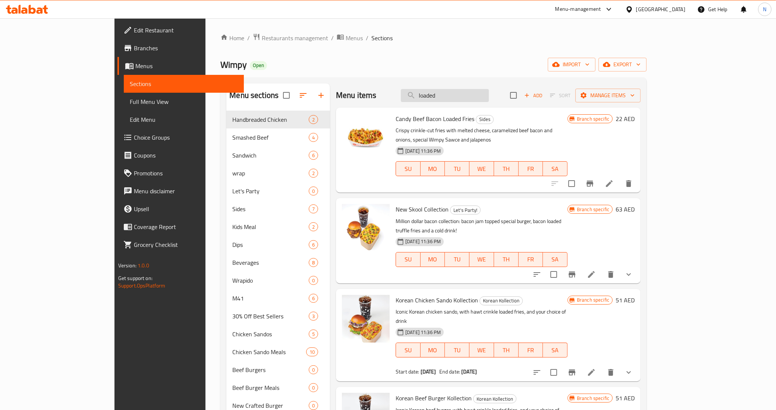
click at [489, 97] on input "loaded" at bounding box center [445, 95] width 88 height 13
paste input "Hot Honey Chicken San"
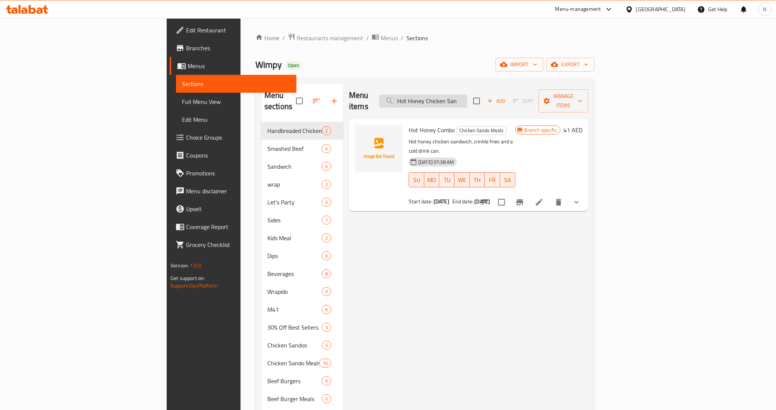
click at [467, 95] on input "Hot Honey Chicken San" at bounding box center [423, 101] width 88 height 13
paste input "do"
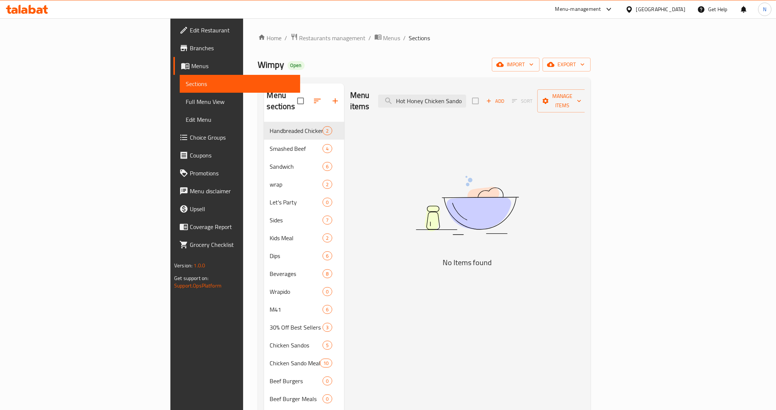
type input "Hot Honey Chicken Sando"
click at [186, 98] on span "Full Menu View" at bounding box center [240, 101] width 108 height 9
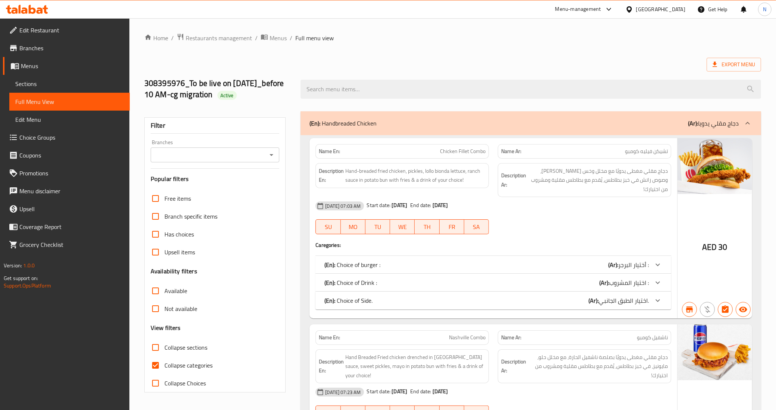
click at [167, 364] on span "Collapse categories" at bounding box center [188, 365] width 48 height 9
click at [164, 364] on input "Collapse categories" at bounding box center [156, 366] width 18 height 18
checkbox input "false"
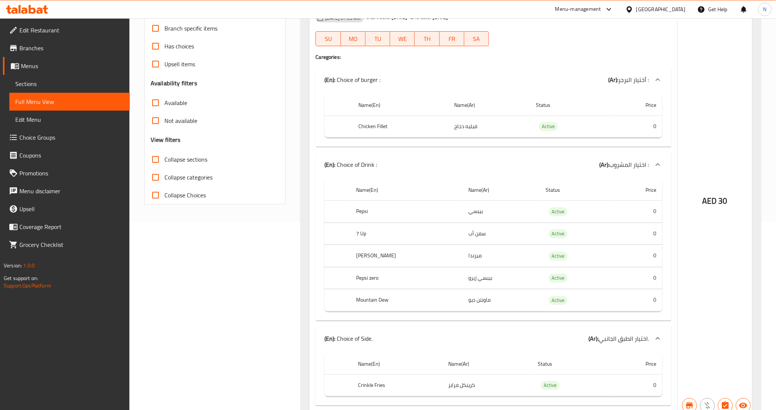
scroll to position [186, 0]
drag, startPoint x: 56, startPoint y: 81, endPoint x: 107, endPoint y: 114, distance: 60.6
click at [56, 81] on span "Sections" at bounding box center [69, 83] width 108 height 9
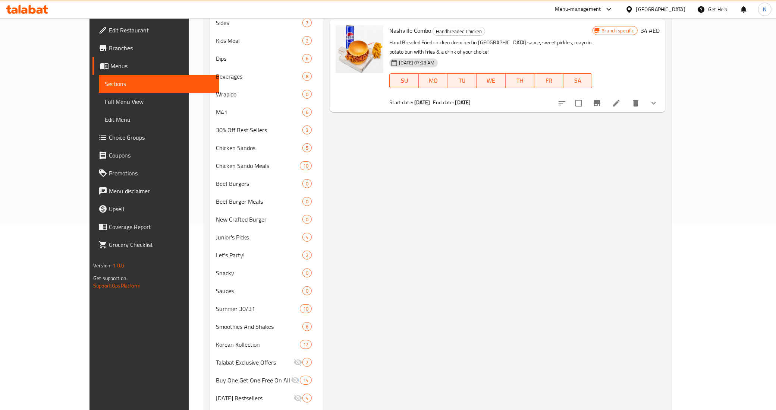
scroll to position [105, 0]
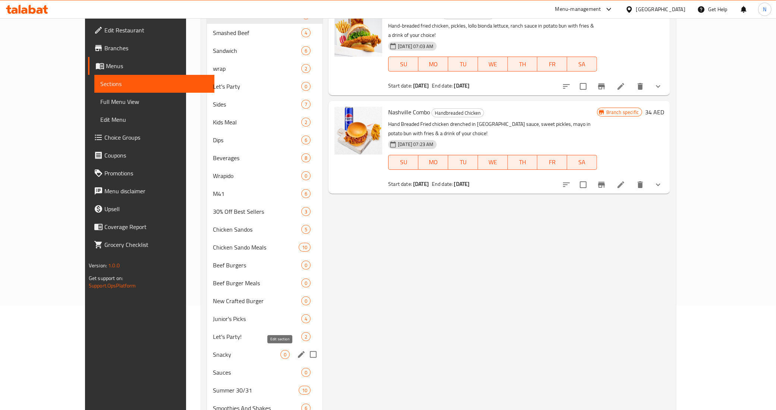
click at [297, 351] on icon "edit" at bounding box center [301, 354] width 9 height 9
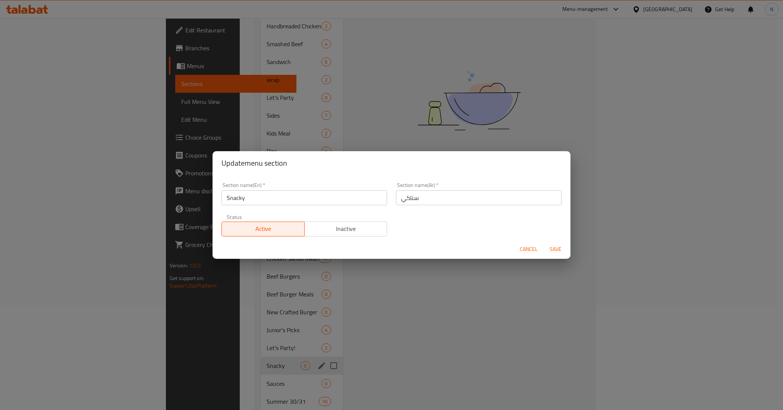
click at [345, 231] on span "Inactive" at bounding box center [346, 229] width 77 height 11
click at [554, 245] on span "Save" at bounding box center [555, 249] width 18 height 9
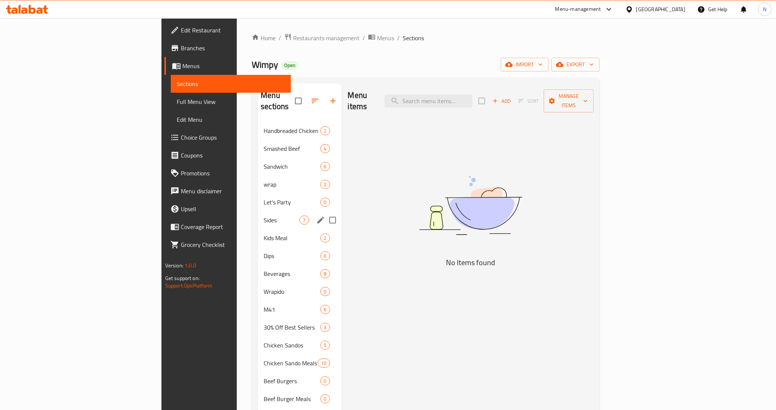
click at [264, 216] on span "Sides" at bounding box center [282, 220] width 36 height 9
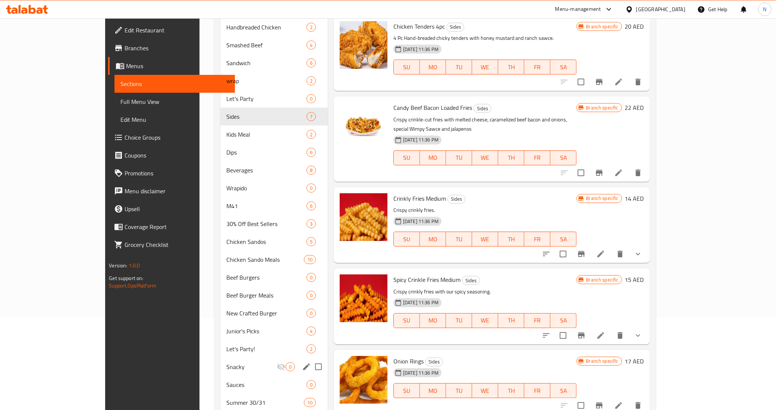
scroll to position [93, 0]
click at [412, 105] on span "Candy Beef Bacon Loaded Fries" at bounding box center [432, 106] width 79 height 11
click at [410, 107] on span "Candy Beef Bacon Loaded Fries" at bounding box center [432, 106] width 79 height 11
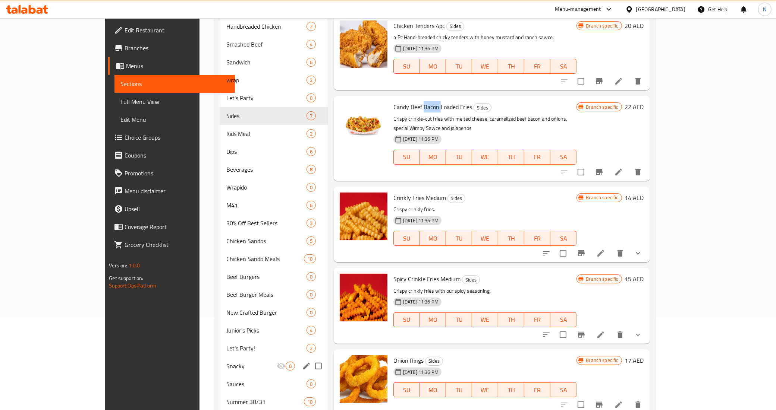
click at [410, 107] on span "Candy Beef Bacon Loaded Fries" at bounding box center [432, 106] width 79 height 11
copy h6 "Candy Beef Bacon Loaded Fries"
click at [650, 12] on div "United Arab Emirates" at bounding box center [660, 9] width 49 height 8
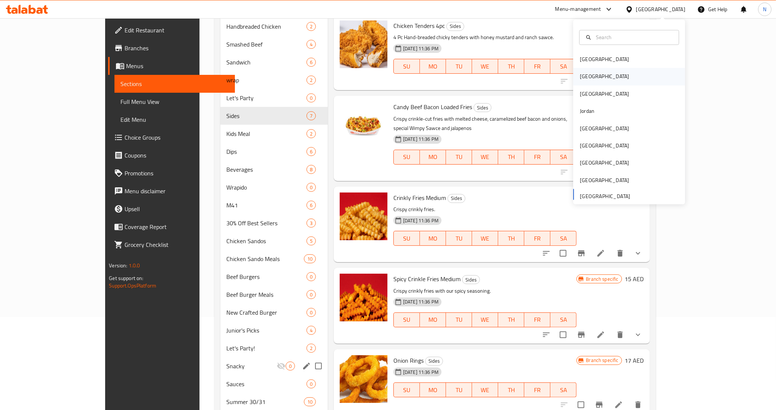
click at [602, 74] on div "[GEOGRAPHIC_DATA]" at bounding box center [629, 76] width 112 height 17
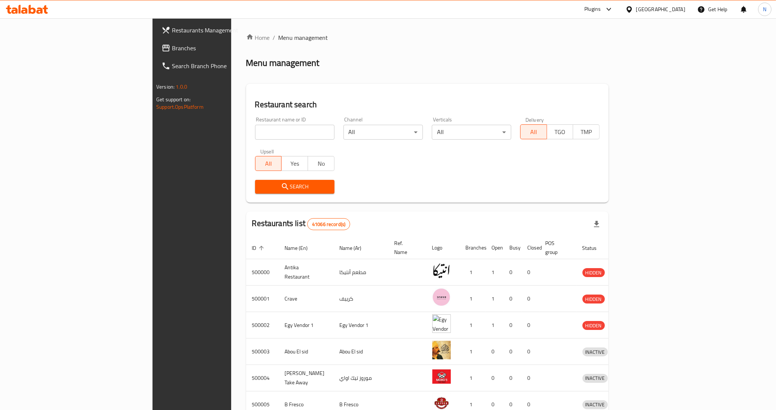
click at [255, 130] on input "search" at bounding box center [294, 132] width 79 height 15
paste input "[DEMOGRAPHIC_DATA]"
type input "[DEMOGRAPHIC_DATA]"
click button "Search" at bounding box center [294, 187] width 79 height 14
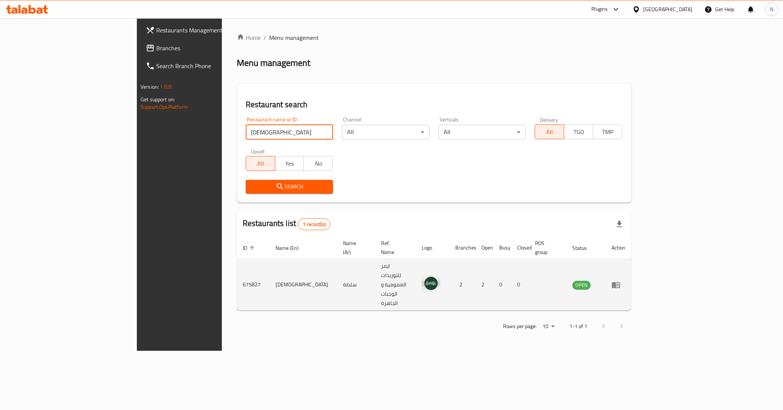
click at [620, 282] on icon "enhanced table" at bounding box center [616, 285] width 8 height 6
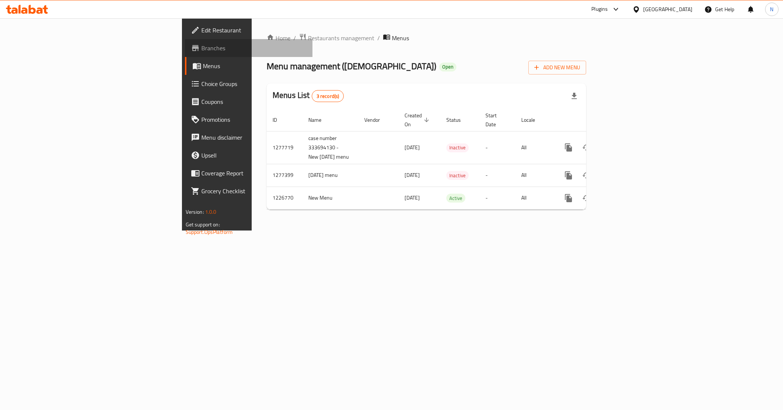
click at [201, 45] on span "Branches" at bounding box center [253, 48] width 105 height 9
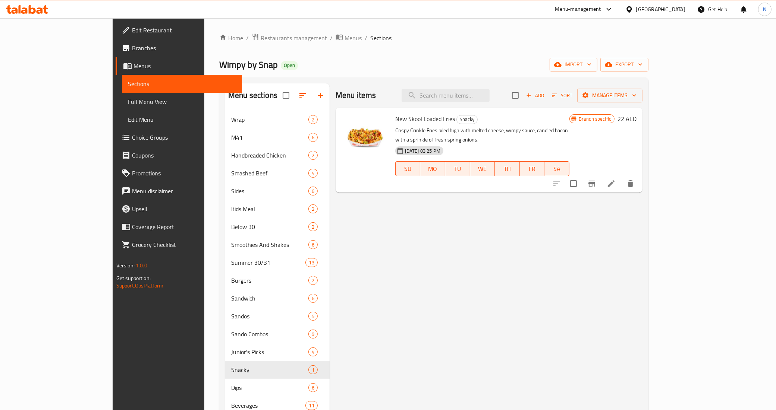
click at [668, 10] on div "[GEOGRAPHIC_DATA]" at bounding box center [660, 9] width 49 height 8
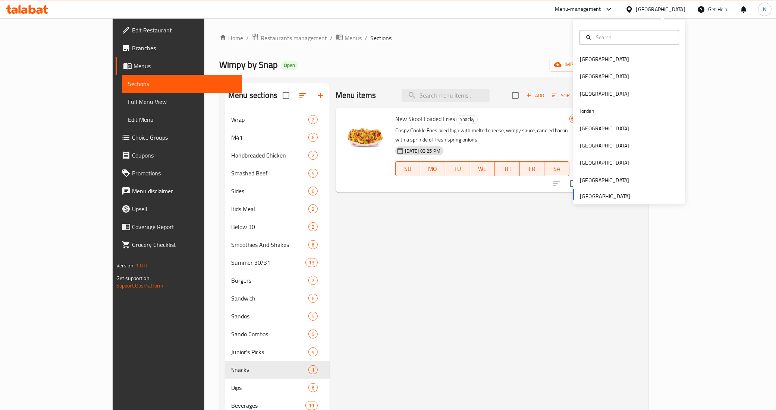
click at [586, 6] on div "Menu-management" at bounding box center [578, 9] width 46 height 9
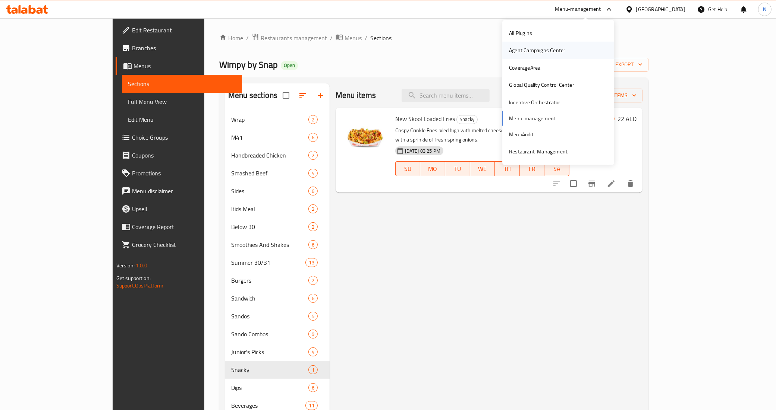
click at [538, 51] on div "Agent Campaigns Center" at bounding box center [537, 50] width 56 height 8
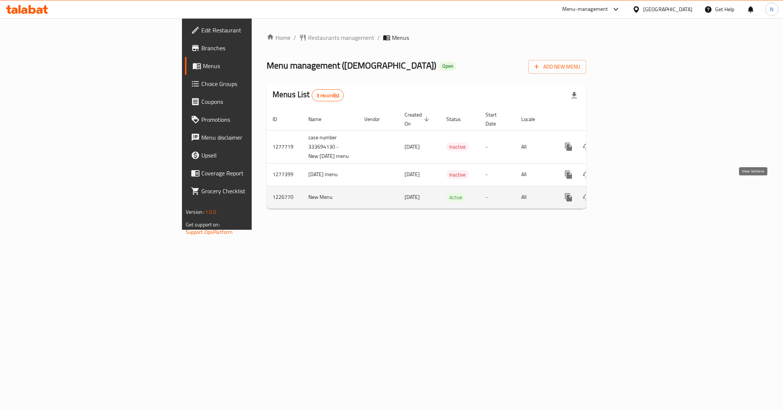
click at [627, 193] on icon "enhanced table" at bounding box center [622, 197] width 9 height 9
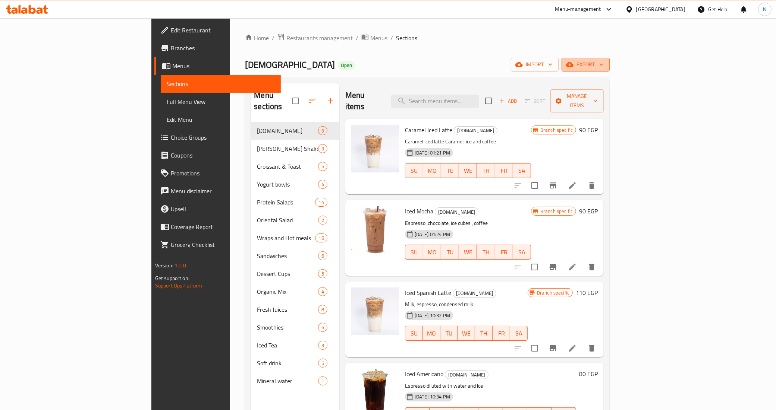
click at [604, 67] on span "export" at bounding box center [585, 64] width 36 height 9
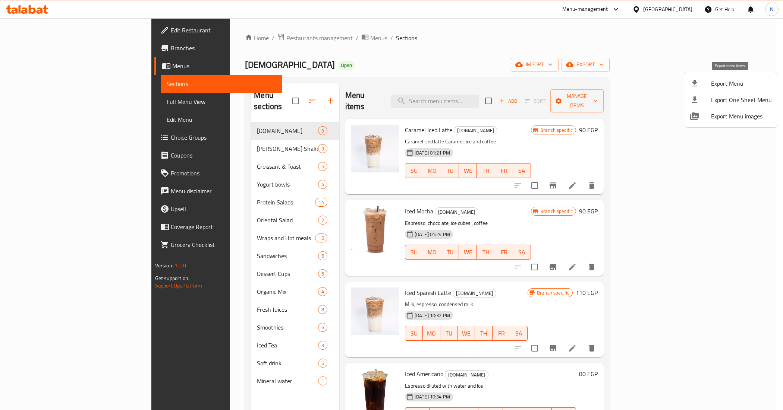
click at [735, 82] on span "Export Menu" at bounding box center [741, 83] width 61 height 9
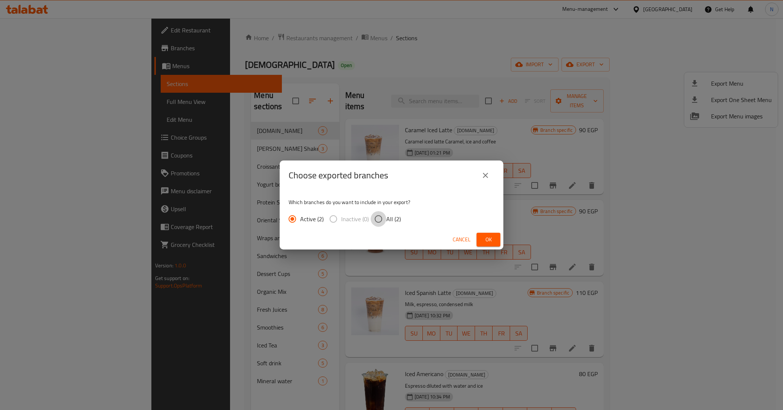
click at [378, 217] on input "All (2)" at bounding box center [379, 219] width 16 height 16
radio input "true"
click at [483, 236] on span "Ok" at bounding box center [488, 239] width 12 height 9
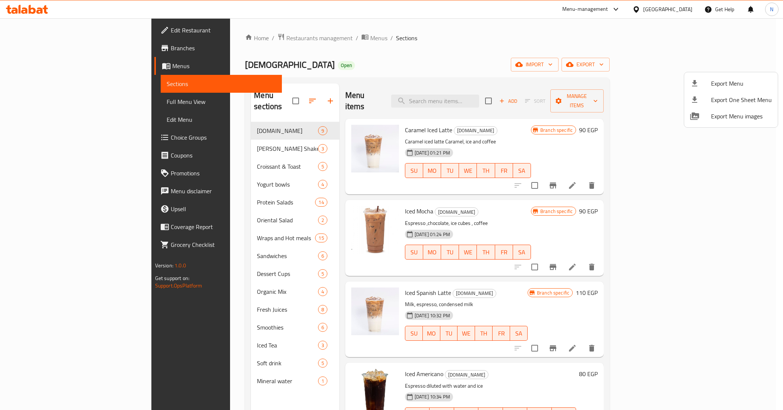
click at [217, 21] on div at bounding box center [391, 205] width 783 height 410
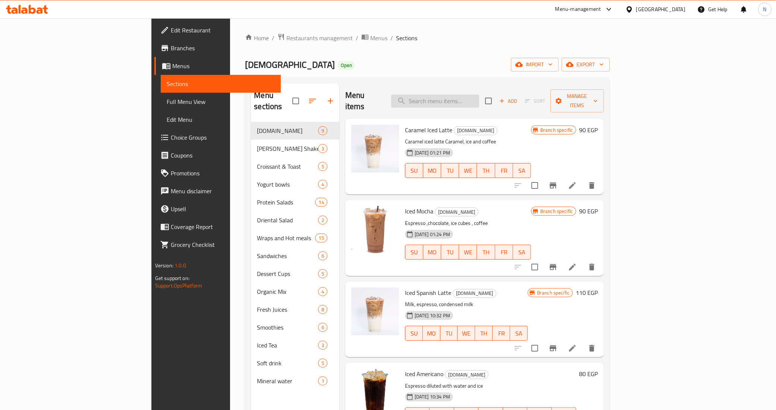
click at [467, 95] on input "search" at bounding box center [435, 101] width 88 height 13
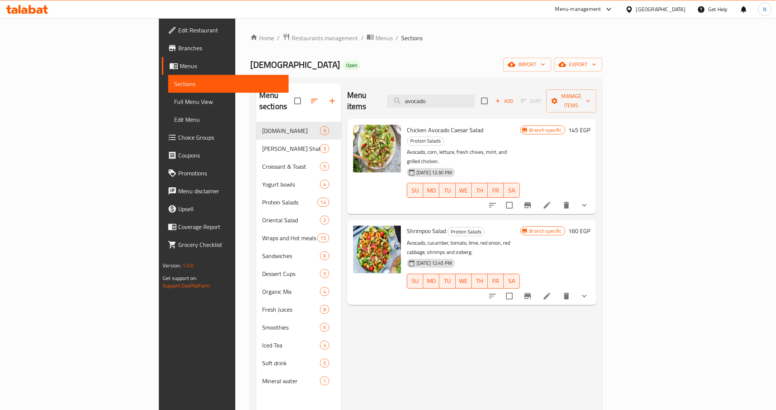
type input "avocado"
click at [531, 202] on icon "Branch-specific-item" at bounding box center [527, 205] width 7 height 6
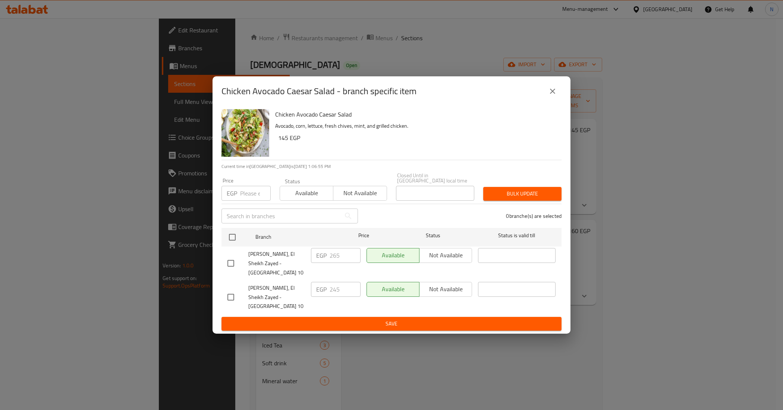
click at [552, 94] on icon "close" at bounding box center [552, 91] width 5 height 5
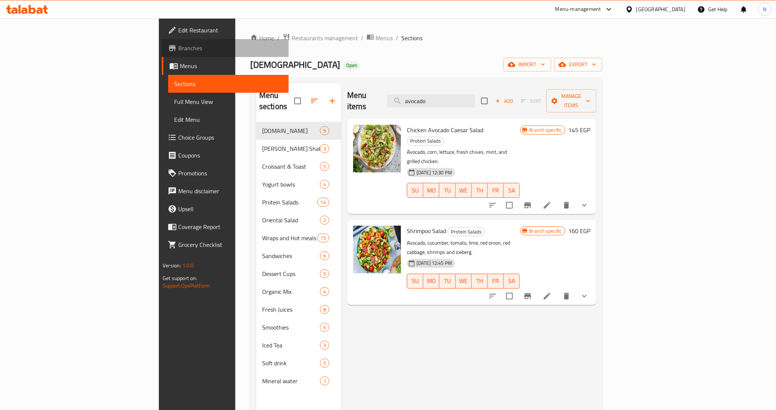
click at [178, 44] on span "Branches" at bounding box center [230, 48] width 104 height 9
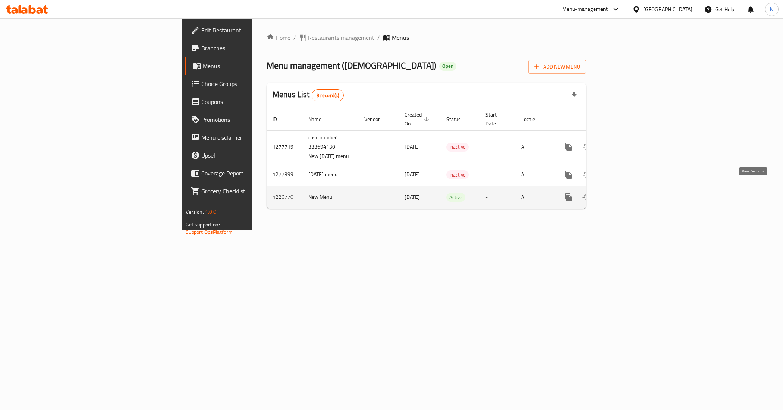
click at [631, 195] on link "enhanced table" at bounding box center [622, 198] width 18 height 18
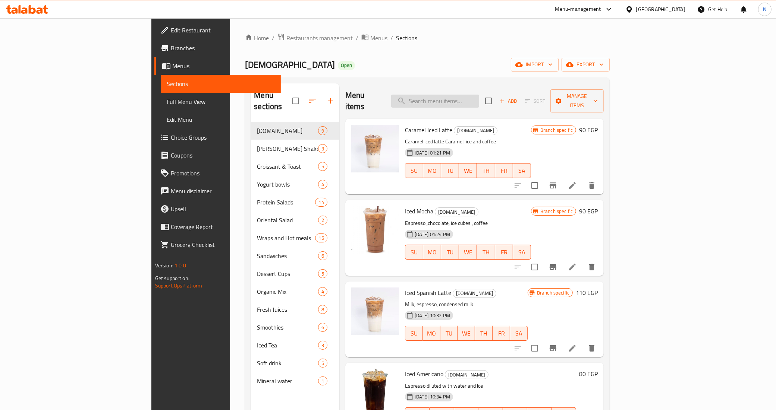
click at [479, 98] on input "search" at bounding box center [435, 101] width 88 height 13
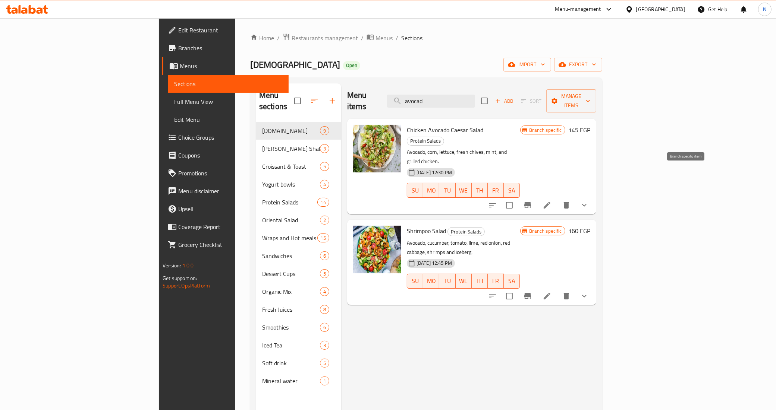
type input "avocad"
click at [532, 201] on icon "Branch-specific-item" at bounding box center [527, 205] width 9 height 9
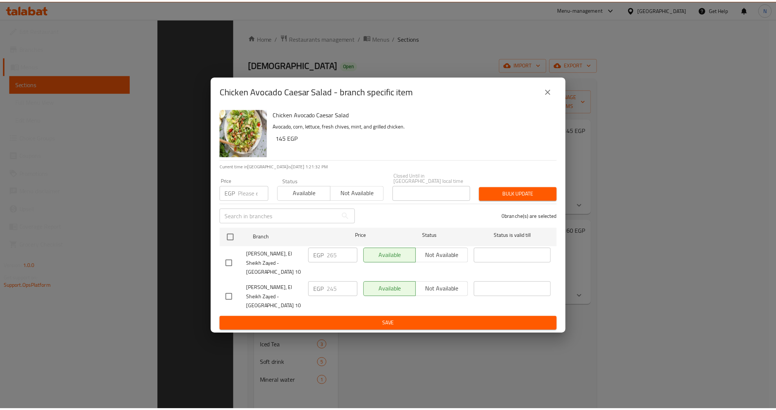
scroll to position [105, 0]
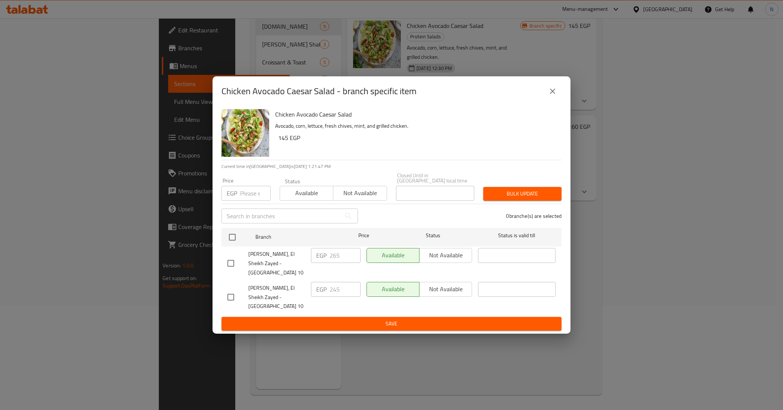
click at [390, 69] on div "Chicken Avocado Caesar Salad - branch specific item Chicken Avocado Caesar Sala…" at bounding box center [391, 205] width 783 height 410
click at [548, 96] on icon "close" at bounding box center [552, 91] width 9 height 9
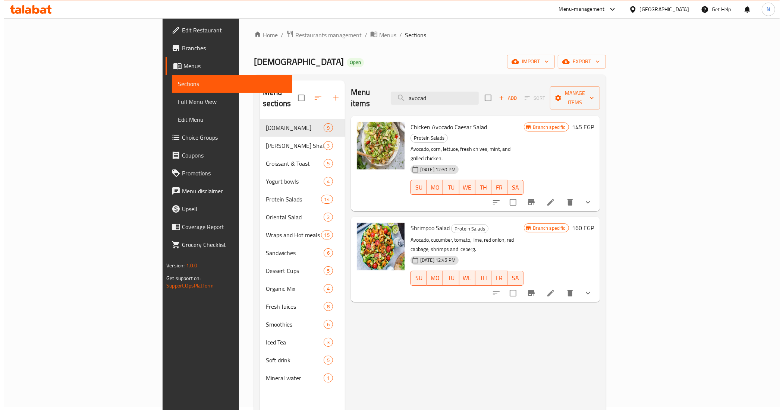
scroll to position [0, 0]
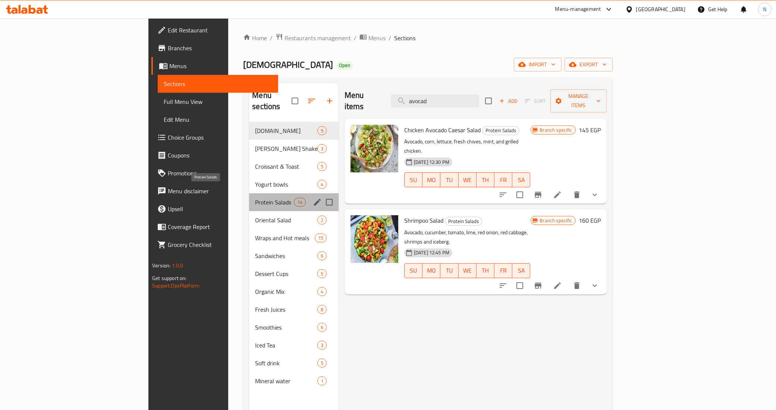
click at [255, 198] on span "Protein Salads" at bounding box center [274, 202] width 38 height 9
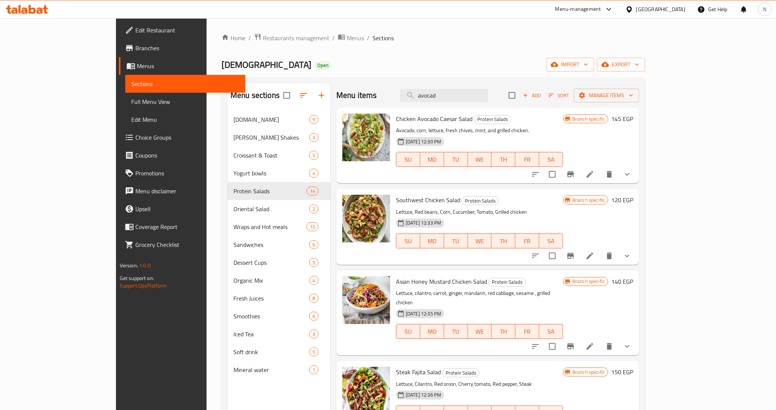
click at [575, 258] on icon "Branch-specific-item" at bounding box center [570, 256] width 9 height 9
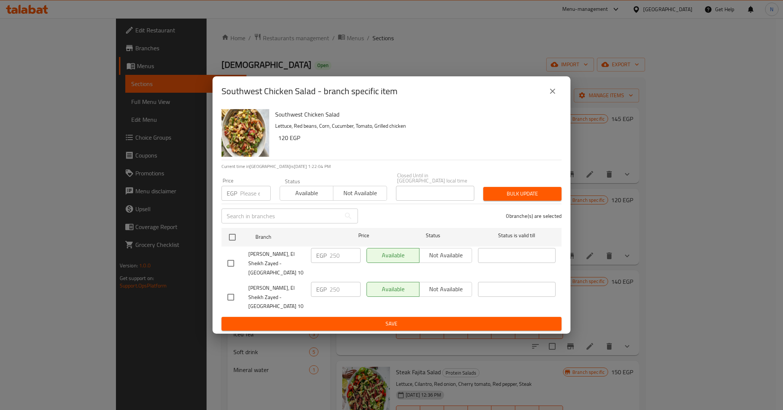
click at [552, 96] on icon "close" at bounding box center [552, 91] width 9 height 9
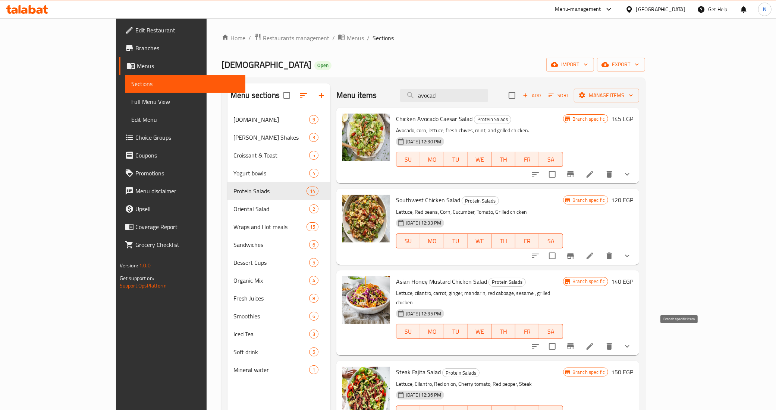
click at [574, 344] on icon "Branch-specific-item" at bounding box center [570, 347] width 7 height 6
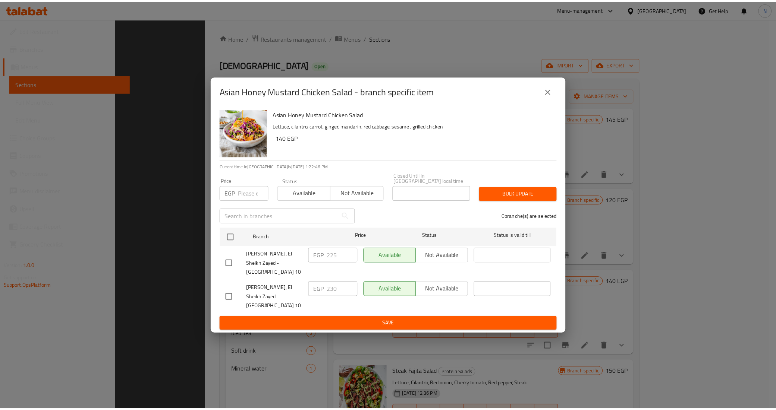
scroll to position [105, 0]
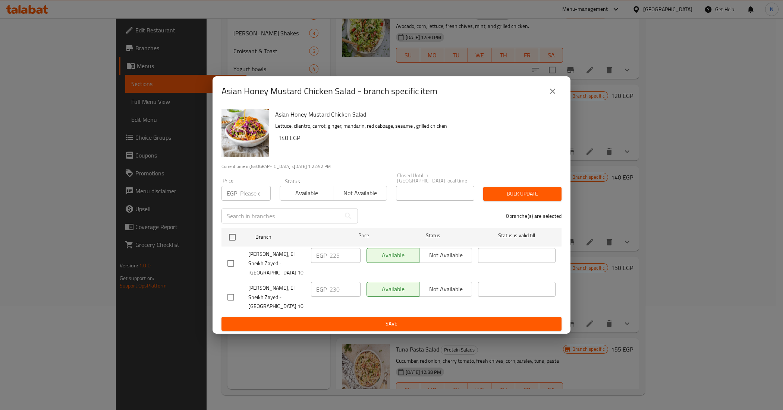
click at [124, 38] on div "Asian Honey Mustard Chicken Salad - branch specific item Asian Honey Mustard Ch…" at bounding box center [391, 205] width 783 height 410
click at [544, 100] on button "close" at bounding box center [553, 91] width 18 height 18
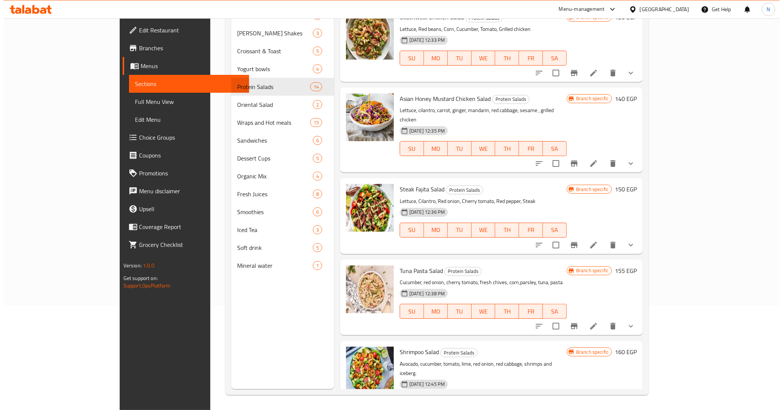
scroll to position [93, 0]
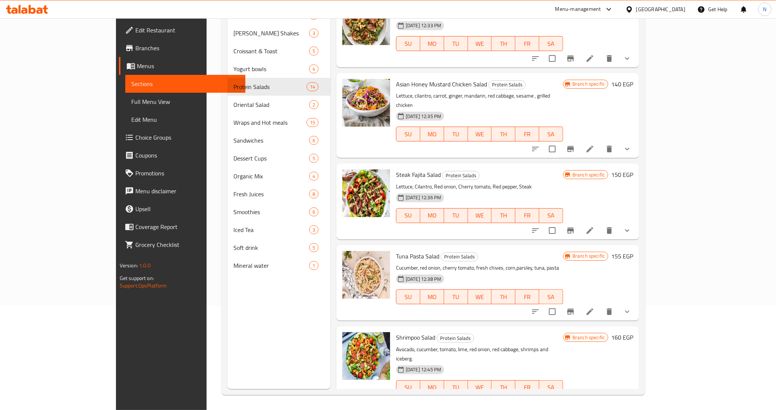
click at [575, 308] on icon "Branch-specific-item" at bounding box center [570, 312] width 9 height 9
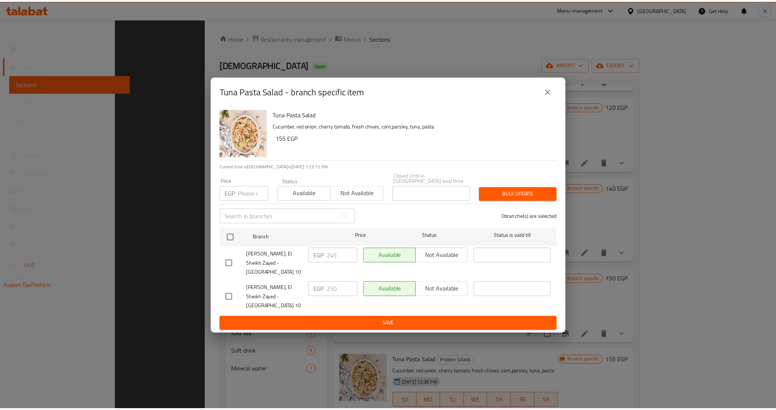
scroll to position [105, 0]
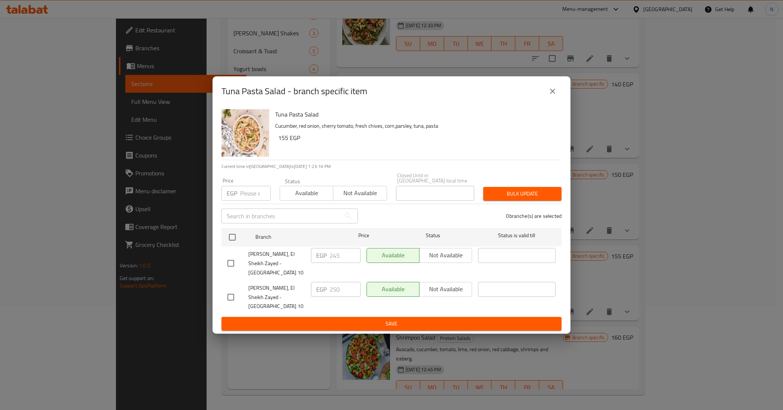
click at [207, 66] on div "Tuna Pasta Salad - branch specific item Tuna Pasta Salad Cucumber, red onion, c…" at bounding box center [391, 205] width 783 height 410
click at [72, 51] on div "Tuna Pasta Salad - branch specific item Tuna Pasta Salad Cucumber, red onion, c…" at bounding box center [391, 205] width 783 height 410
click at [553, 94] on icon "close" at bounding box center [552, 91] width 5 height 5
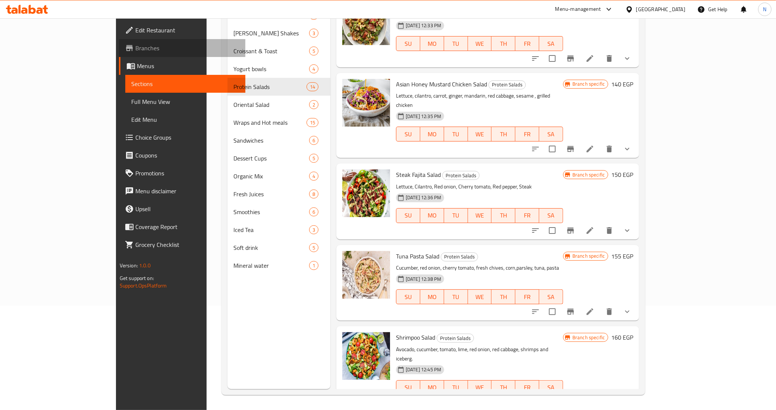
click at [135, 47] on span "Branches" at bounding box center [187, 48] width 104 height 9
